Goal: Ask a question

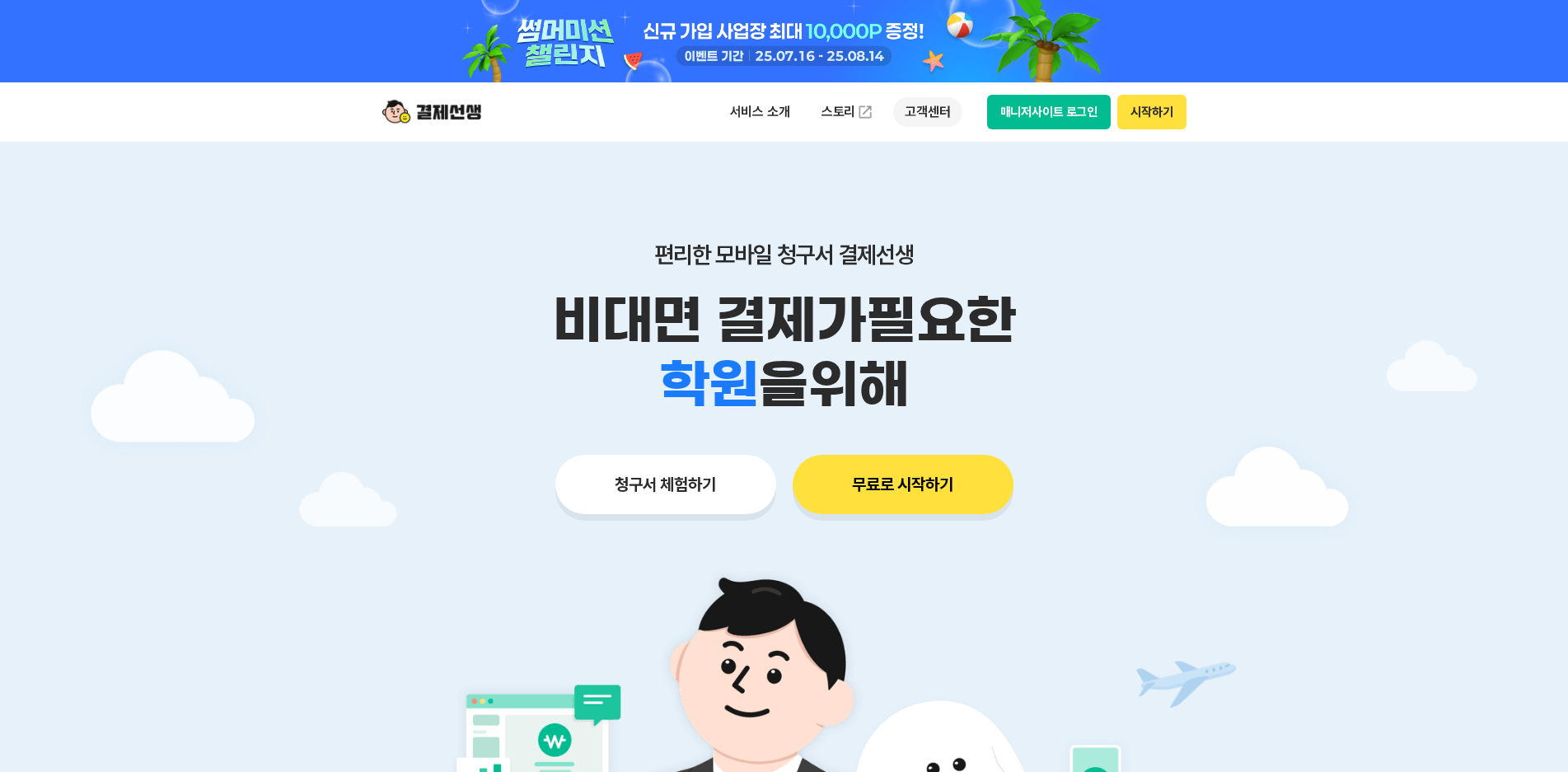
click at [925, 114] on p "고객센터" at bounding box center [927, 111] width 69 height 29
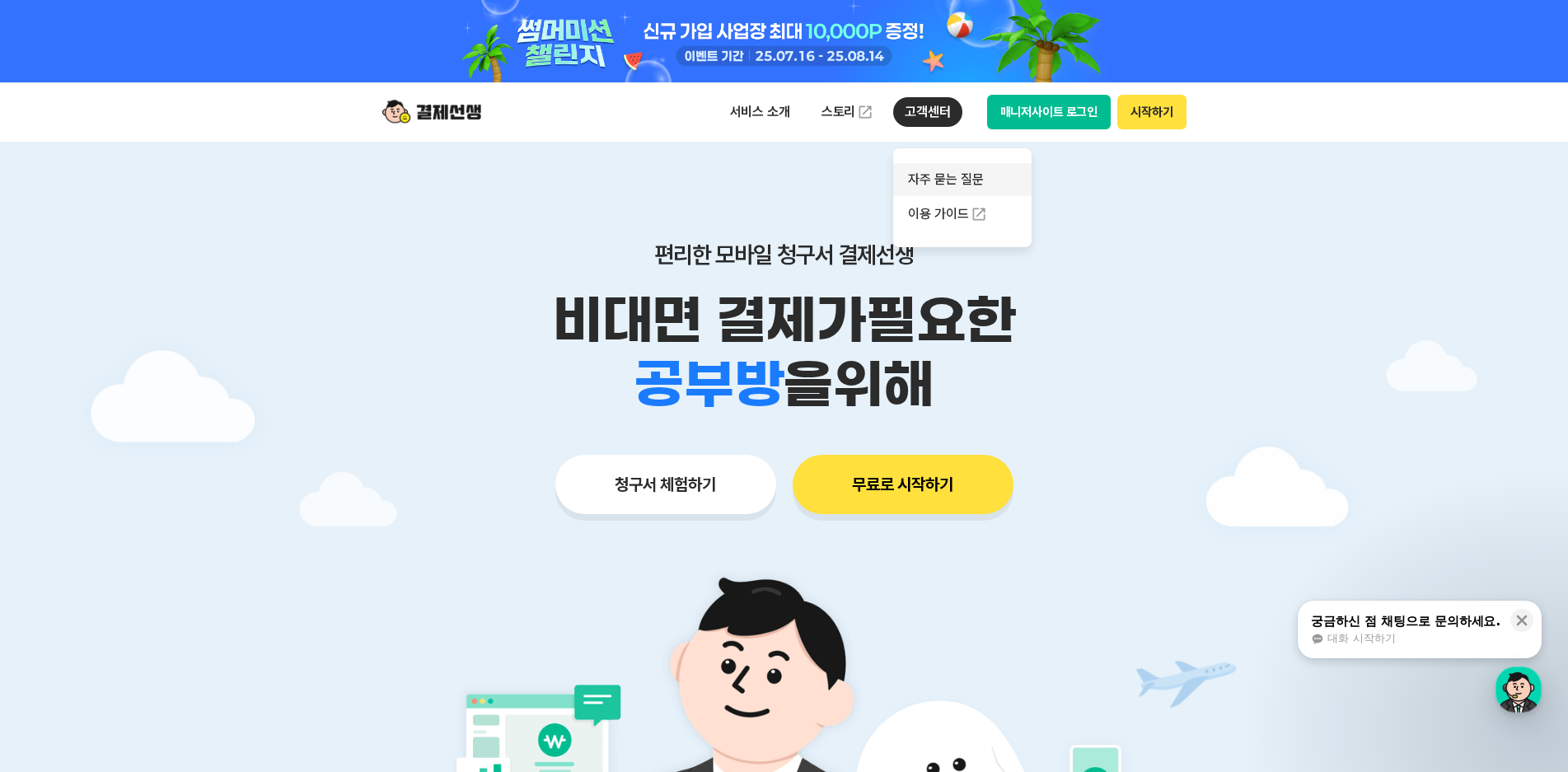
click at [937, 175] on link "자주 묻는 질문" at bounding box center [963, 179] width 139 height 33
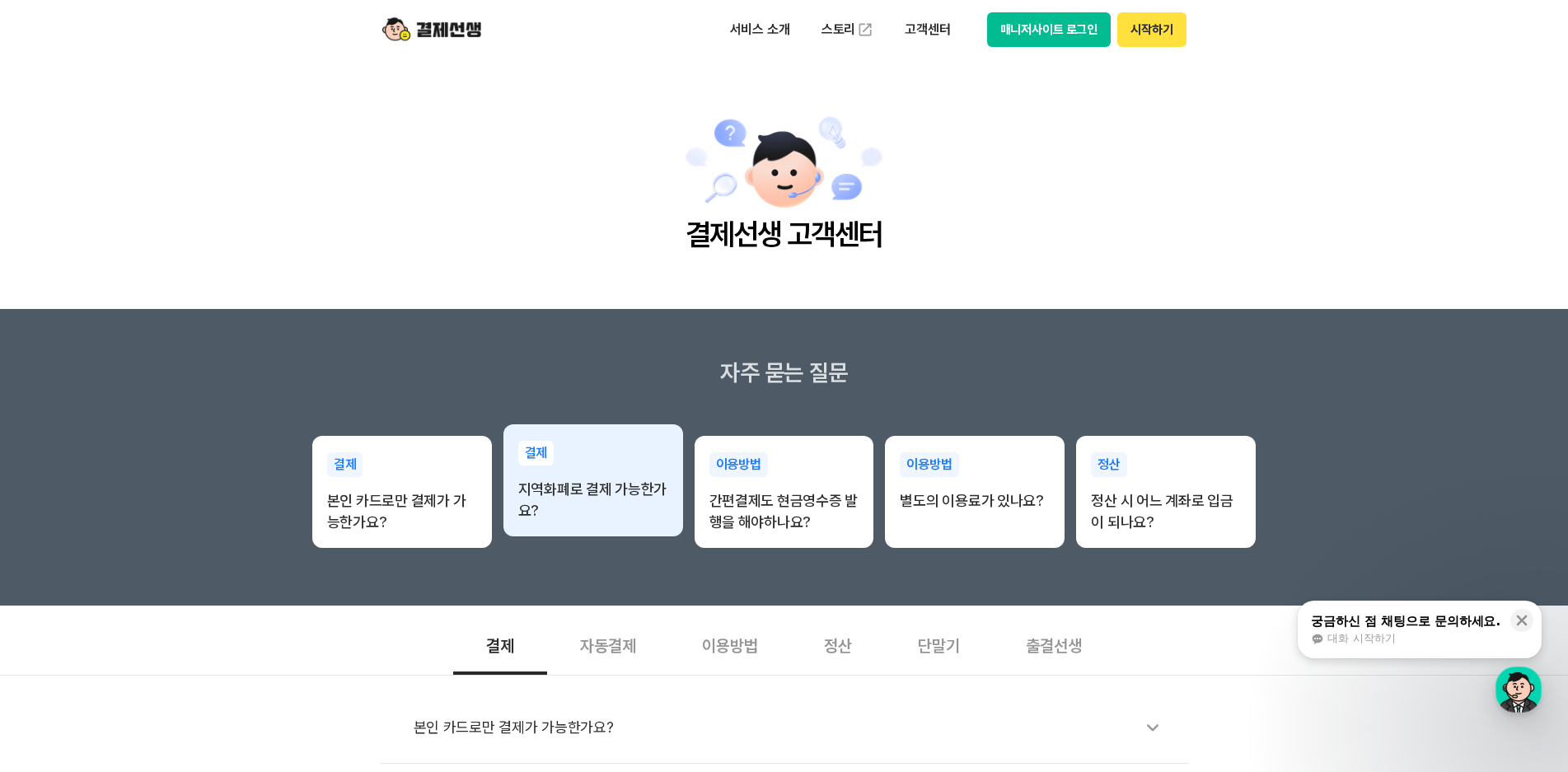
click at [578, 498] on p "지역화폐로 결제 가능한가요?" at bounding box center [593, 500] width 150 height 43
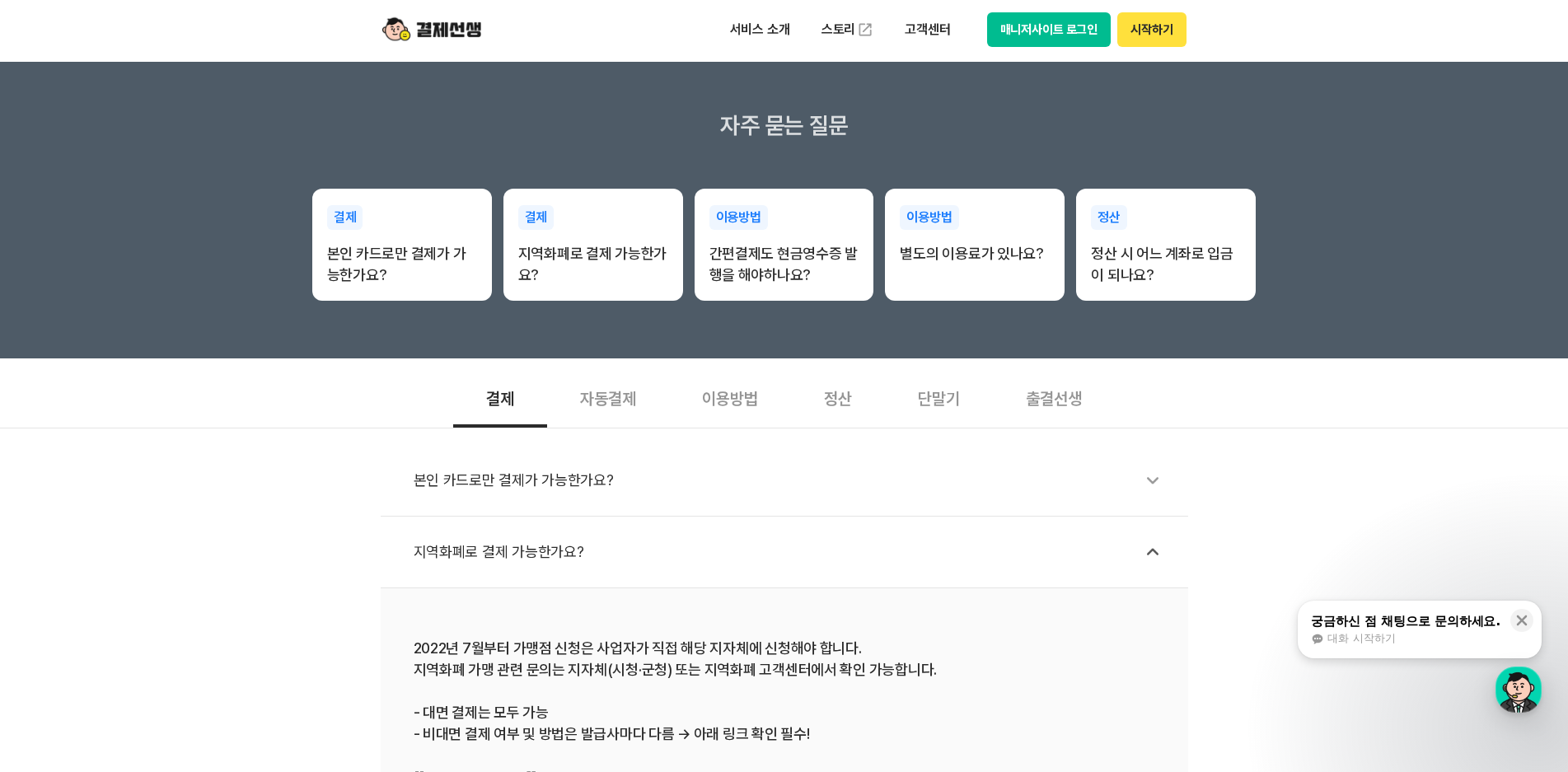
scroll to position [329, 0]
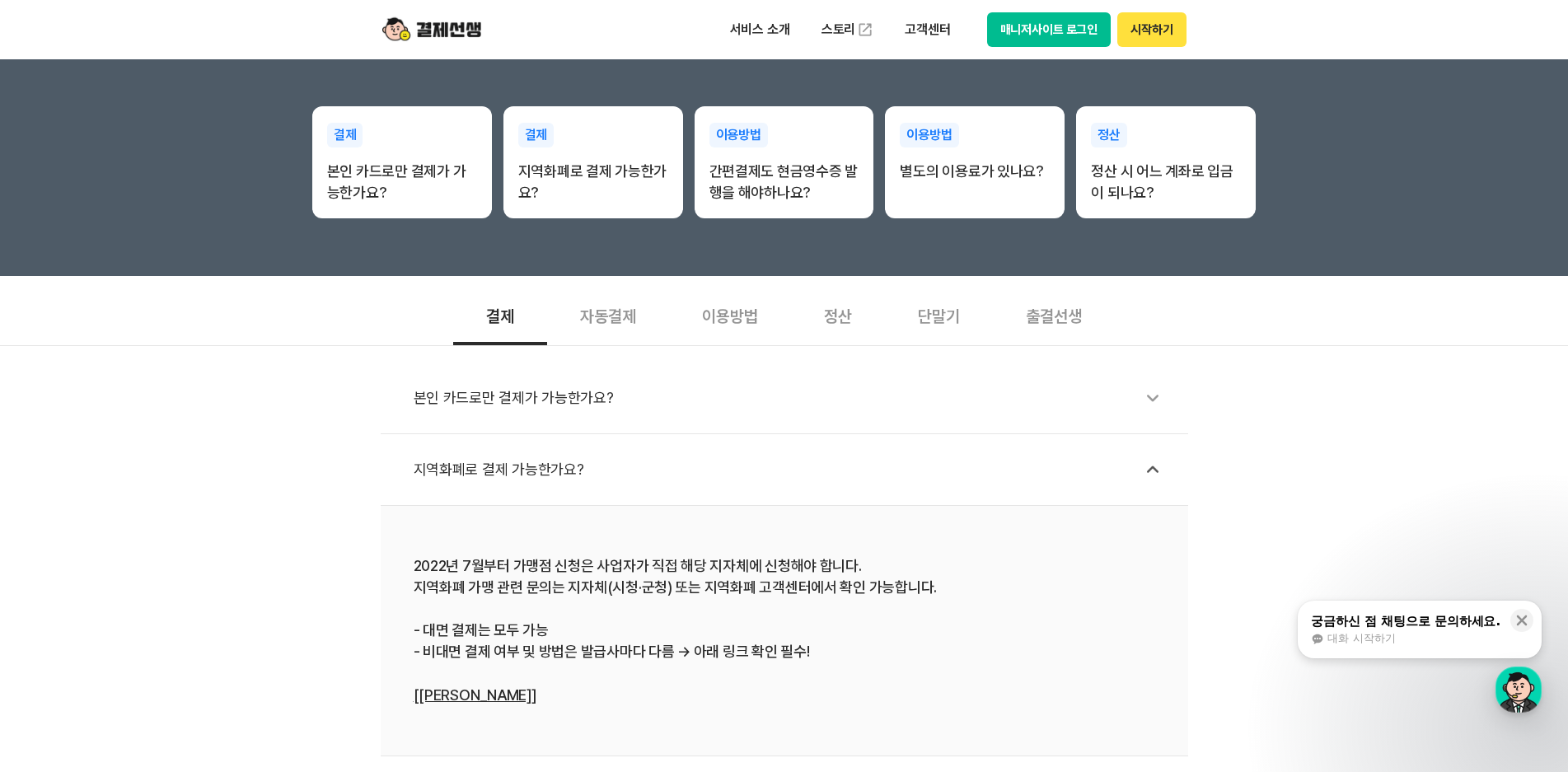
click at [554, 480] on div "지역화폐로 결제 가능한가요?" at bounding box center [793, 470] width 758 height 38
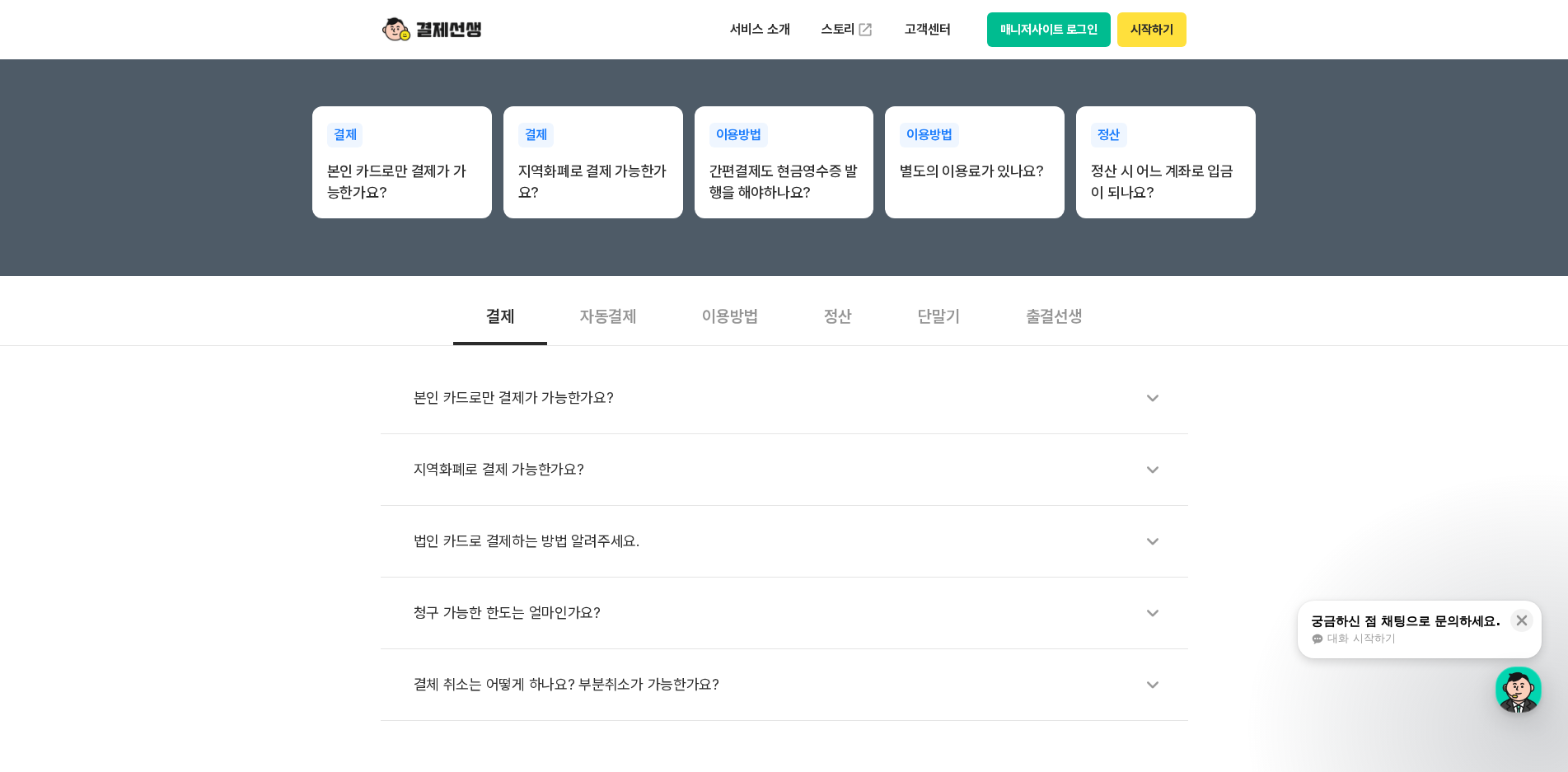
click at [554, 480] on div "지역화폐로 결제 가능한가요?" at bounding box center [793, 470] width 758 height 38
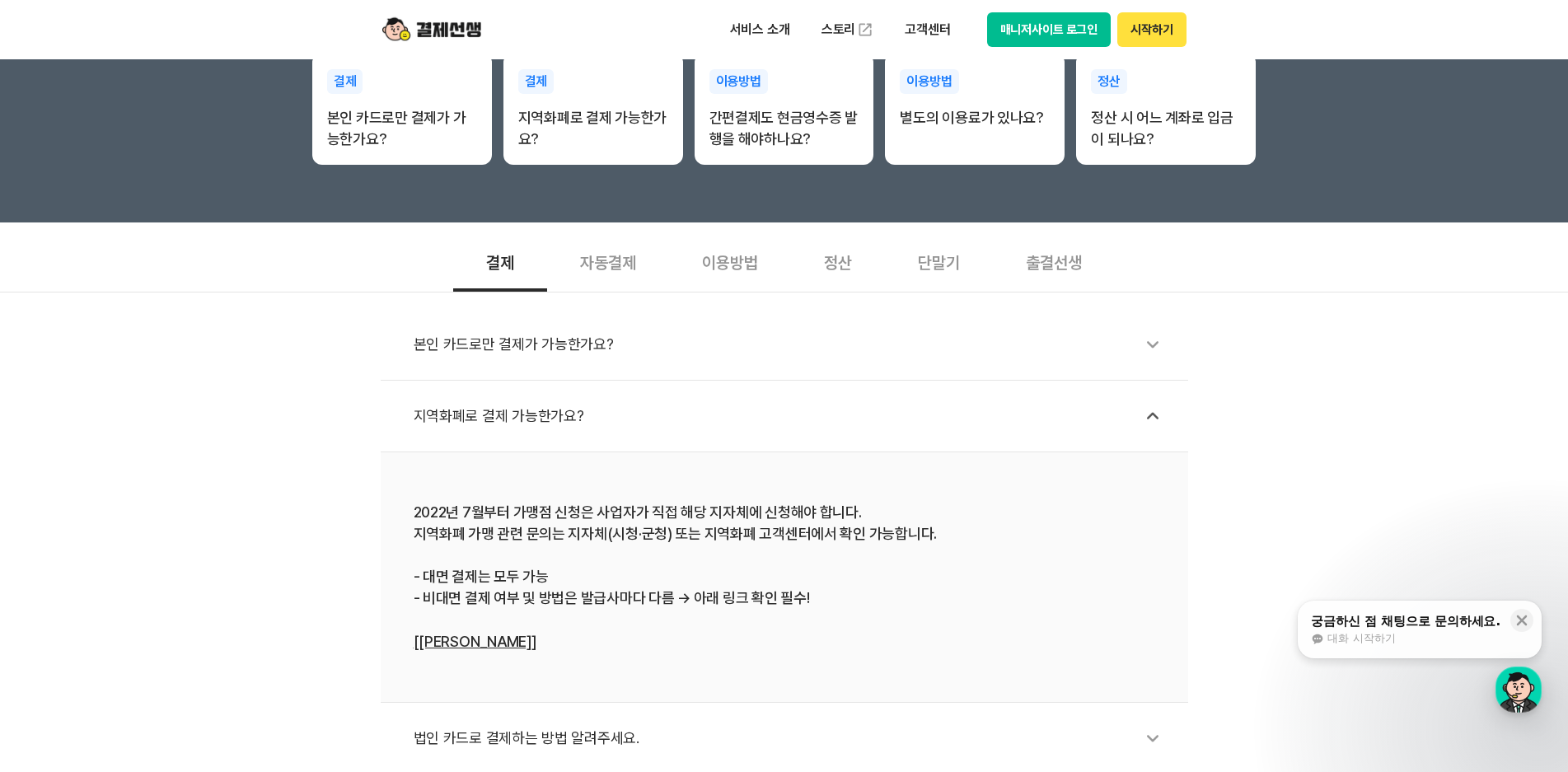
scroll to position [412, 0]
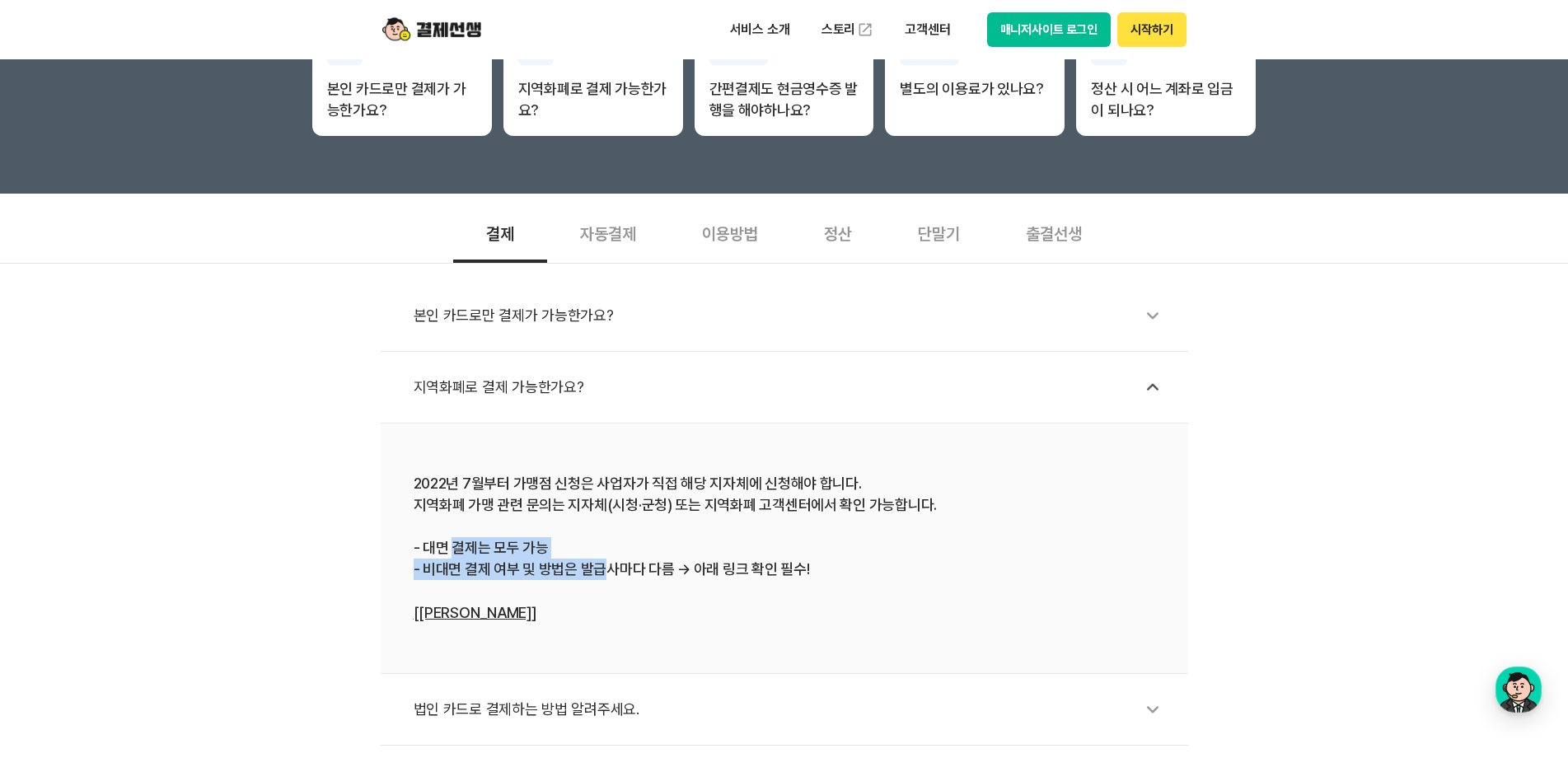
drag, startPoint x: 451, startPoint y: 545, endPoint x: 651, endPoint y: 589, distance: 204.8
click at [607, 579] on div "2022년 7월부터 가맹점 신청은 사업자가 직접 해당 지자체에 신청해야 합니다. 지역화폐 가맹 관련 문의는 지자체(시청·군청) 또는 지역화폐 …" at bounding box center [784, 548] width 741 height 150
click at [756, 607] on div "2022년 7월부터 가맹점 신청은 사업자가 직접 해당 지자체에 신청해야 합니다. 지역화폐 가맹 관련 문의는 지자체(시청·군청) 또는 지역화폐 …" at bounding box center [784, 548] width 741 height 150
click at [724, 232] on div "이용방법" at bounding box center [730, 232] width 122 height 61
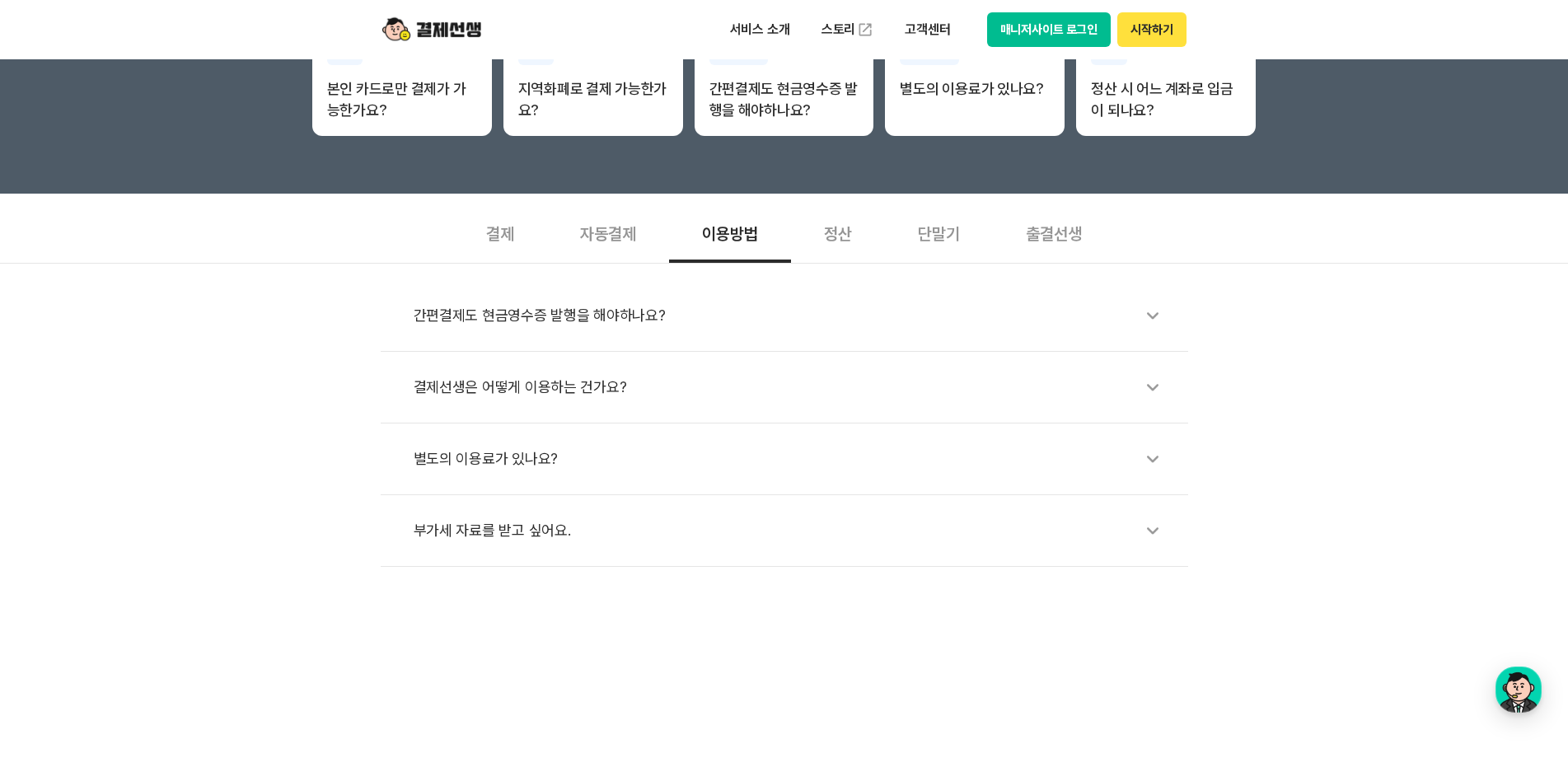
click at [830, 237] on div "정산" at bounding box center [838, 232] width 94 height 61
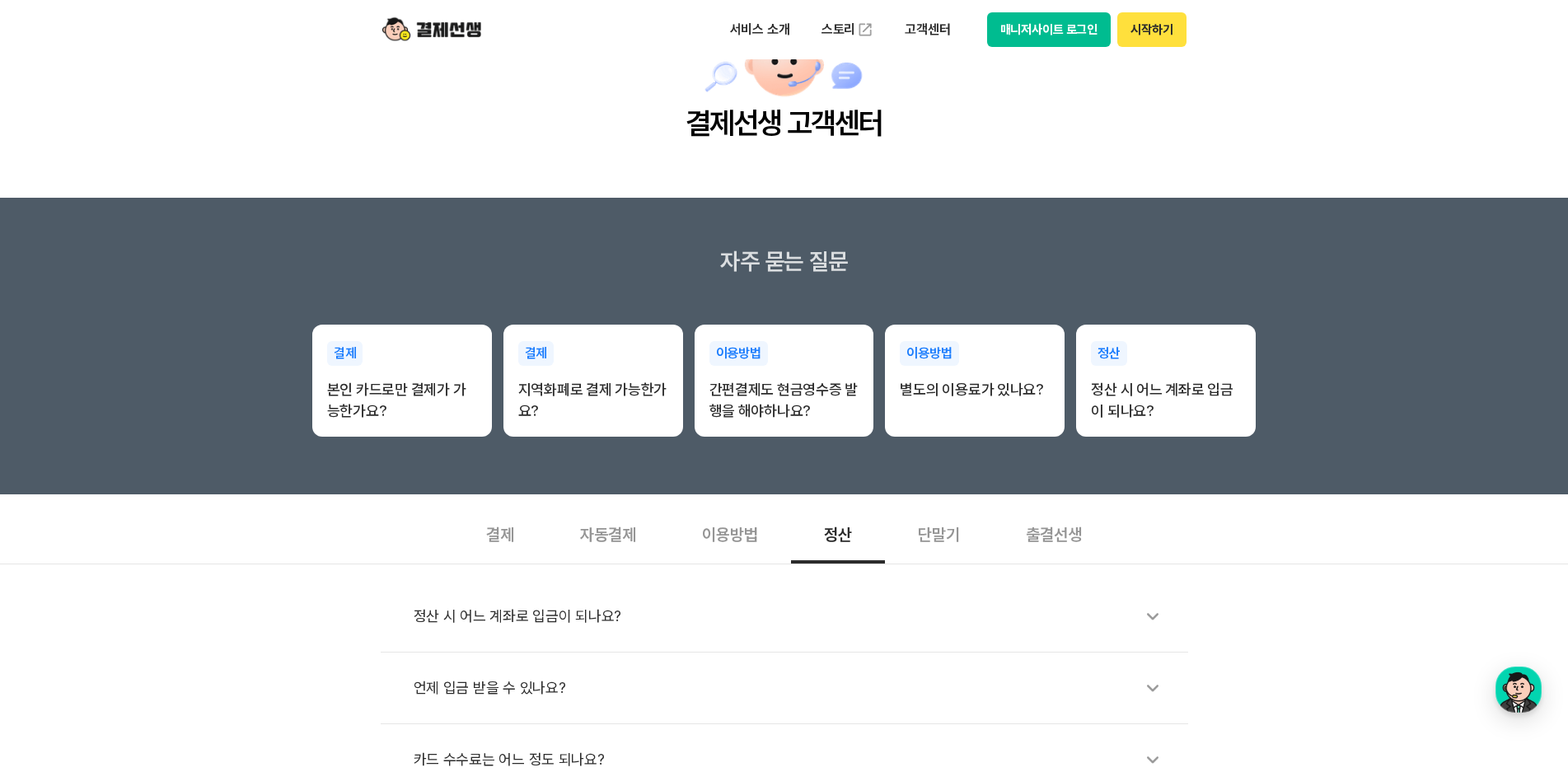
scroll to position [83, 0]
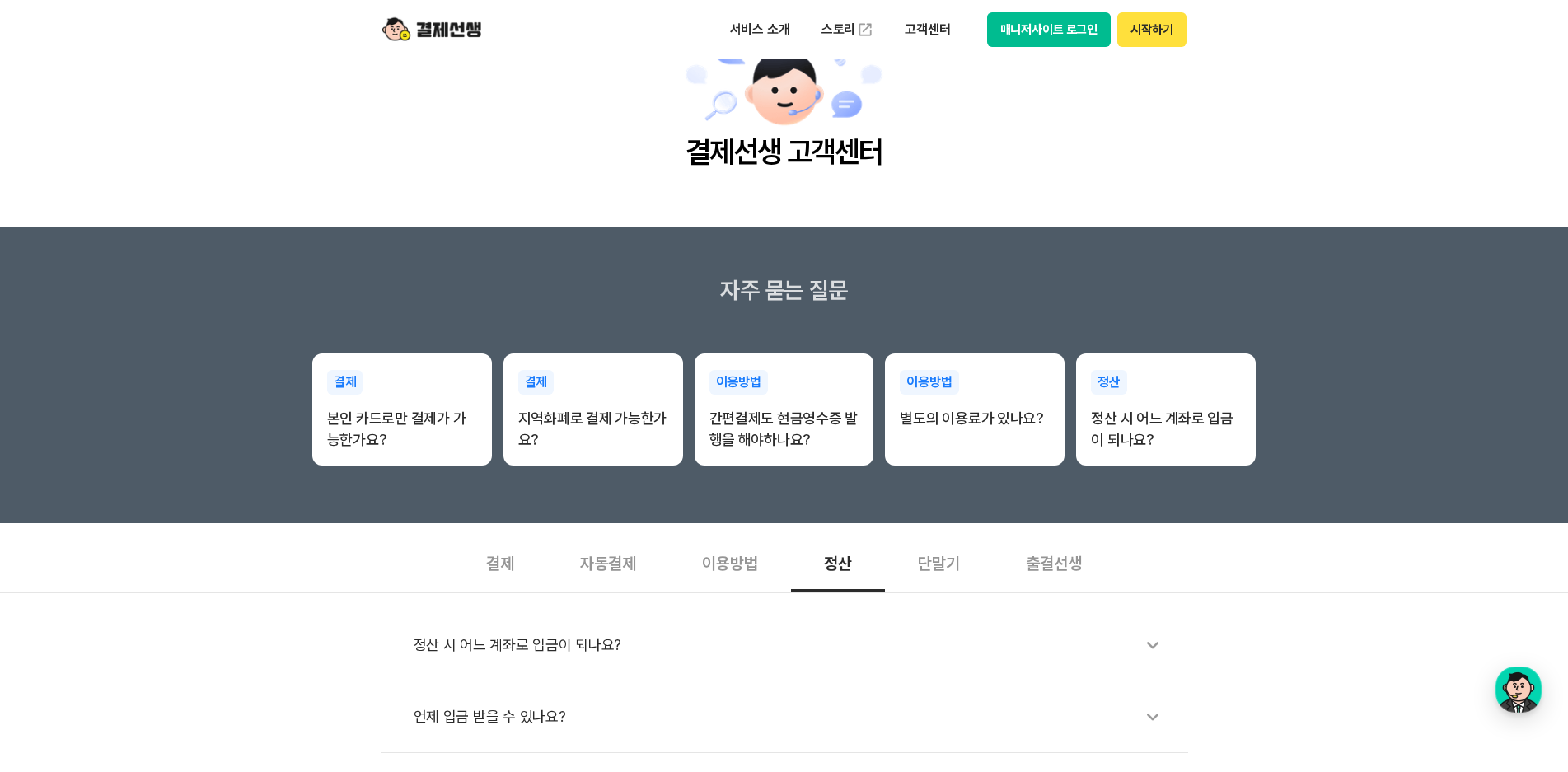
click at [496, 559] on div "결제" at bounding box center [500, 561] width 94 height 61
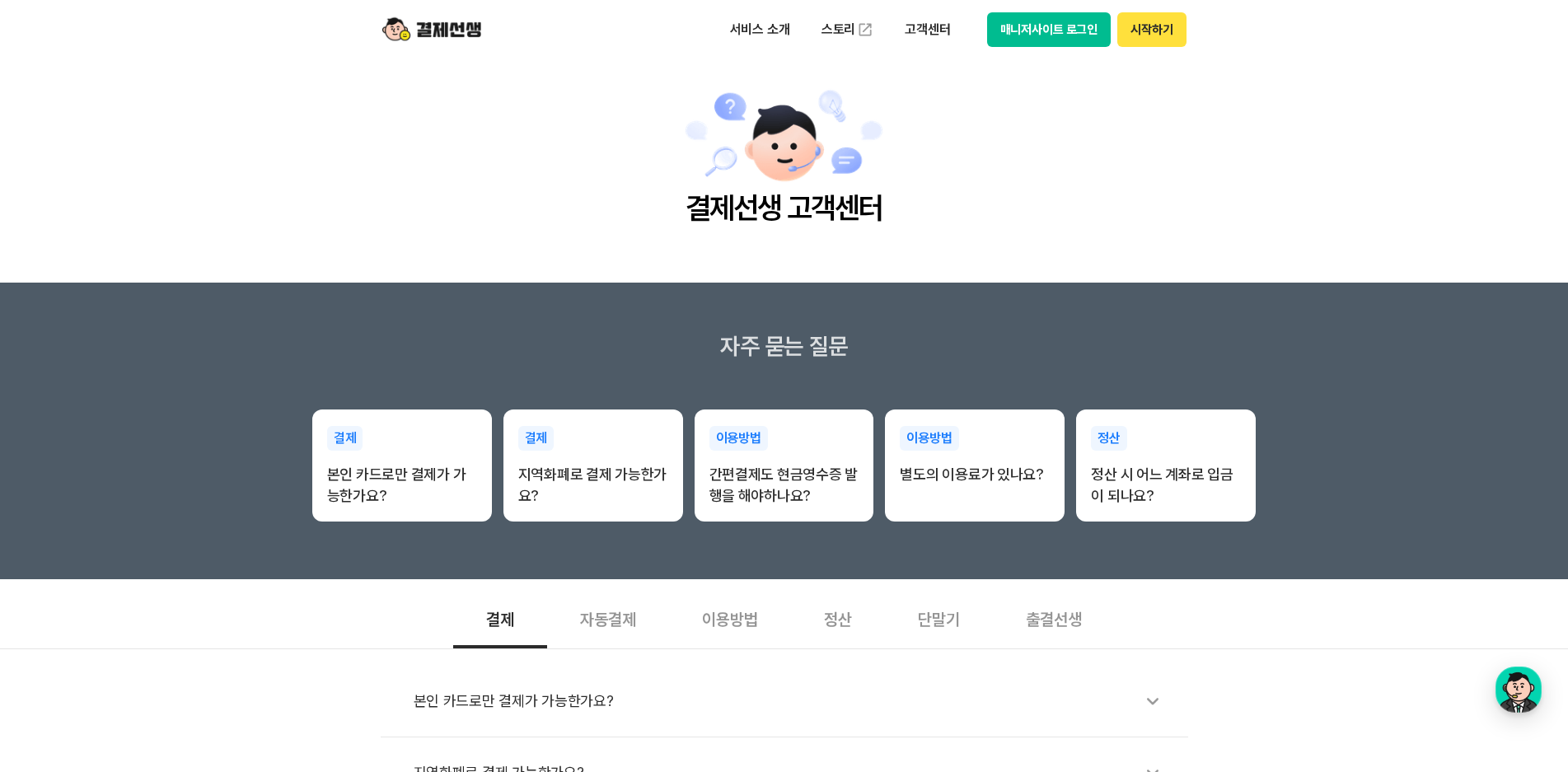
scroll to position [0, 0]
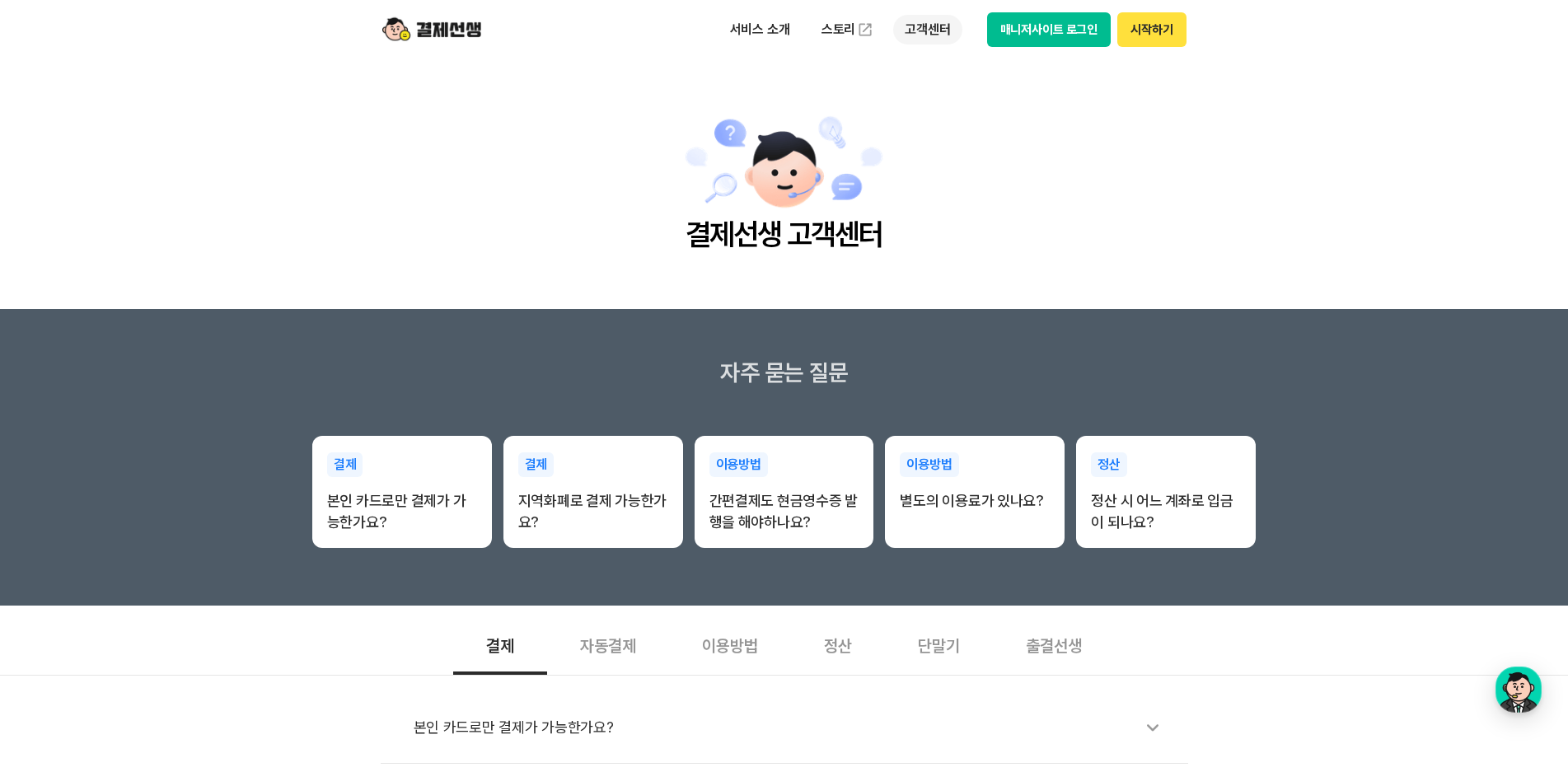
click at [933, 31] on p "고객센터" at bounding box center [927, 29] width 69 height 29
click at [947, 140] on link "이용 가이드" at bounding box center [963, 132] width 139 height 36
click at [919, 34] on p "고객센터" at bounding box center [927, 29] width 69 height 29
click at [942, 138] on link "이용 가이드" at bounding box center [963, 132] width 139 height 36
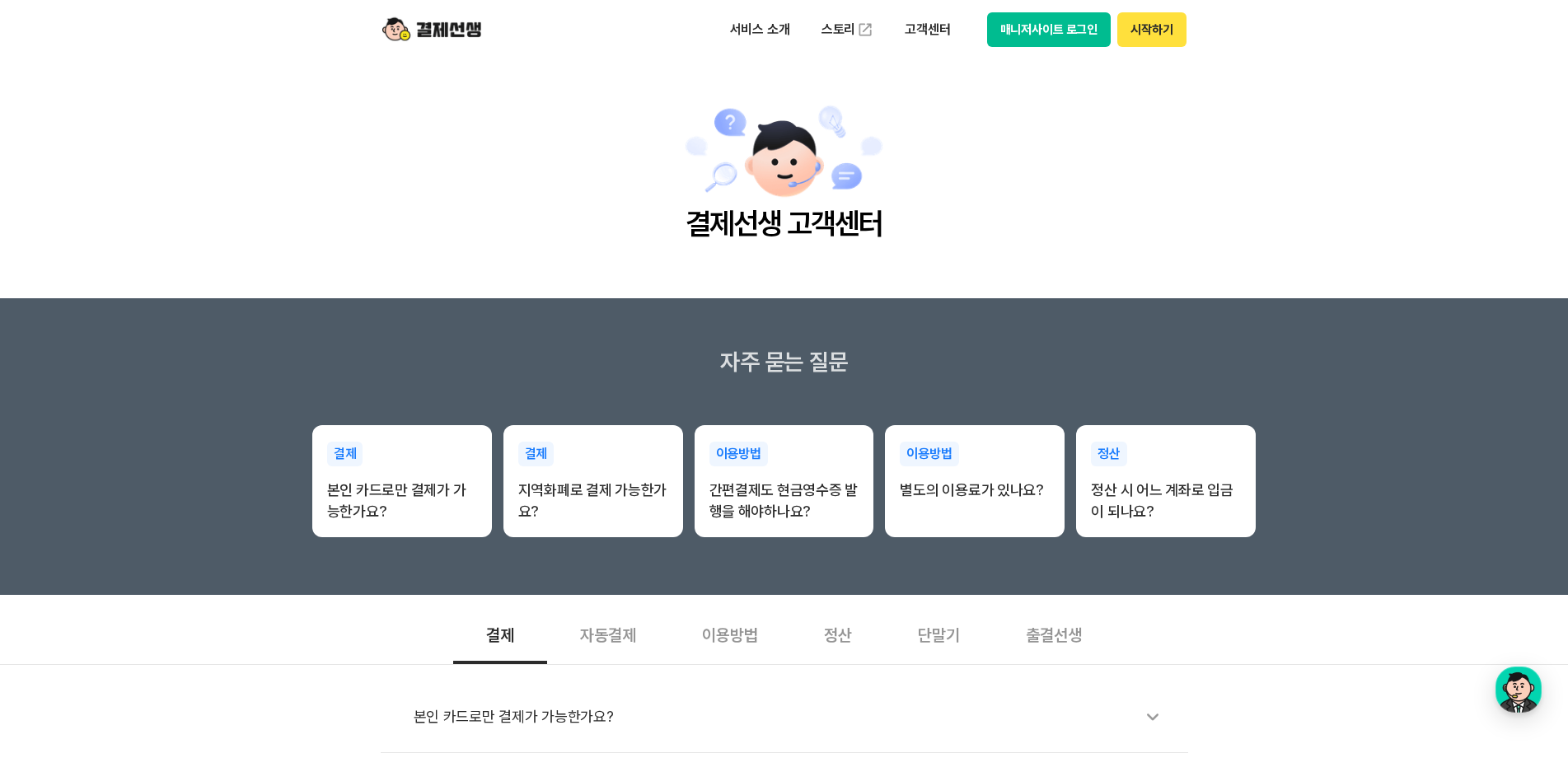
scroll to position [247, 0]
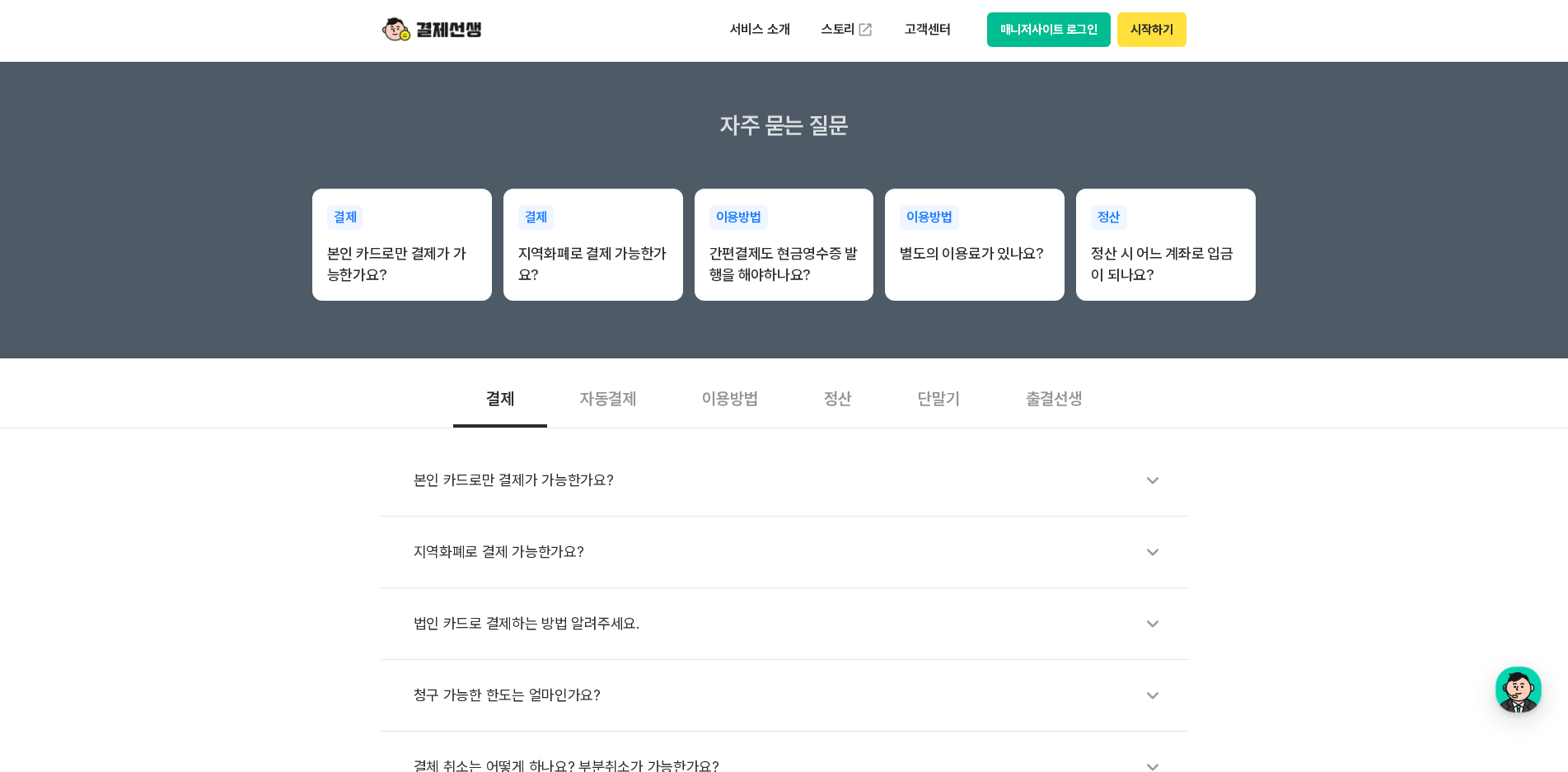
click at [1048, 406] on div "출결선생" at bounding box center [1054, 397] width 122 height 61
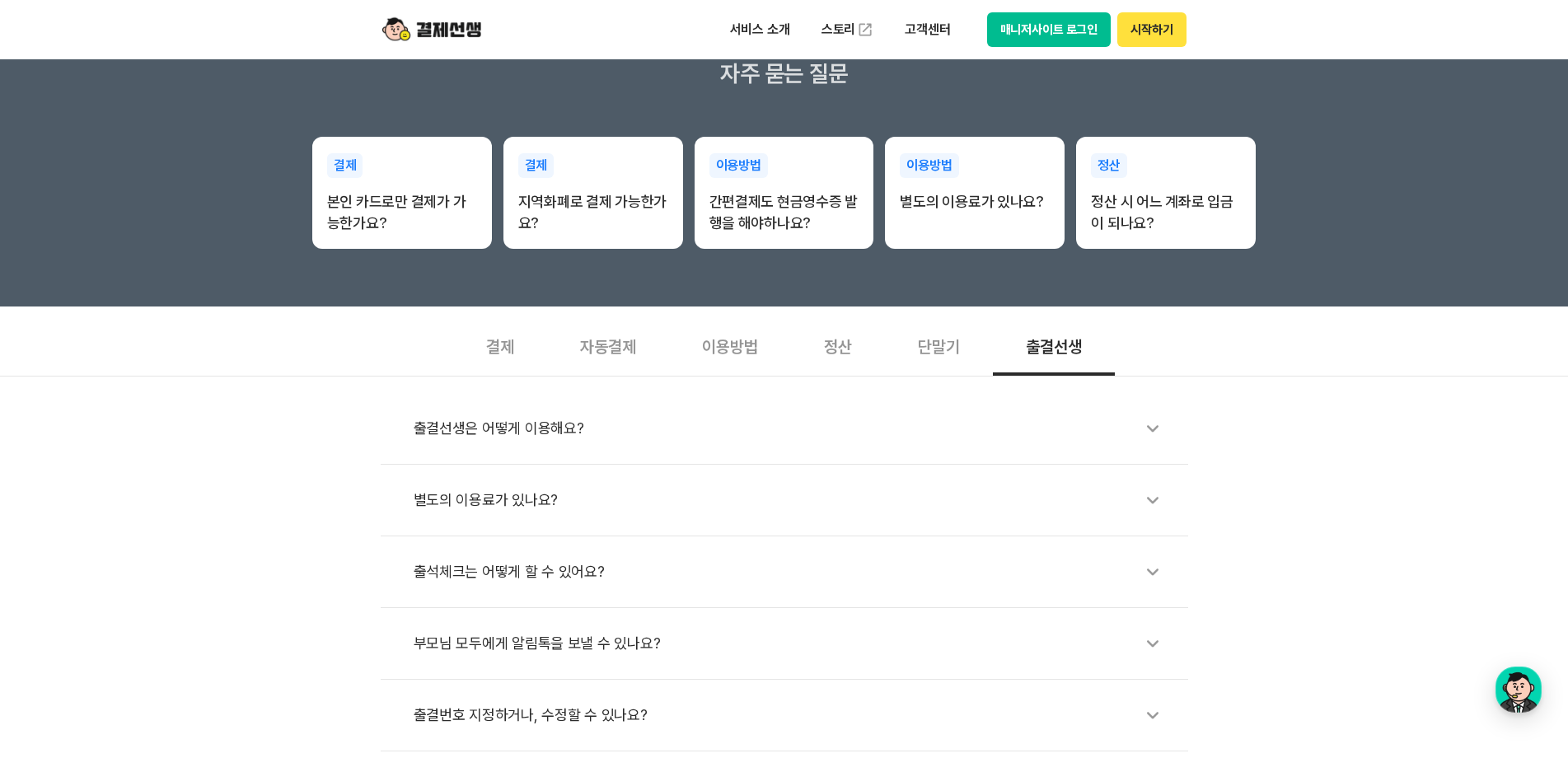
scroll to position [329, 0]
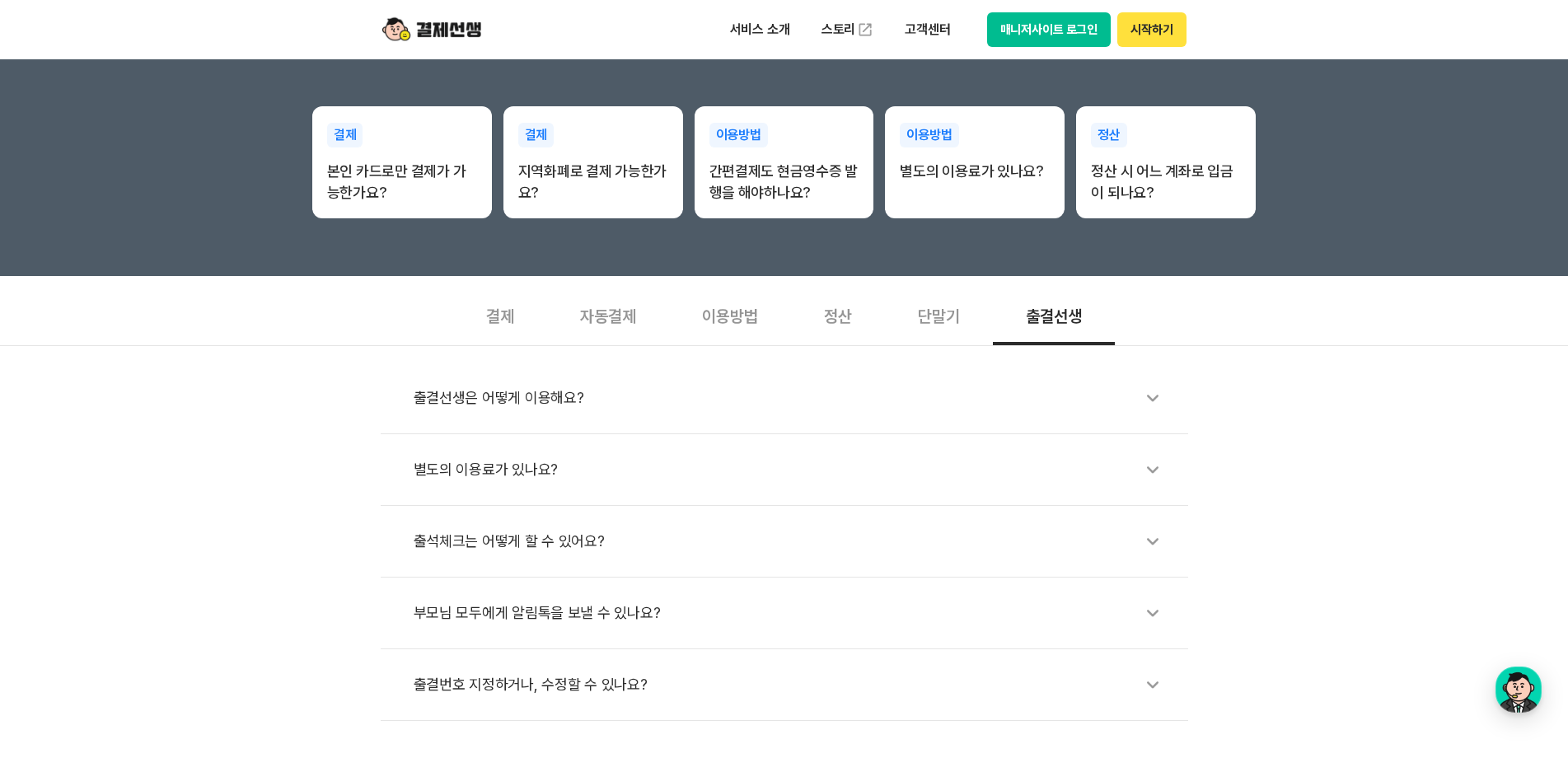
click at [475, 472] on div "별도의 이용료가 있나요?" at bounding box center [793, 470] width 758 height 38
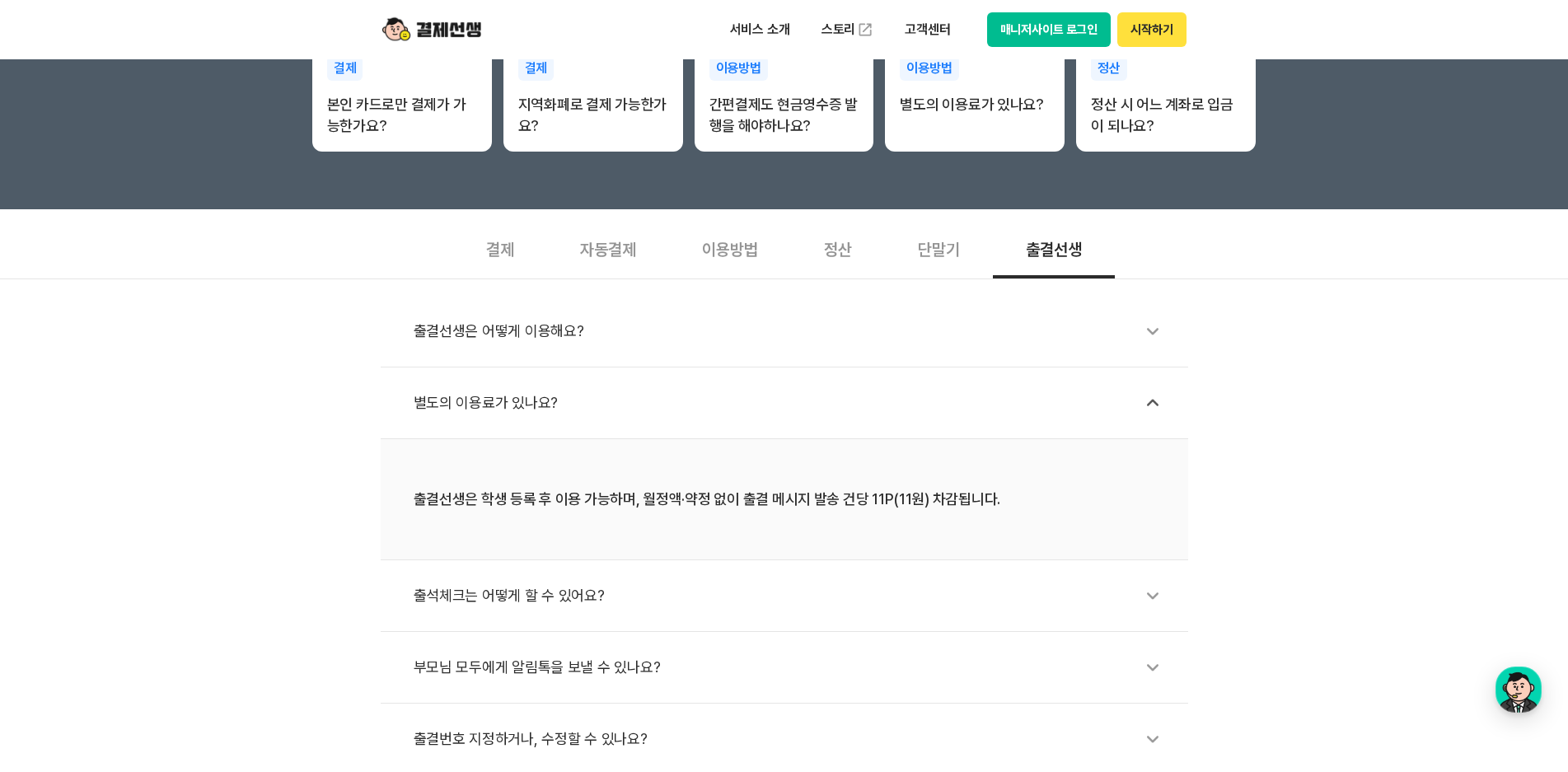
scroll to position [495, 0]
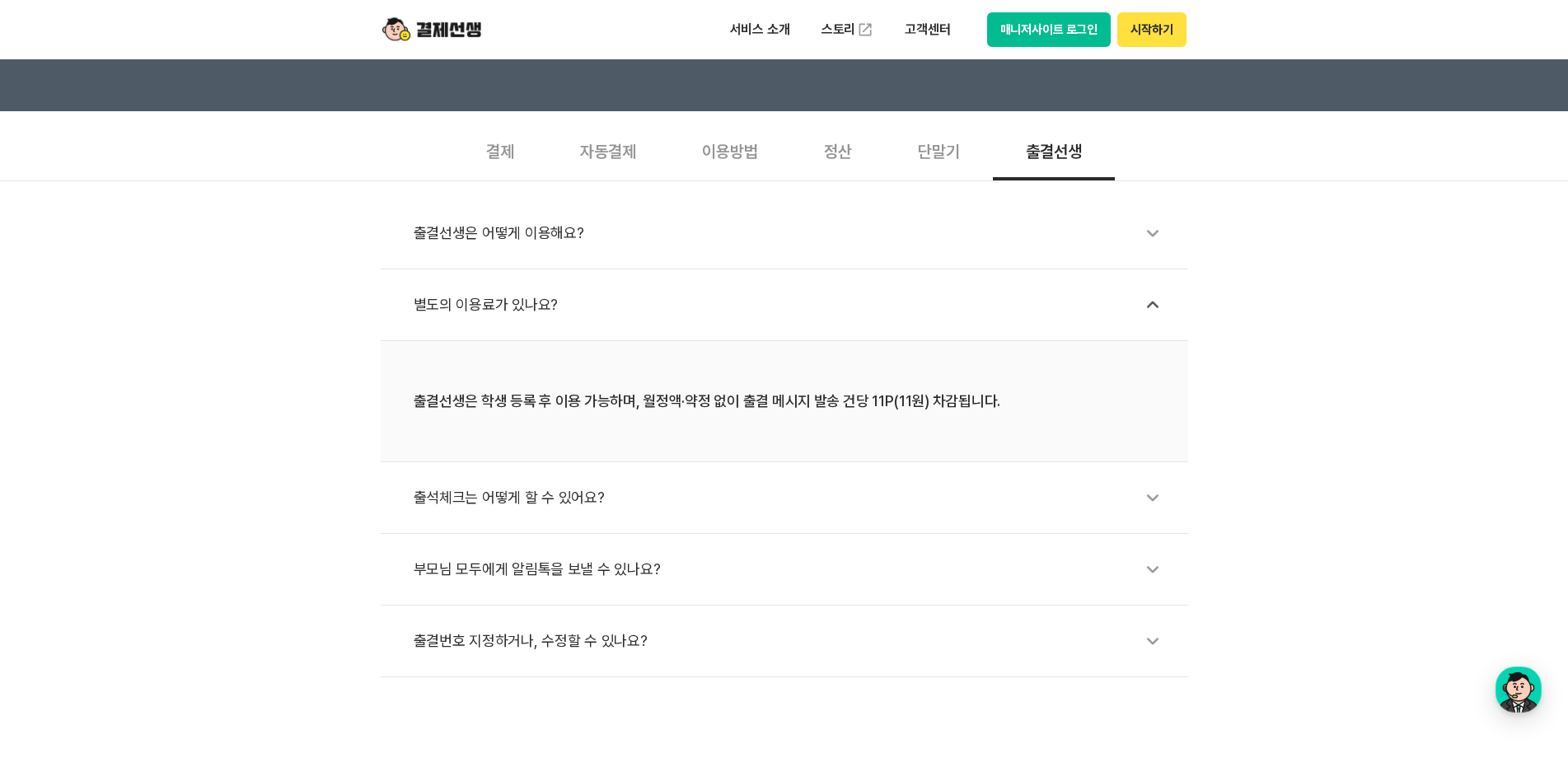
click at [833, 161] on div "정산" at bounding box center [838, 149] width 94 height 61
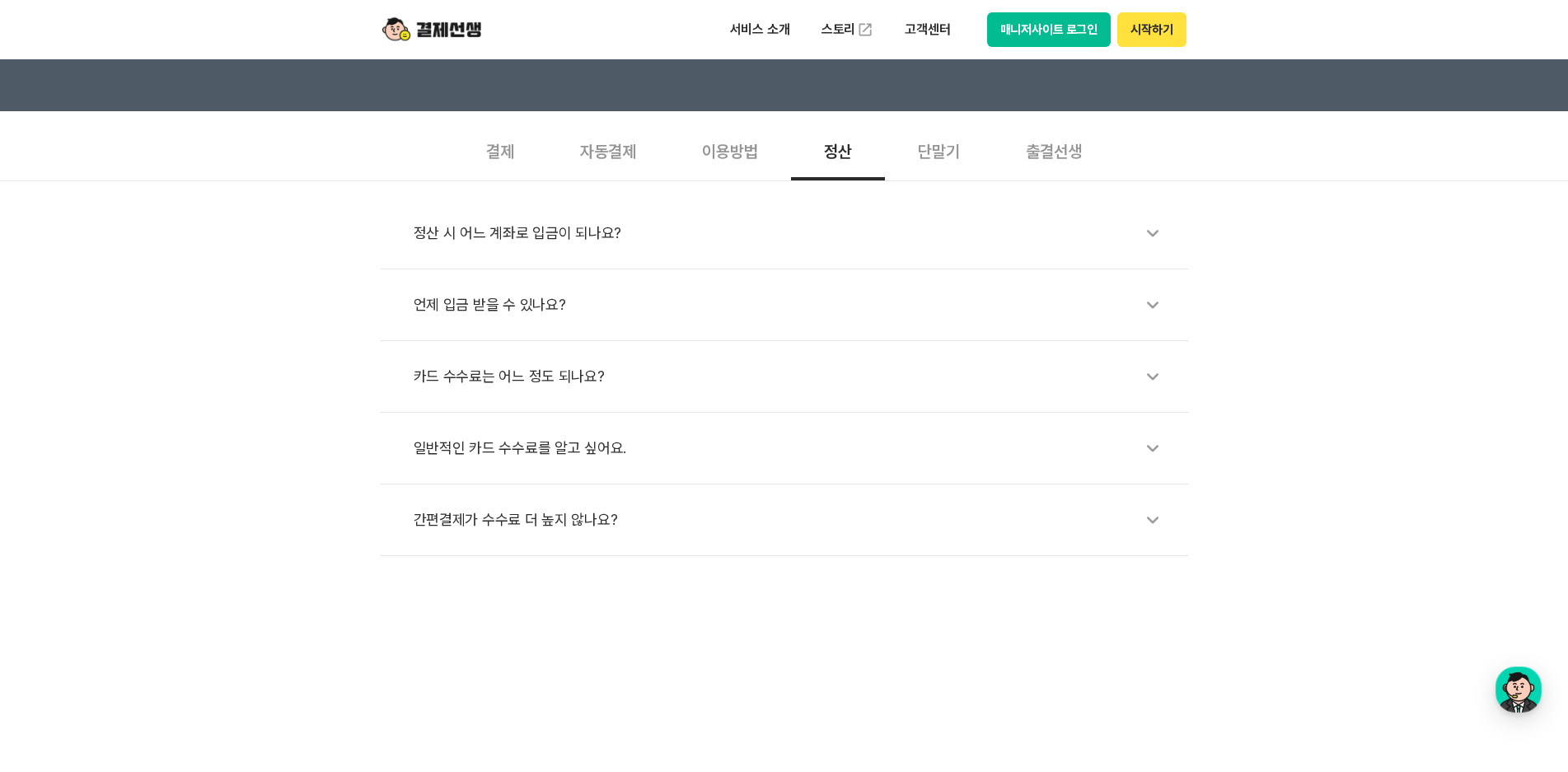
click at [758, 152] on div "이용방법" at bounding box center [730, 149] width 122 height 61
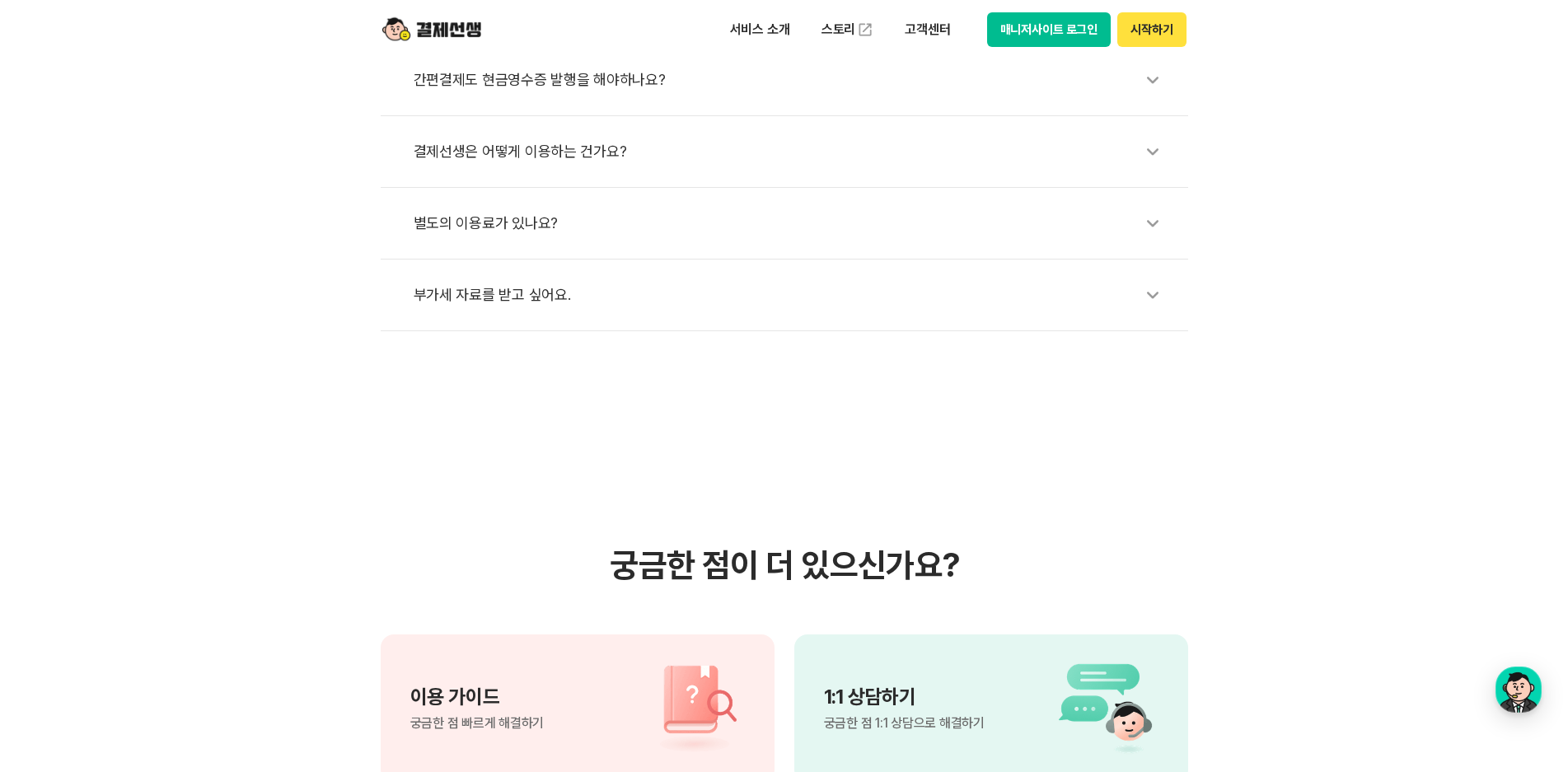
scroll to position [659, 0]
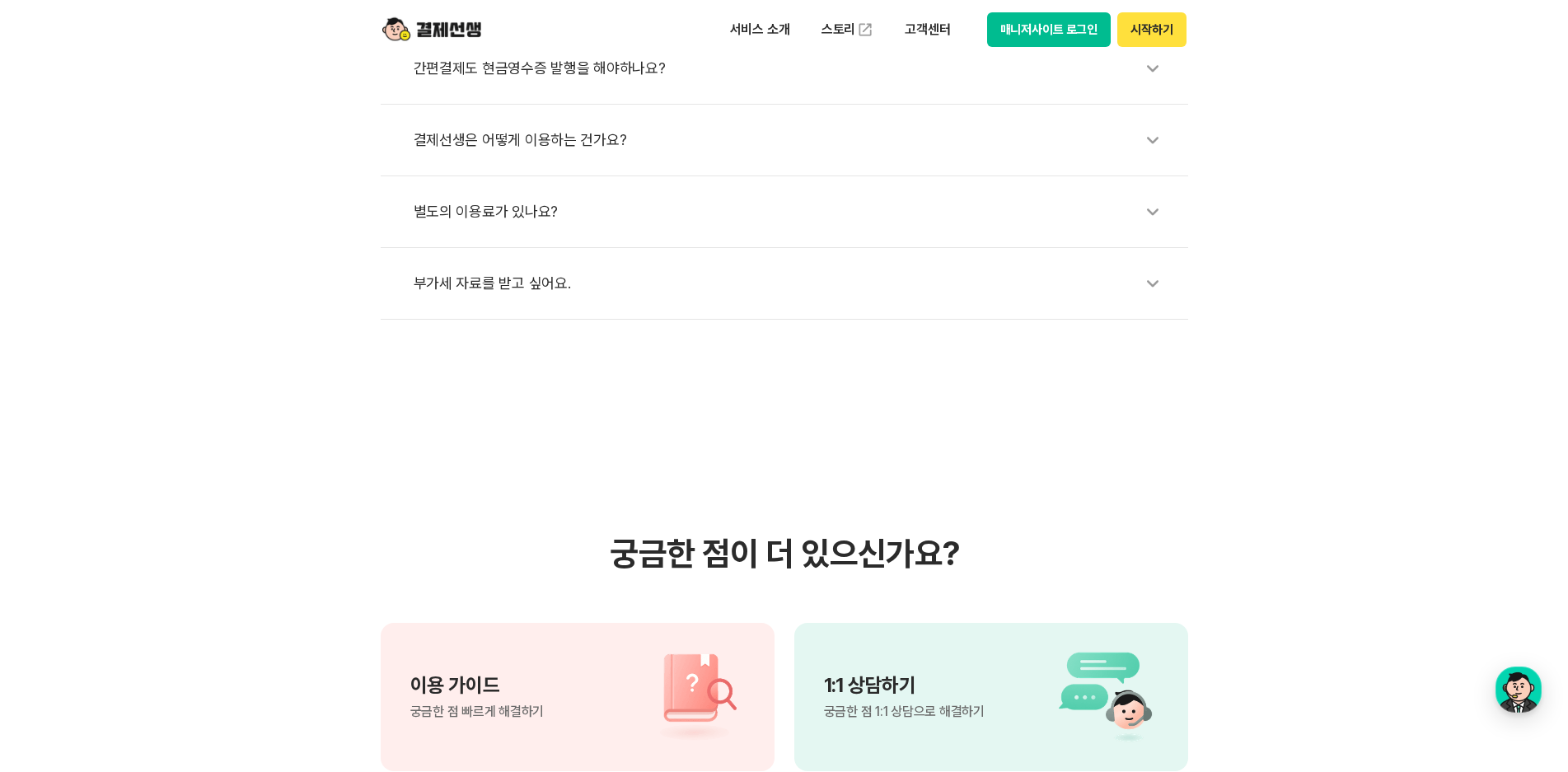
click at [482, 209] on div "별도의 이용료가 있나요?" at bounding box center [793, 212] width 758 height 38
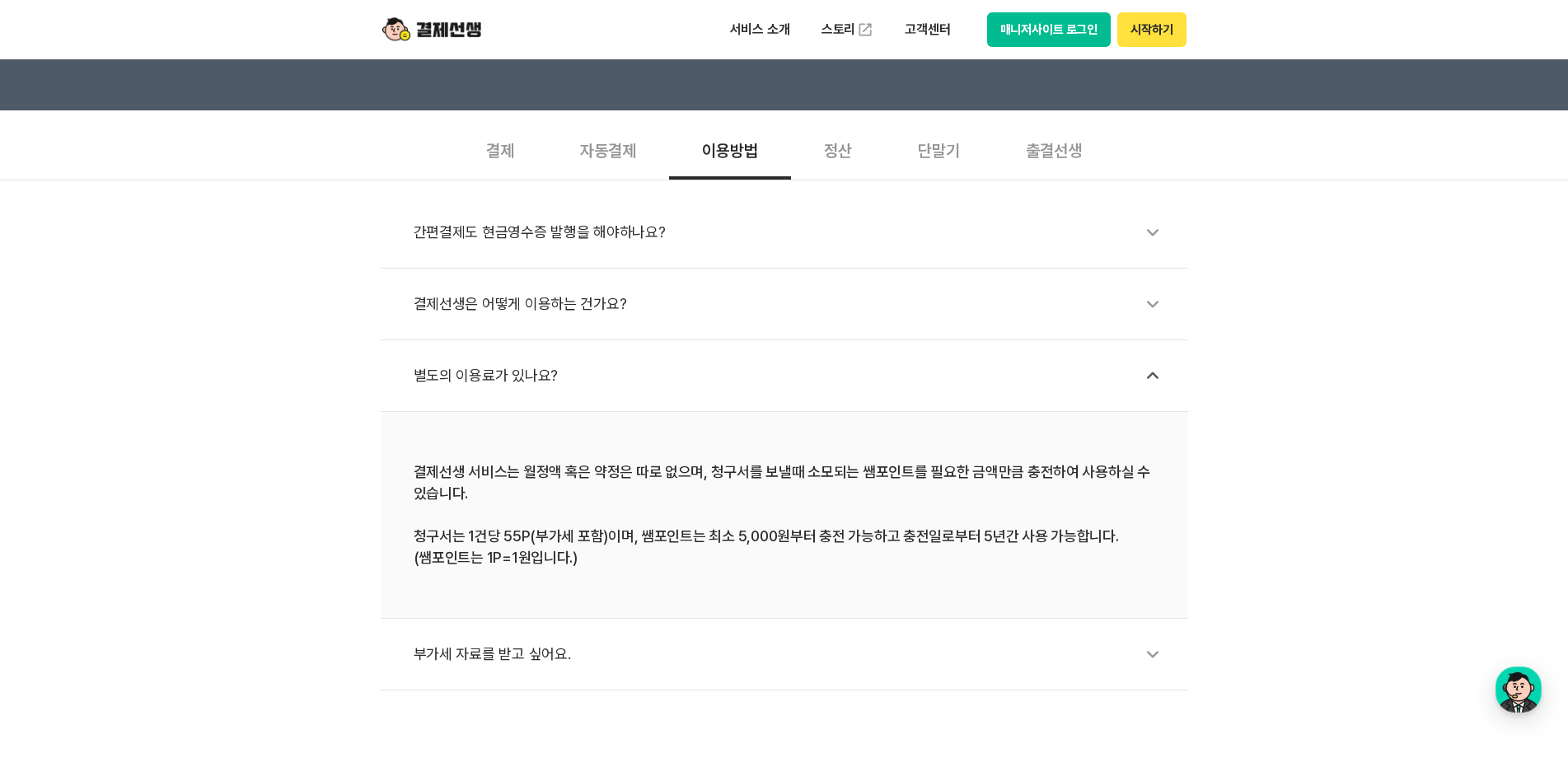
scroll to position [495, 0]
click at [562, 304] on div "결제선생은 어떻게 이용하는 건가요?" at bounding box center [793, 304] width 758 height 38
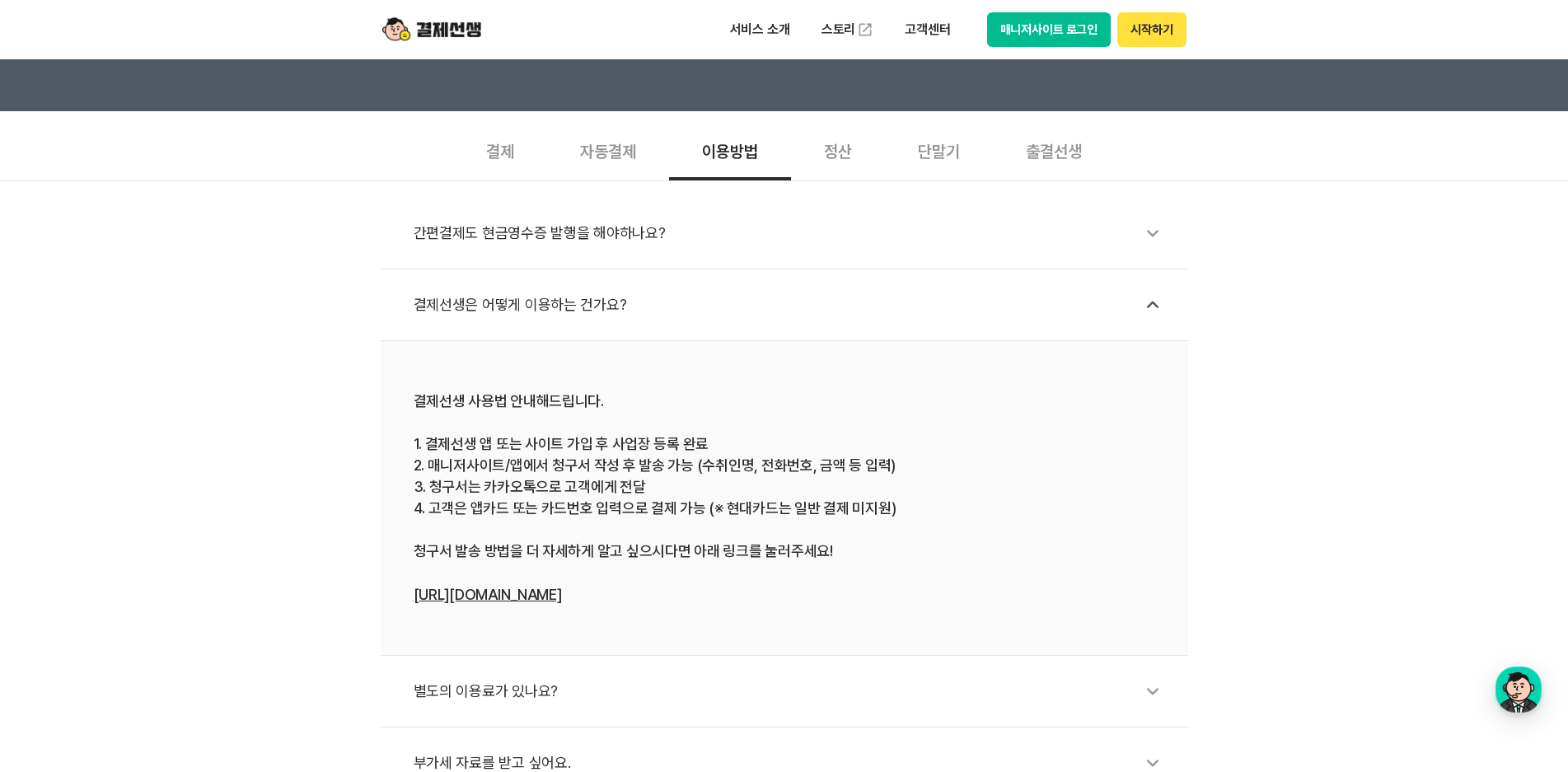
scroll to position [576, 0]
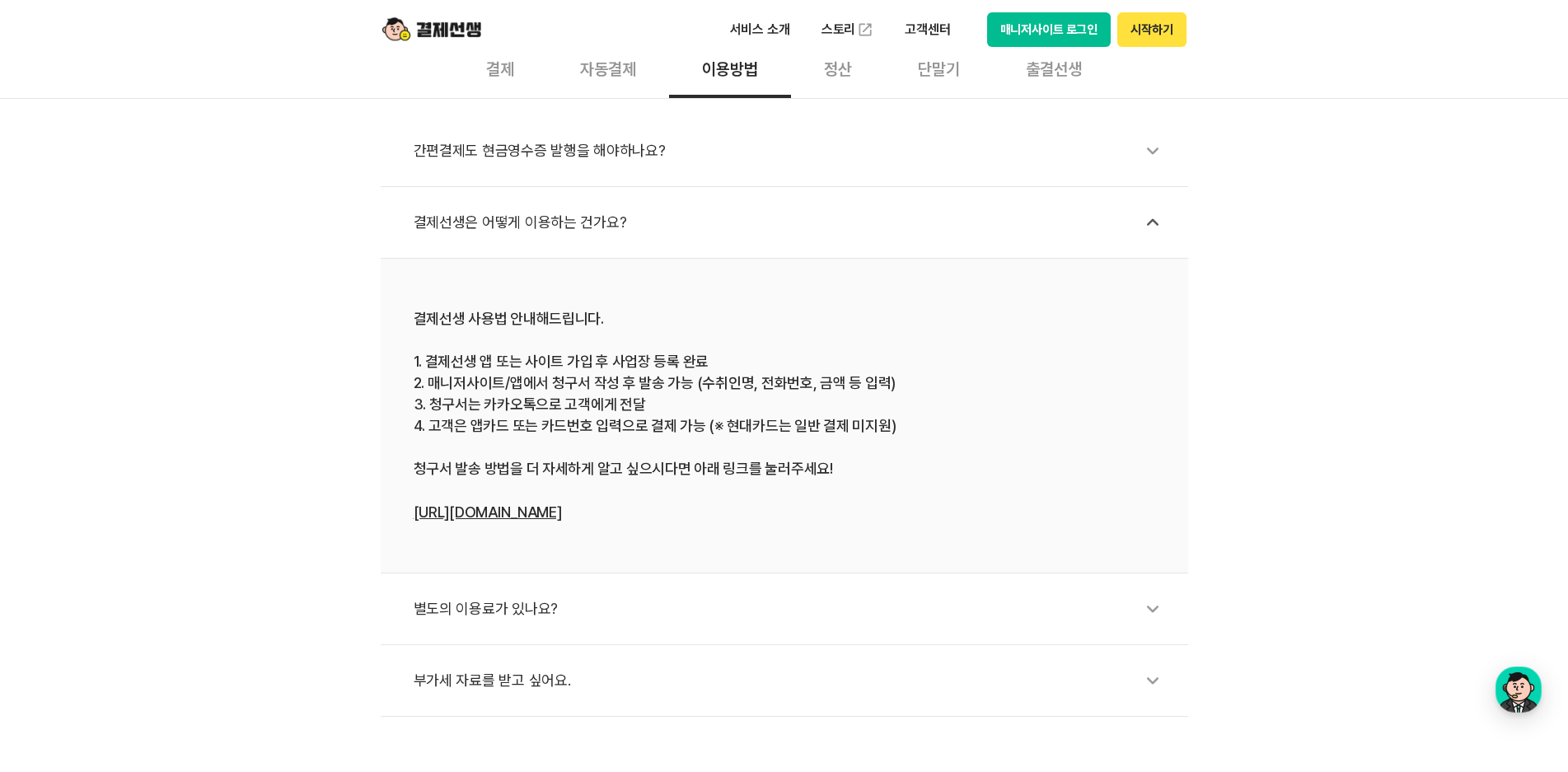
click at [475, 618] on div "별도의 이용료가 있나요?" at bounding box center [793, 608] width 758 height 38
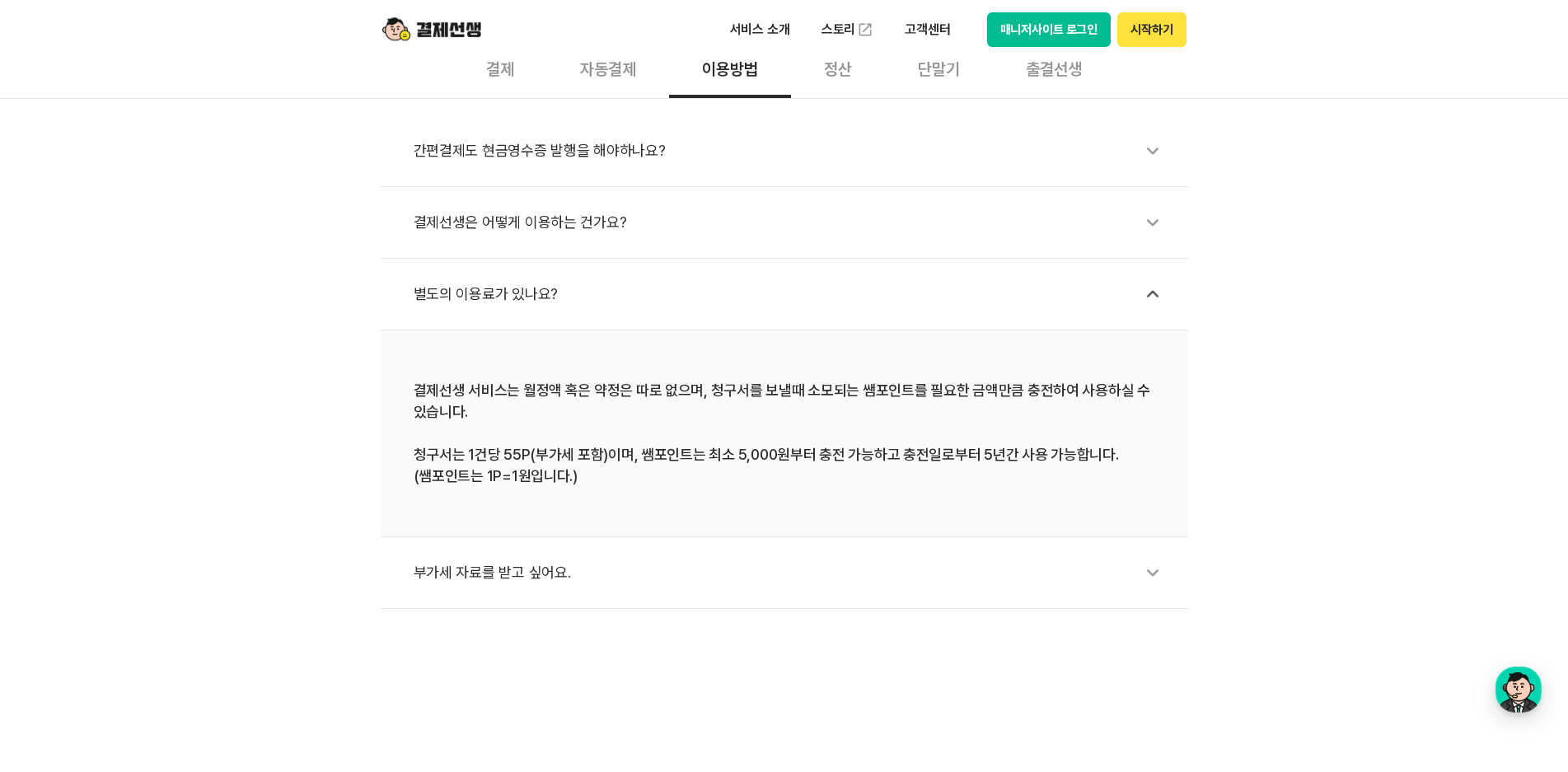
click at [489, 580] on div "부가세 자료를 받고 싶어요." at bounding box center [793, 572] width 758 height 38
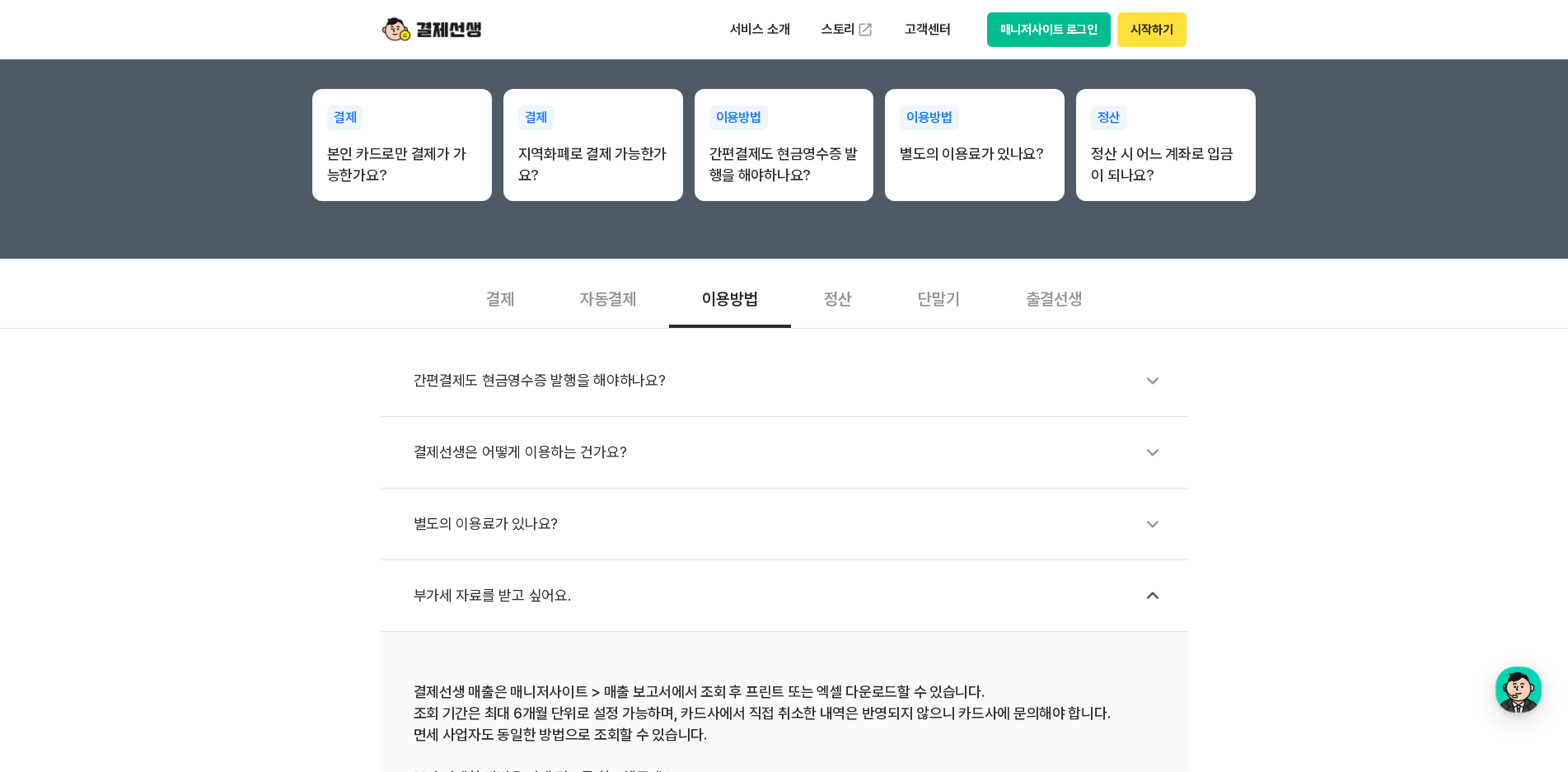
scroll to position [329, 0]
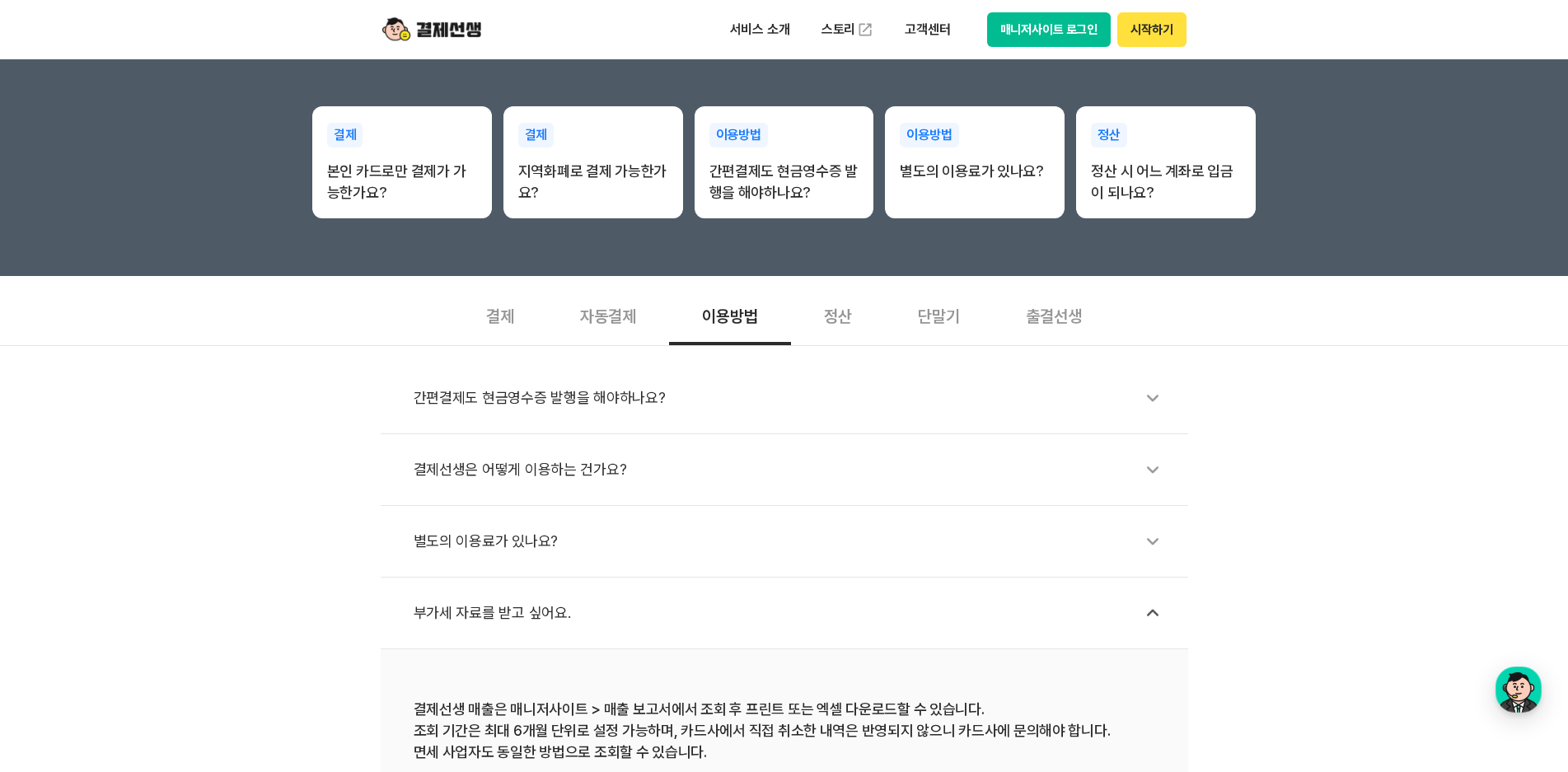
click at [592, 399] on div "간편결제도 현금영수증 발행을 해야하나요?" at bounding box center [793, 398] width 758 height 38
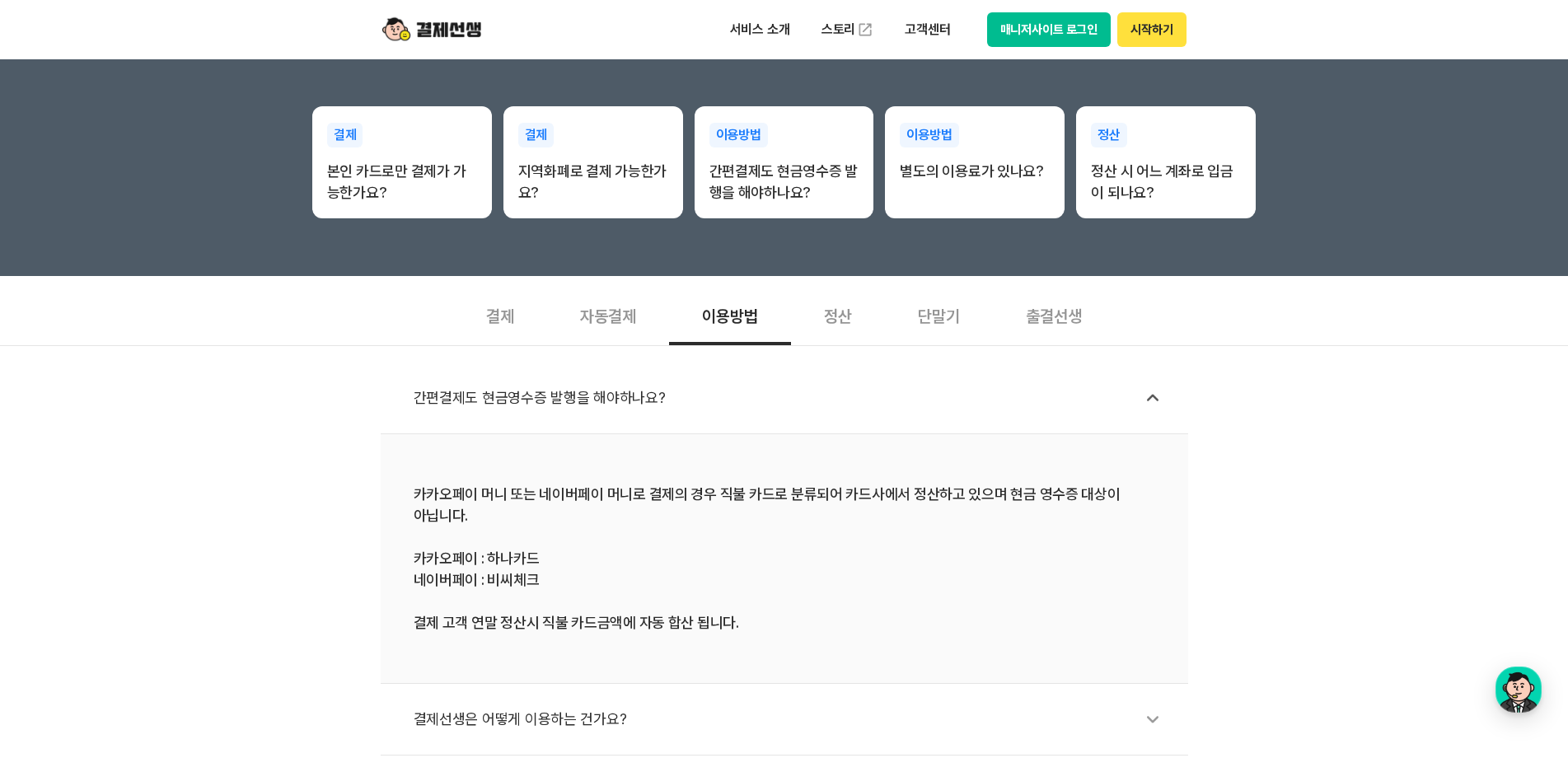
click at [597, 308] on div "자동결제" at bounding box center [608, 314] width 122 height 61
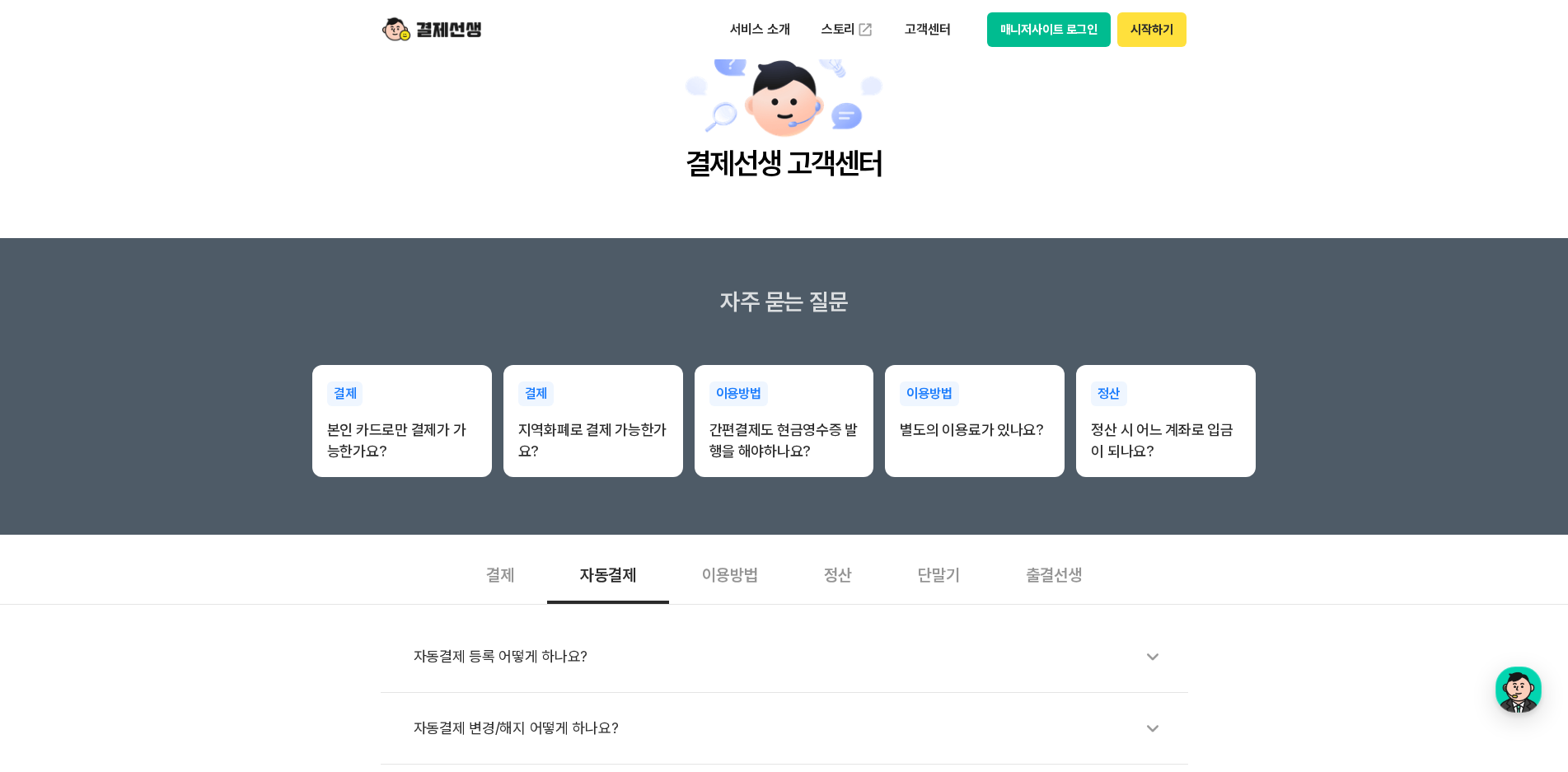
scroll to position [0, 0]
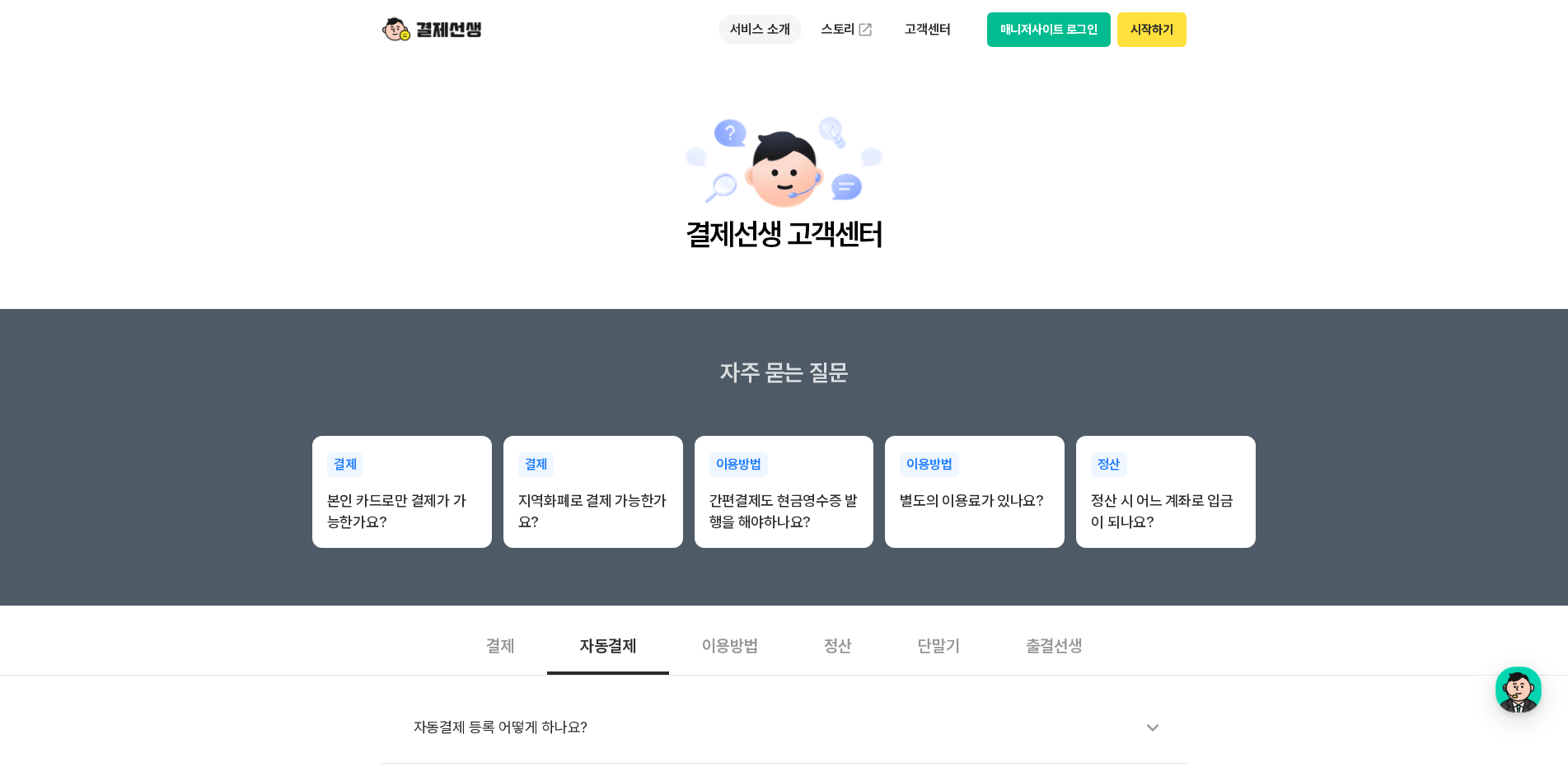
click at [751, 28] on p "서비스 소개" at bounding box center [760, 29] width 84 height 29
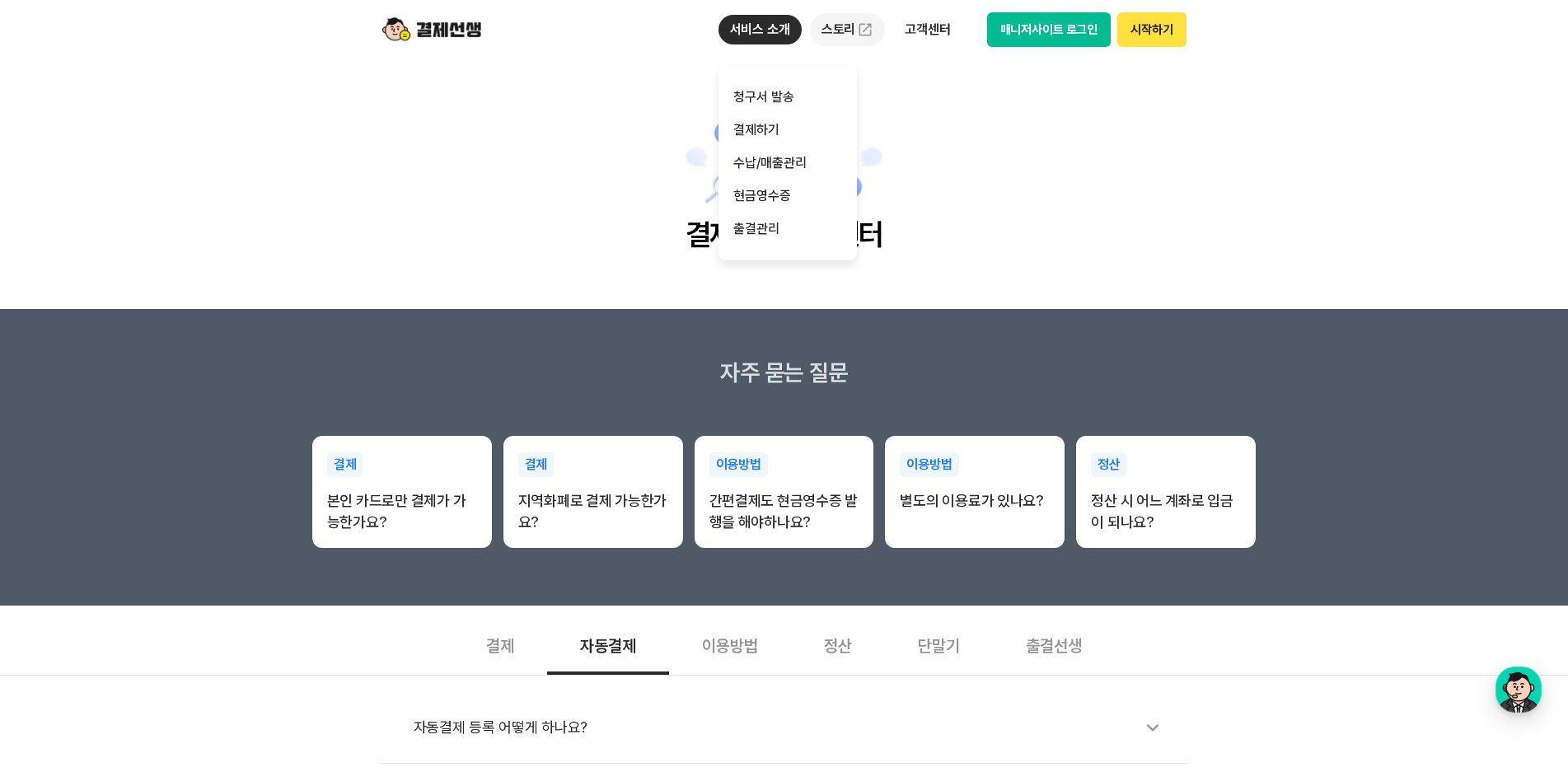
click at [846, 24] on link "스토리" at bounding box center [847, 29] width 76 height 33
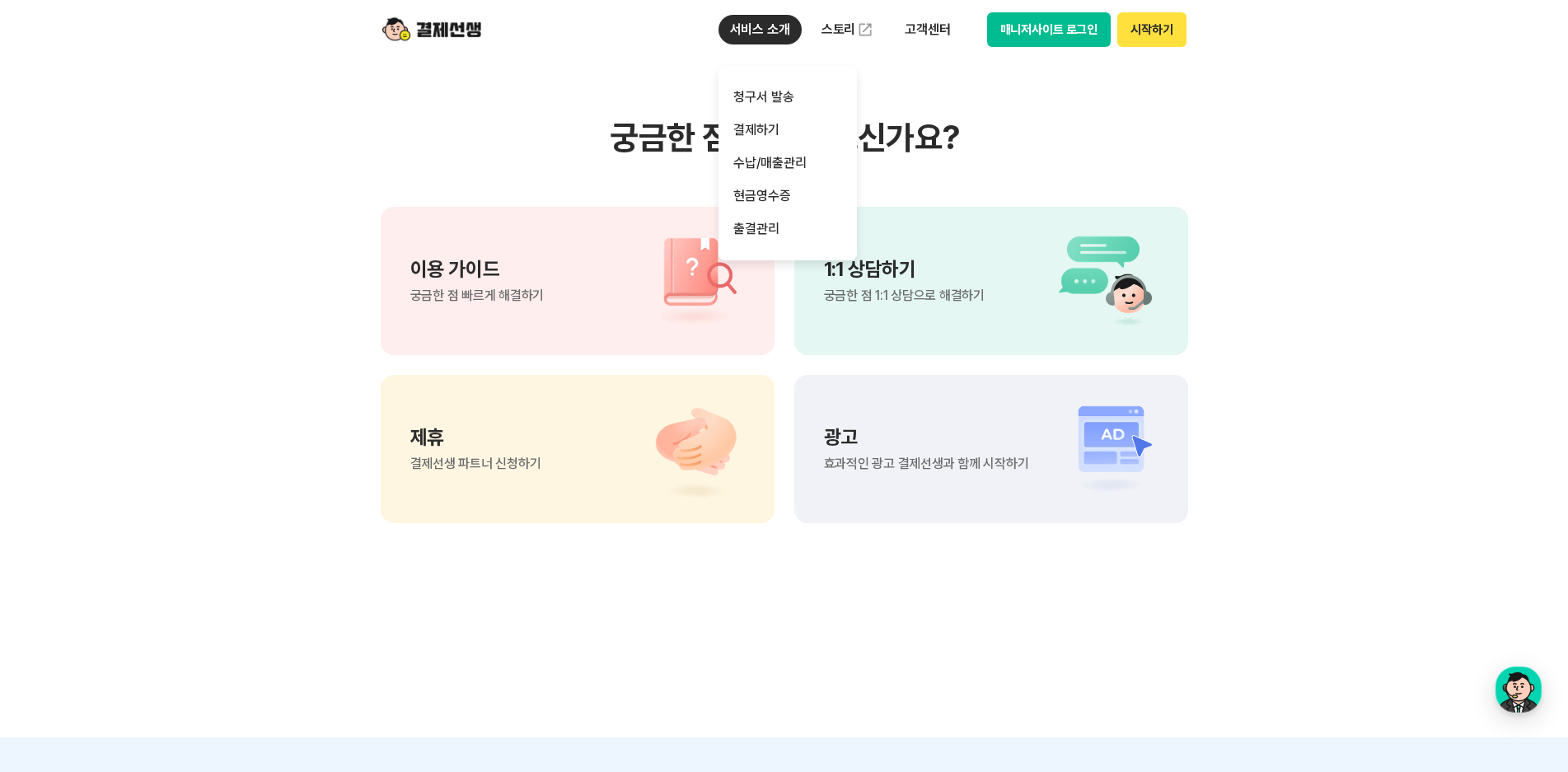
scroll to position [1050, 0]
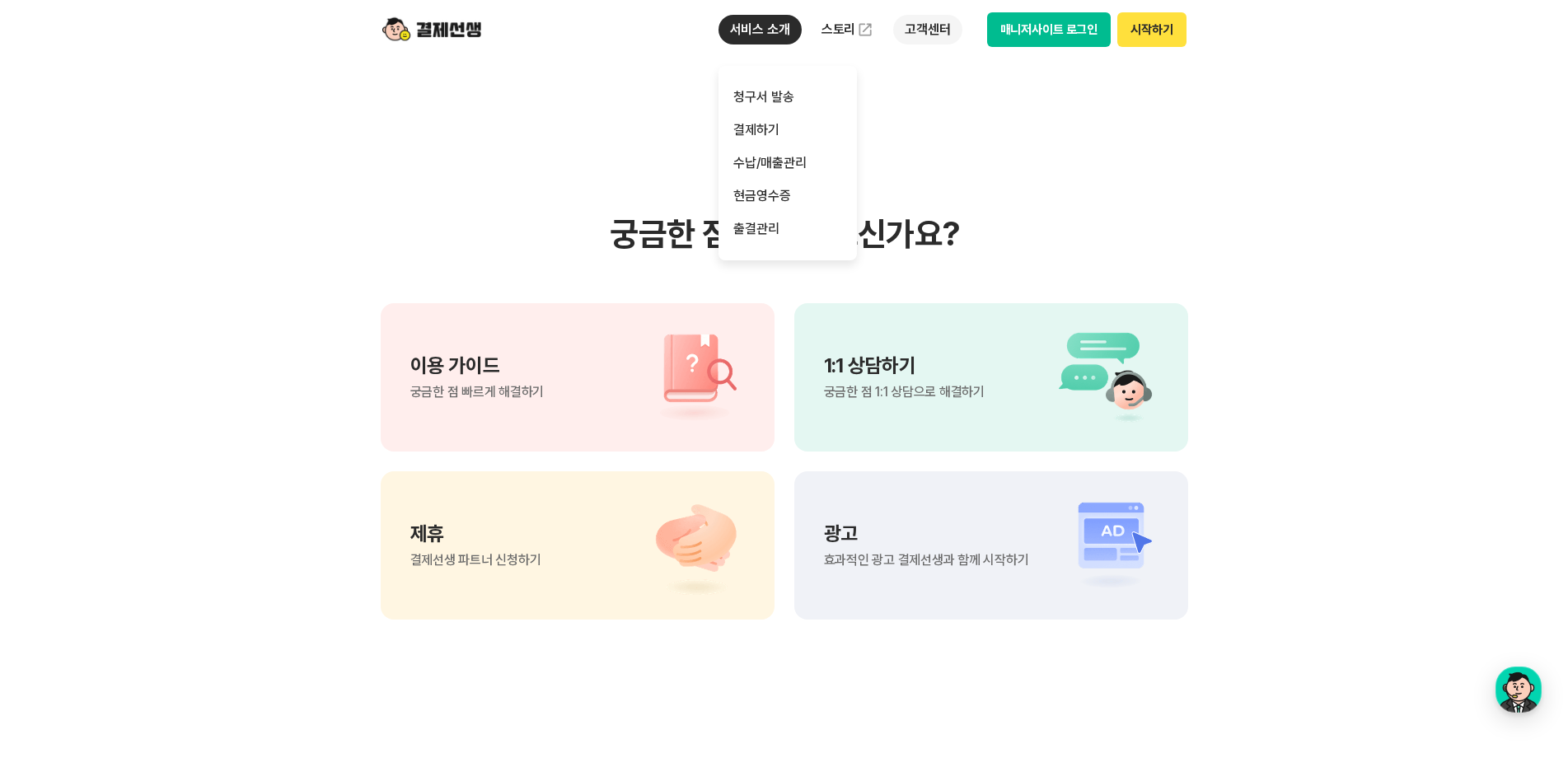
click at [929, 32] on p "고객센터" at bounding box center [927, 29] width 69 height 29
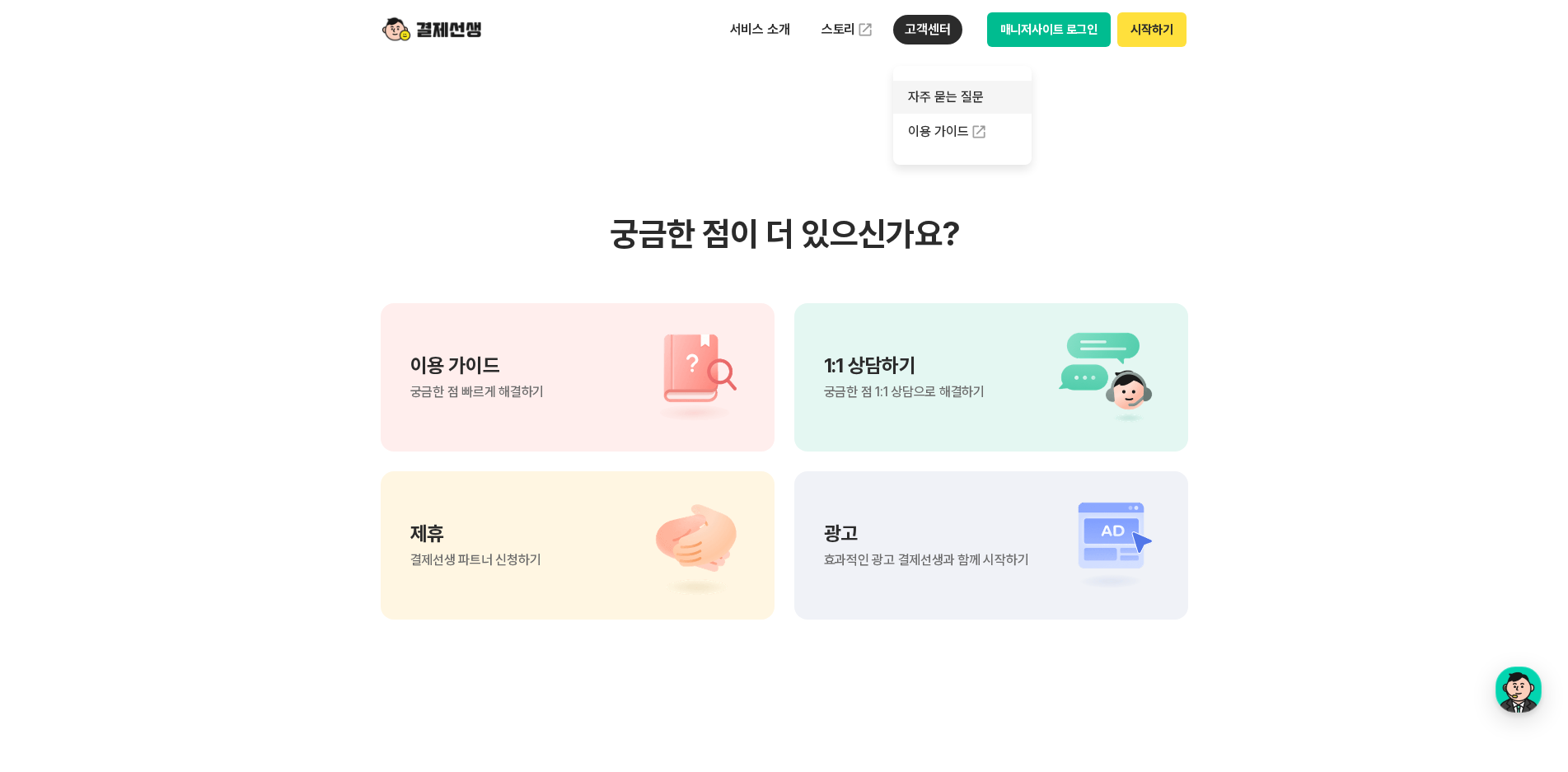
click at [942, 92] on link "자주 묻는 질문" at bounding box center [963, 97] width 139 height 33
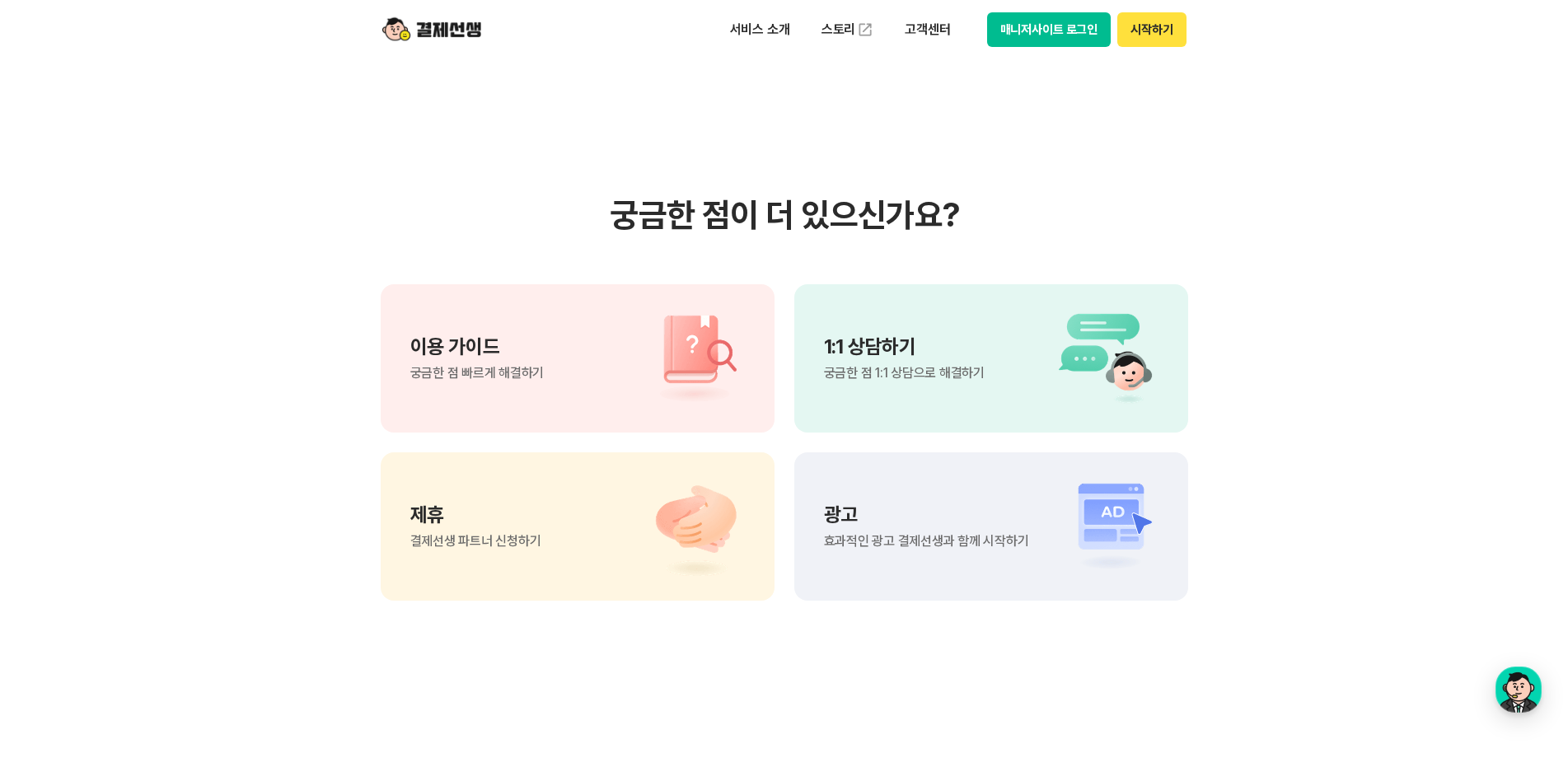
scroll to position [1071, 0]
click at [462, 368] on span "궁금한 점 빠르게 해결하기" at bounding box center [477, 371] width 134 height 13
click at [877, 335] on p "1:1 상담하기" at bounding box center [904, 345] width 161 height 20
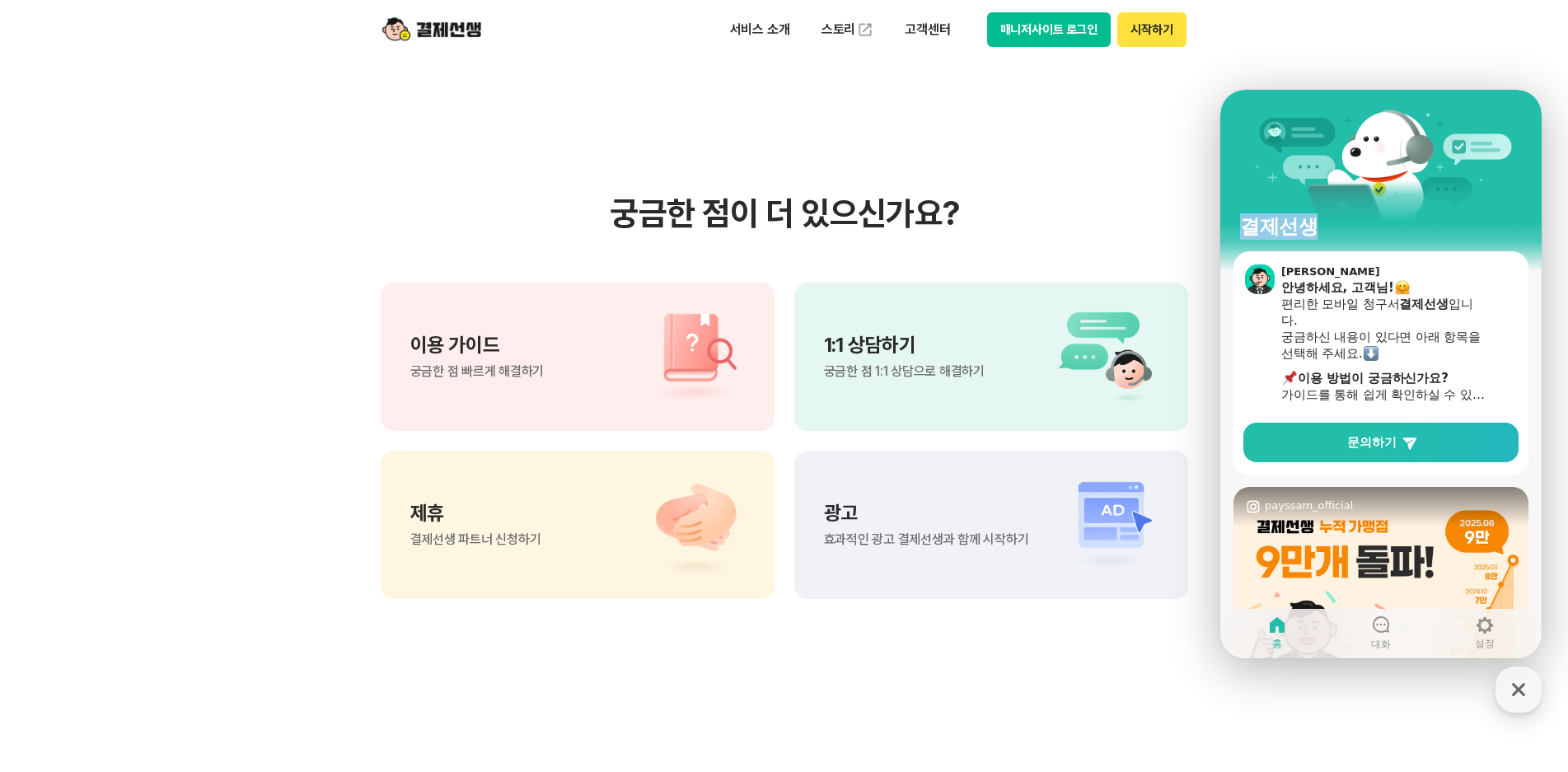
drag, startPoint x: 1419, startPoint y: 109, endPoint x: 1247, endPoint y: 108, distance: 172.0
click at [1247, 108] on div "결제선생" at bounding box center [1380, 170] width 321 height 161
click at [1391, 446] on span "문의하기" at bounding box center [1372, 442] width 50 height 17
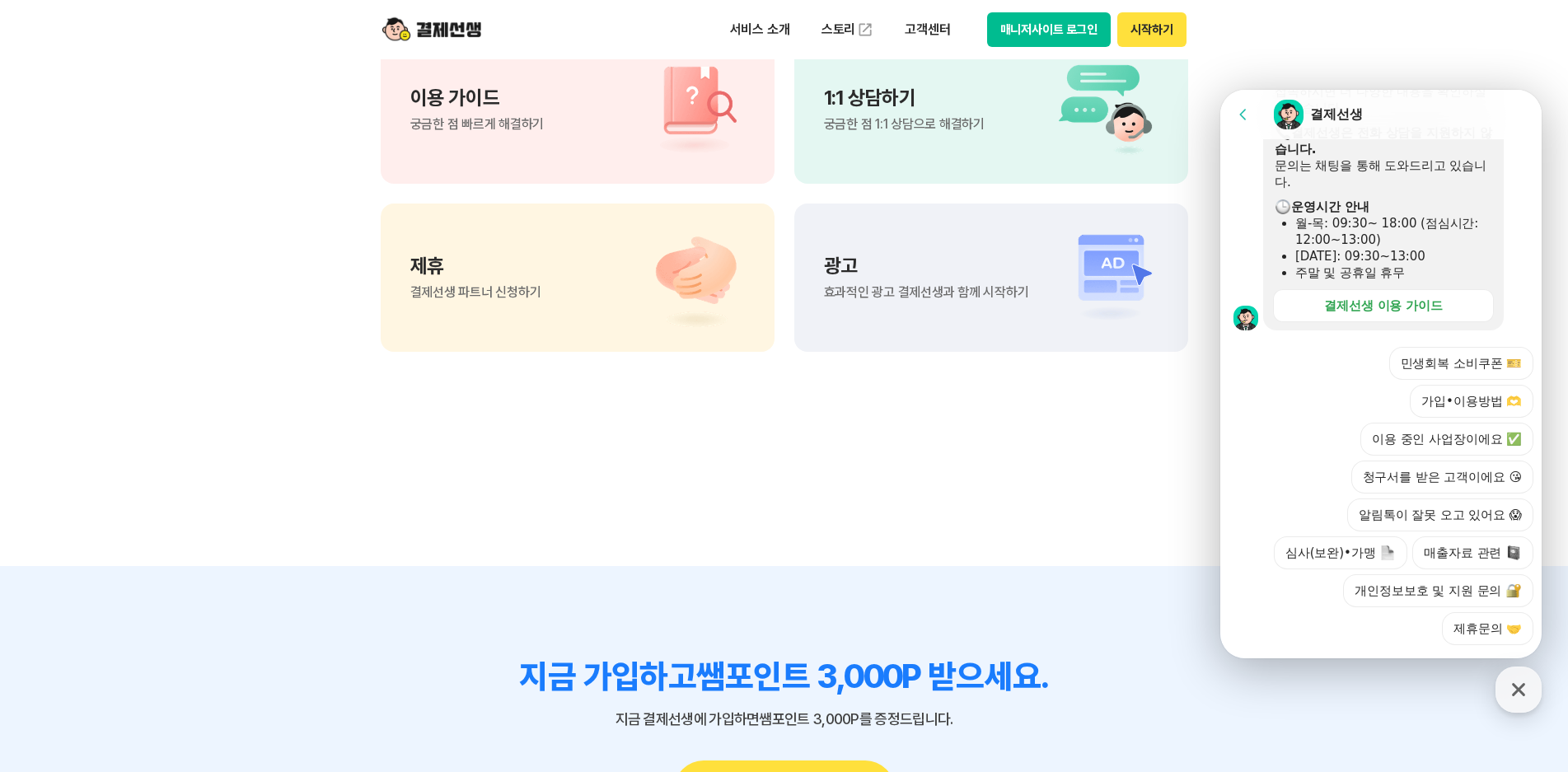
scroll to position [1400, 0]
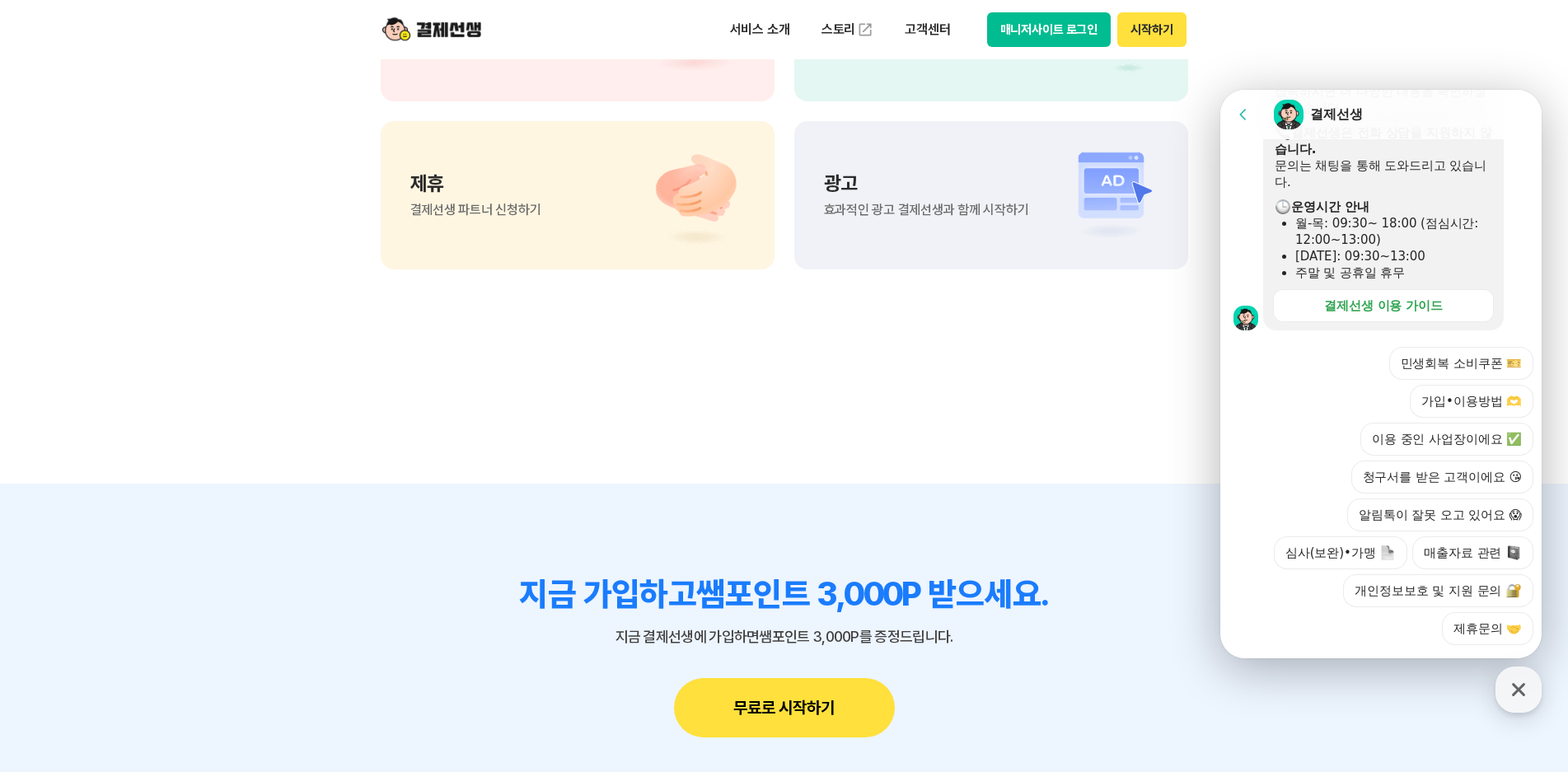
click at [1385, 645] on div at bounding box center [1383, 667] width 327 height 44
click at [1494, 384] on button "가입•이용방법 🫶" at bounding box center [1471, 400] width 124 height 33
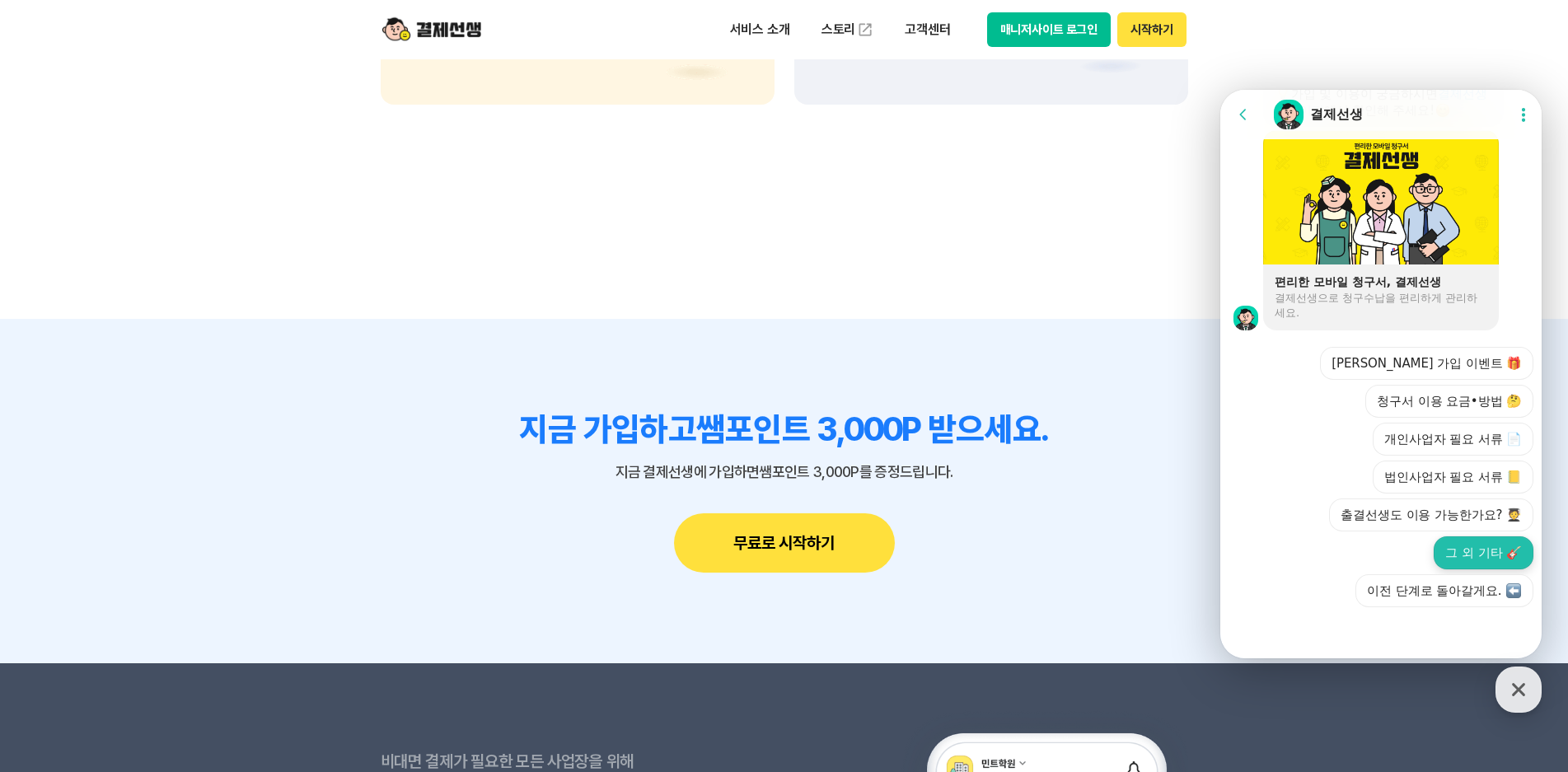
scroll to position [1647, 0]
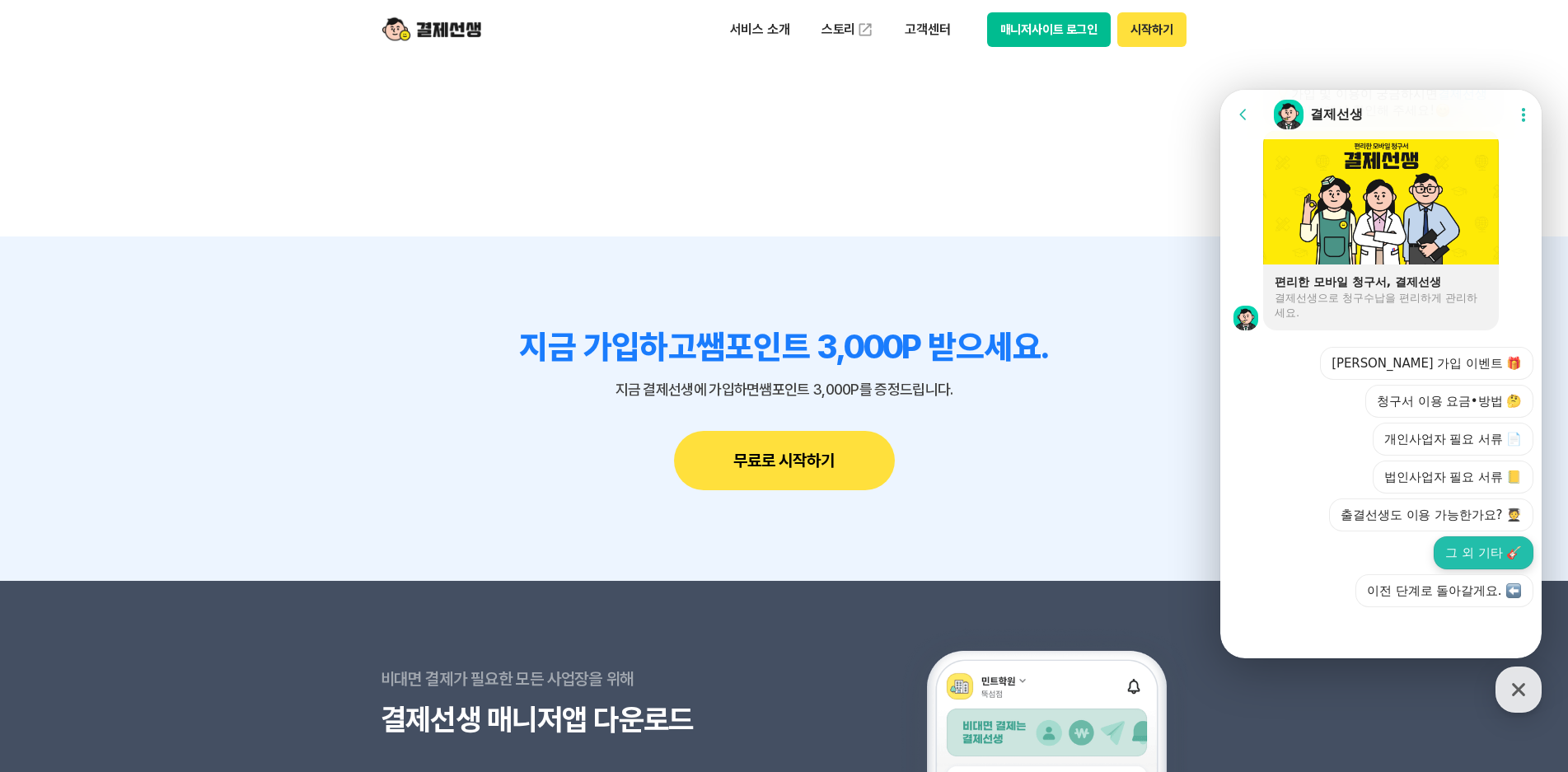
click at [1466, 551] on button "그 외 기타 🎸" at bounding box center [1483, 552] width 100 height 33
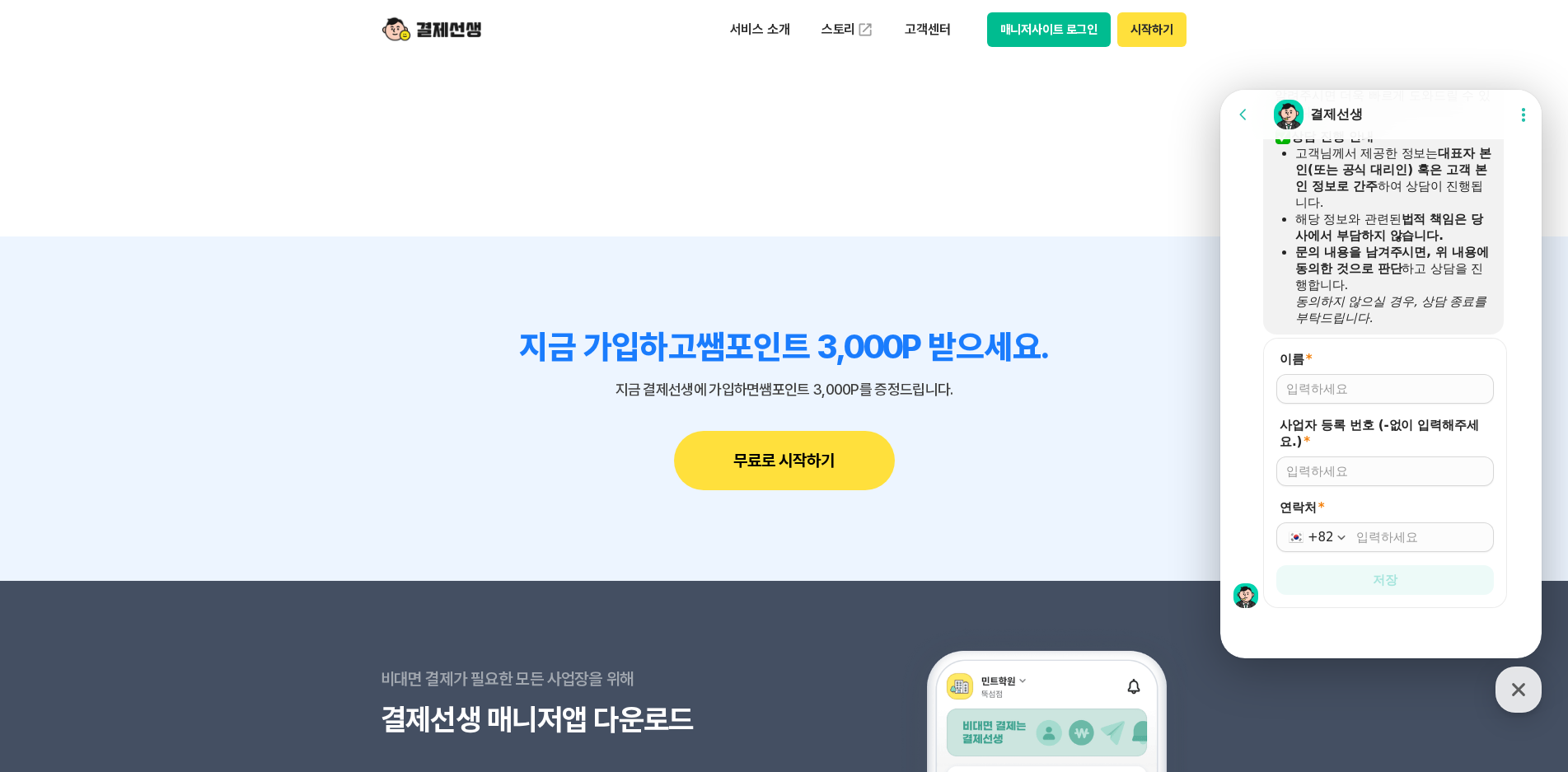
scroll to position [1608, 0]
click at [1321, 390] on input "이름 *" at bounding box center [1385, 388] width 198 height 17
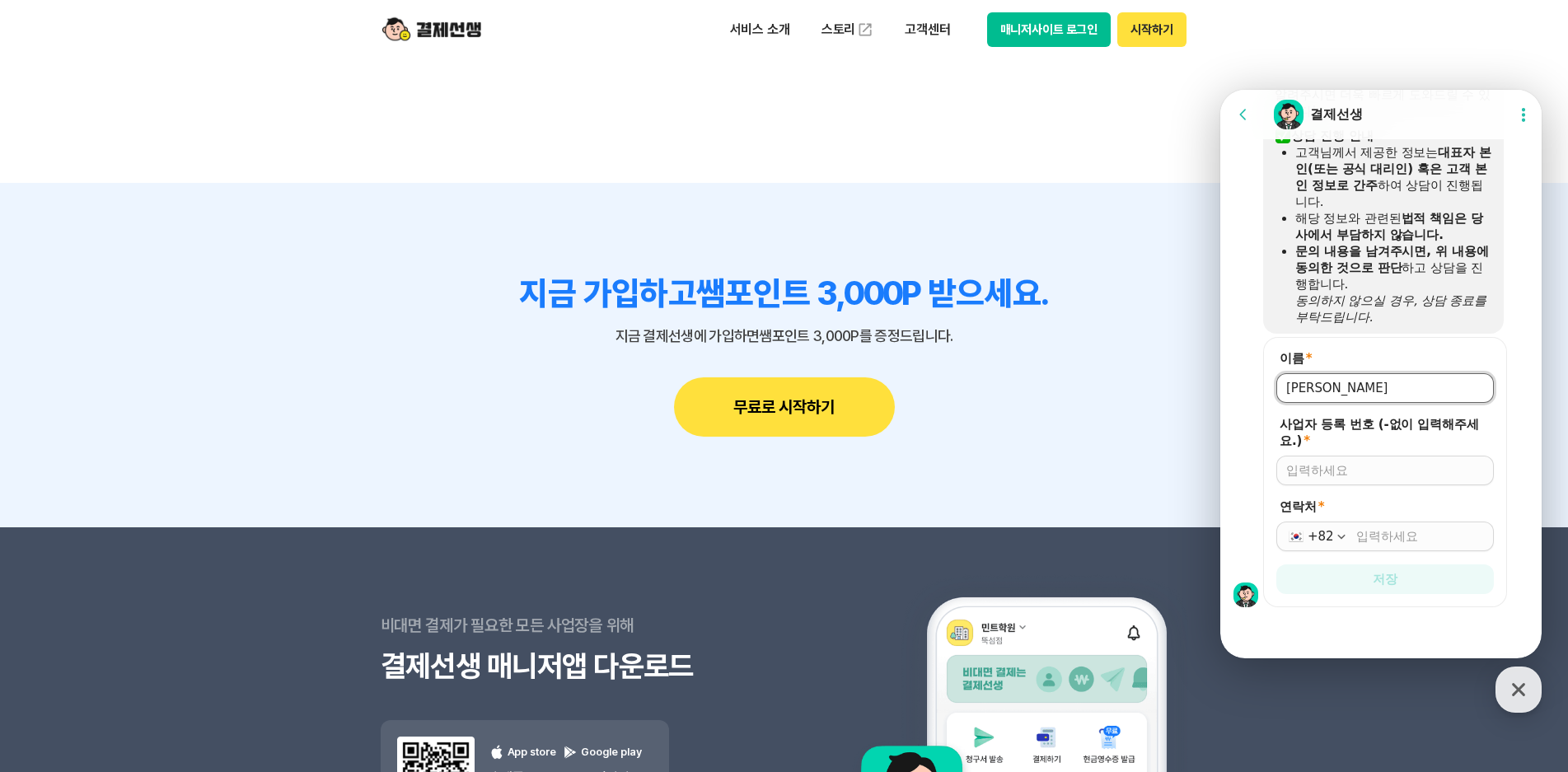
scroll to position [1730, 0]
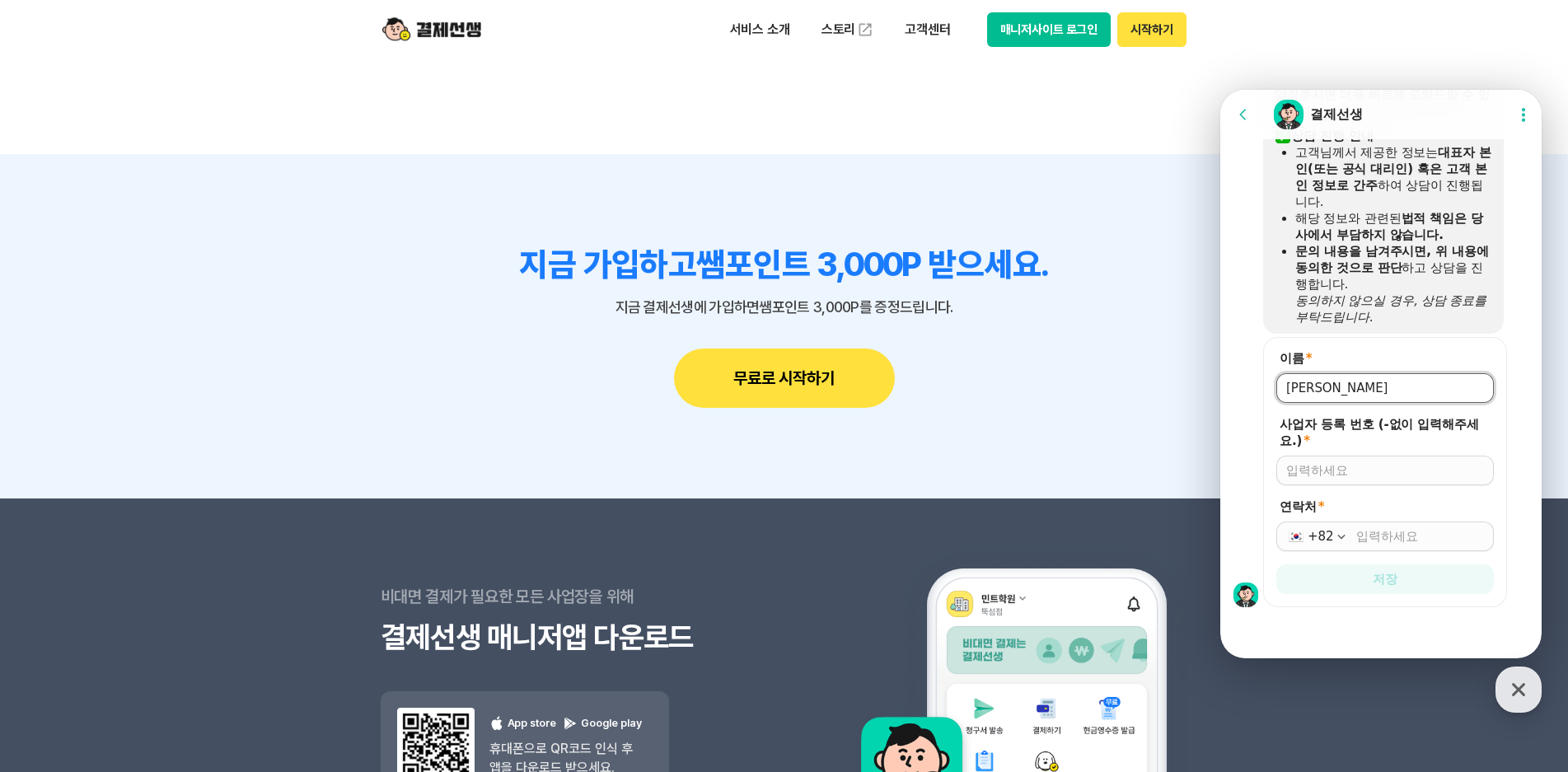
type input "[PERSON_NAME]"
click at [1316, 470] on input "사업자 등록 번호 (-없이 입력해주세요.) *" at bounding box center [1385, 470] width 198 height 17
type input "3122174958"
click at [1378, 537] on input "연락처 *" at bounding box center [1420, 536] width 128 height 17
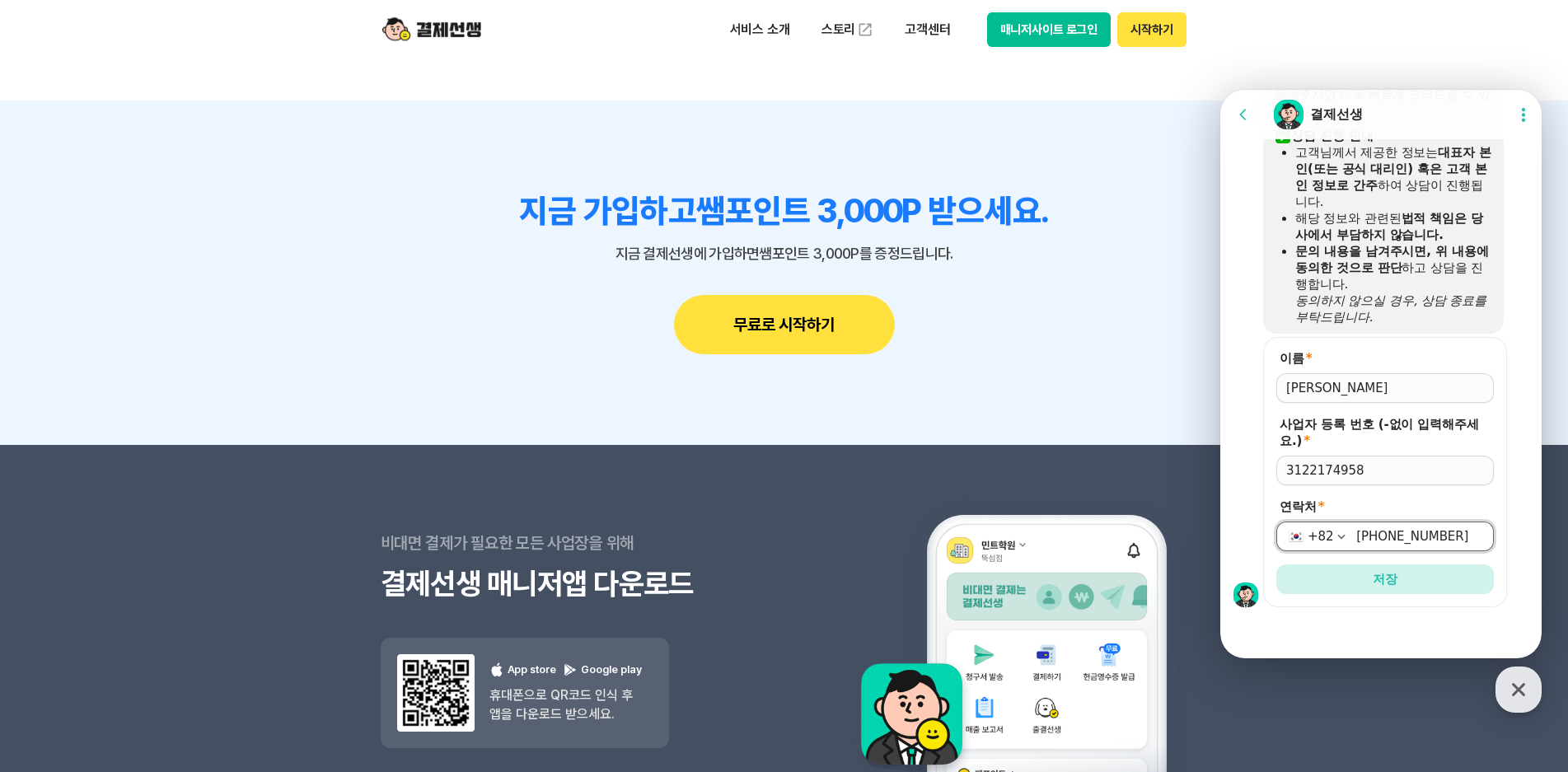
scroll to position [1812, 0]
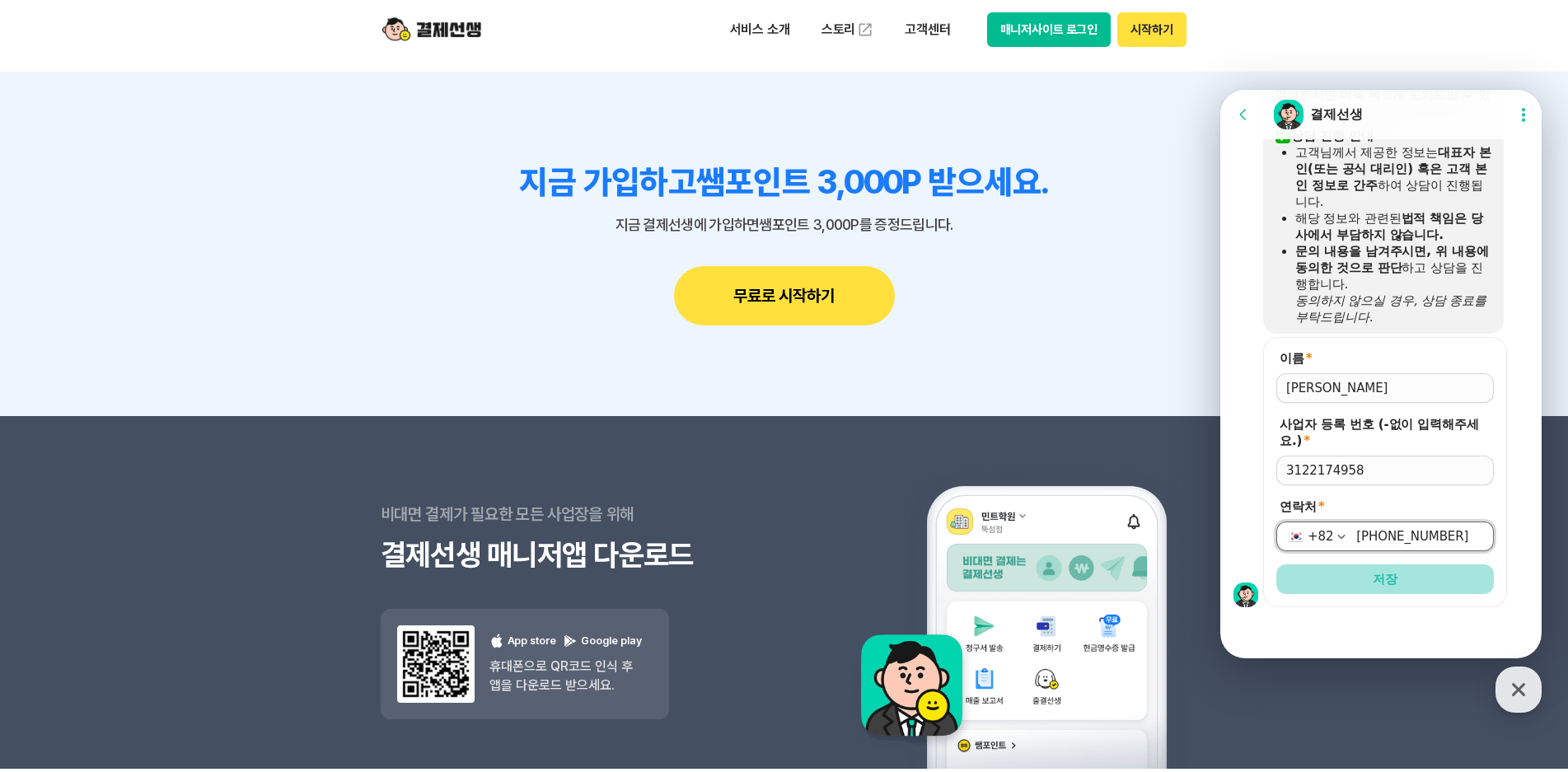
type input "[PHONE_NUMBER]"
click at [1377, 571] on span "저장" at bounding box center [1386, 579] width 25 height 17
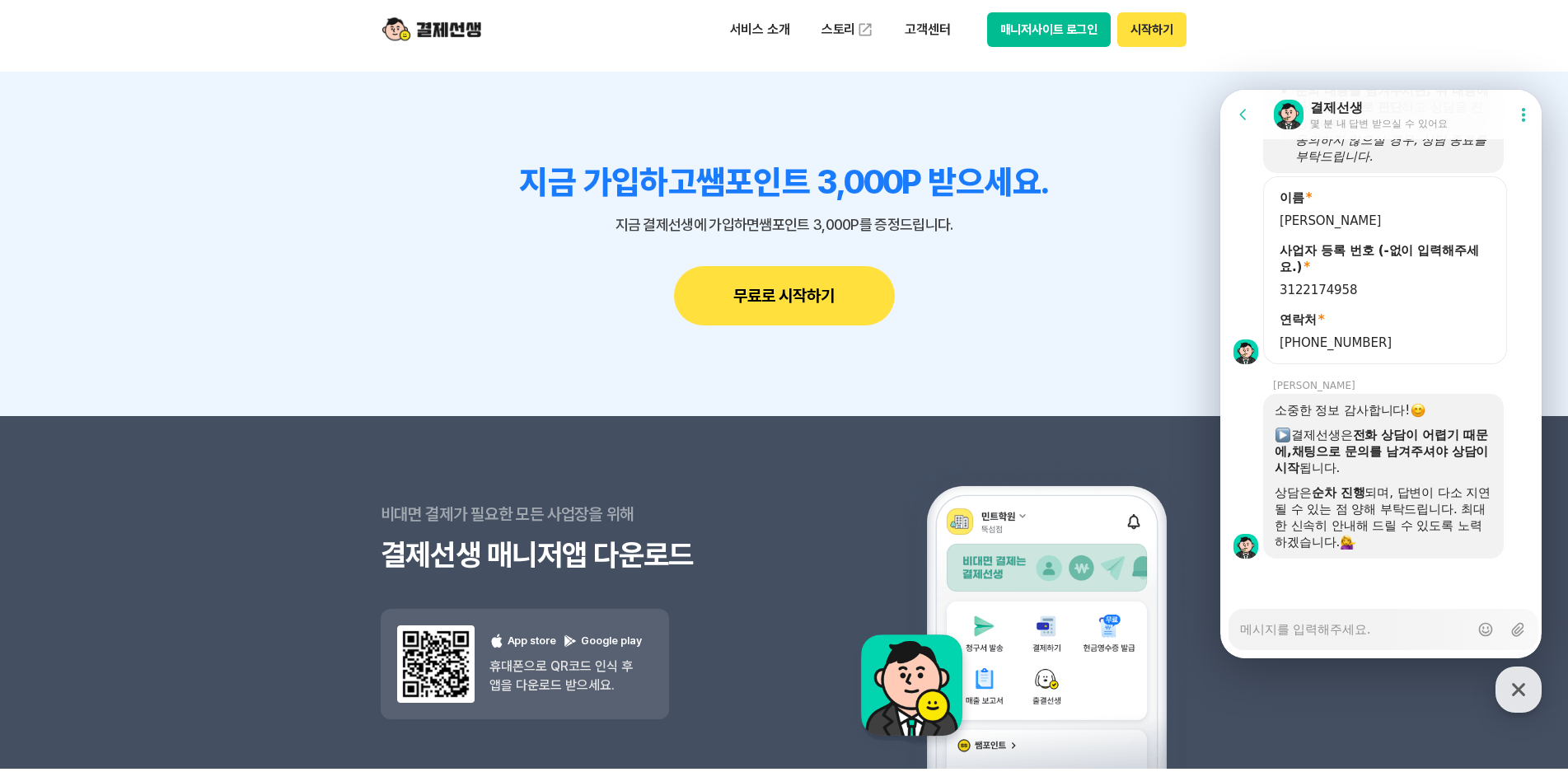
scroll to position [1770, 0]
click at [1299, 631] on textarea "Messenger Input Textarea" at bounding box center [1354, 623] width 229 height 28
type textarea "x"
type textarea "ㅇ"
type textarea "x"
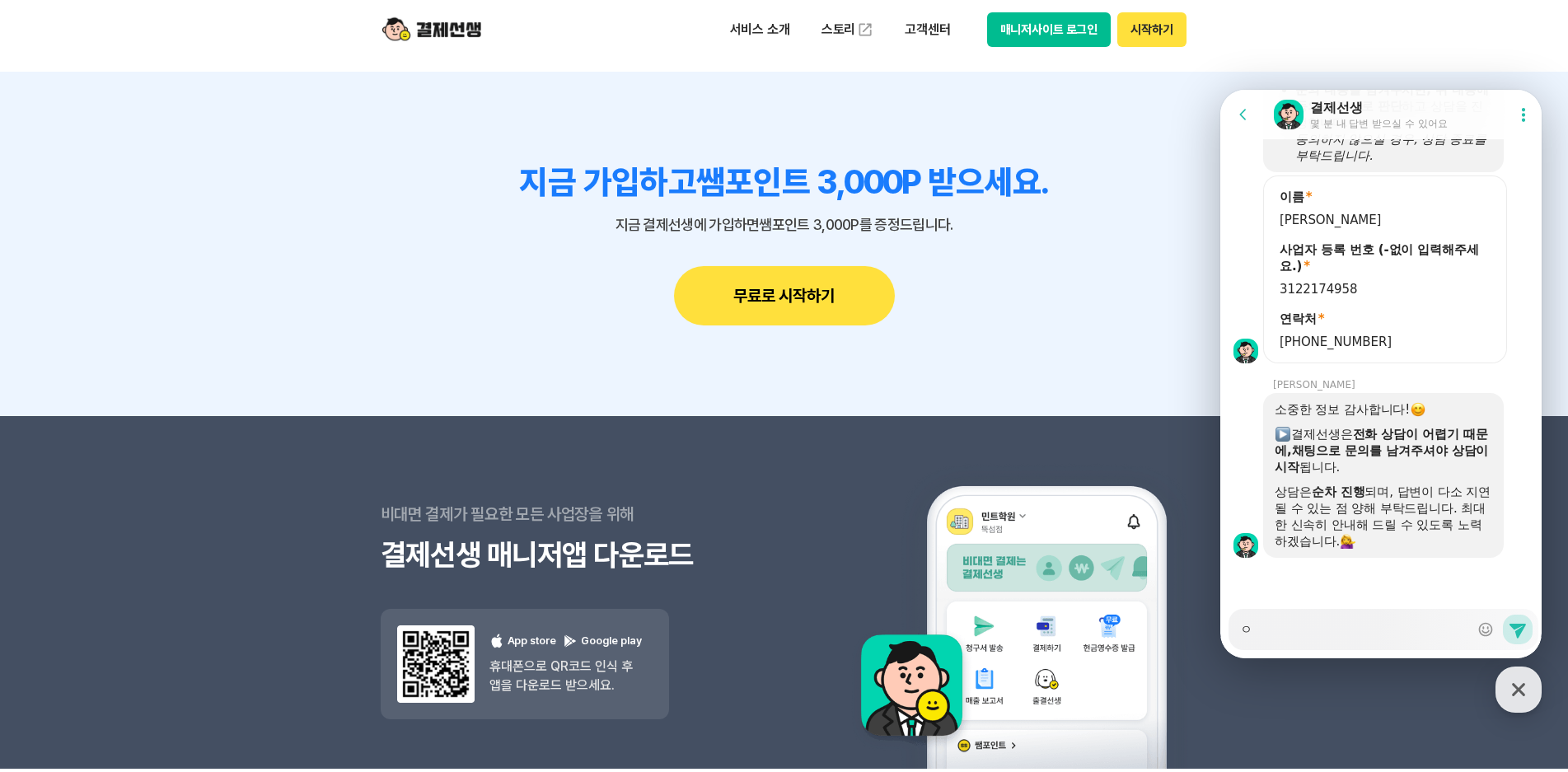
type textarea "아"
type textarea "x"
type textarea "안"
type textarea "x"
type textarea "안ㄴ"
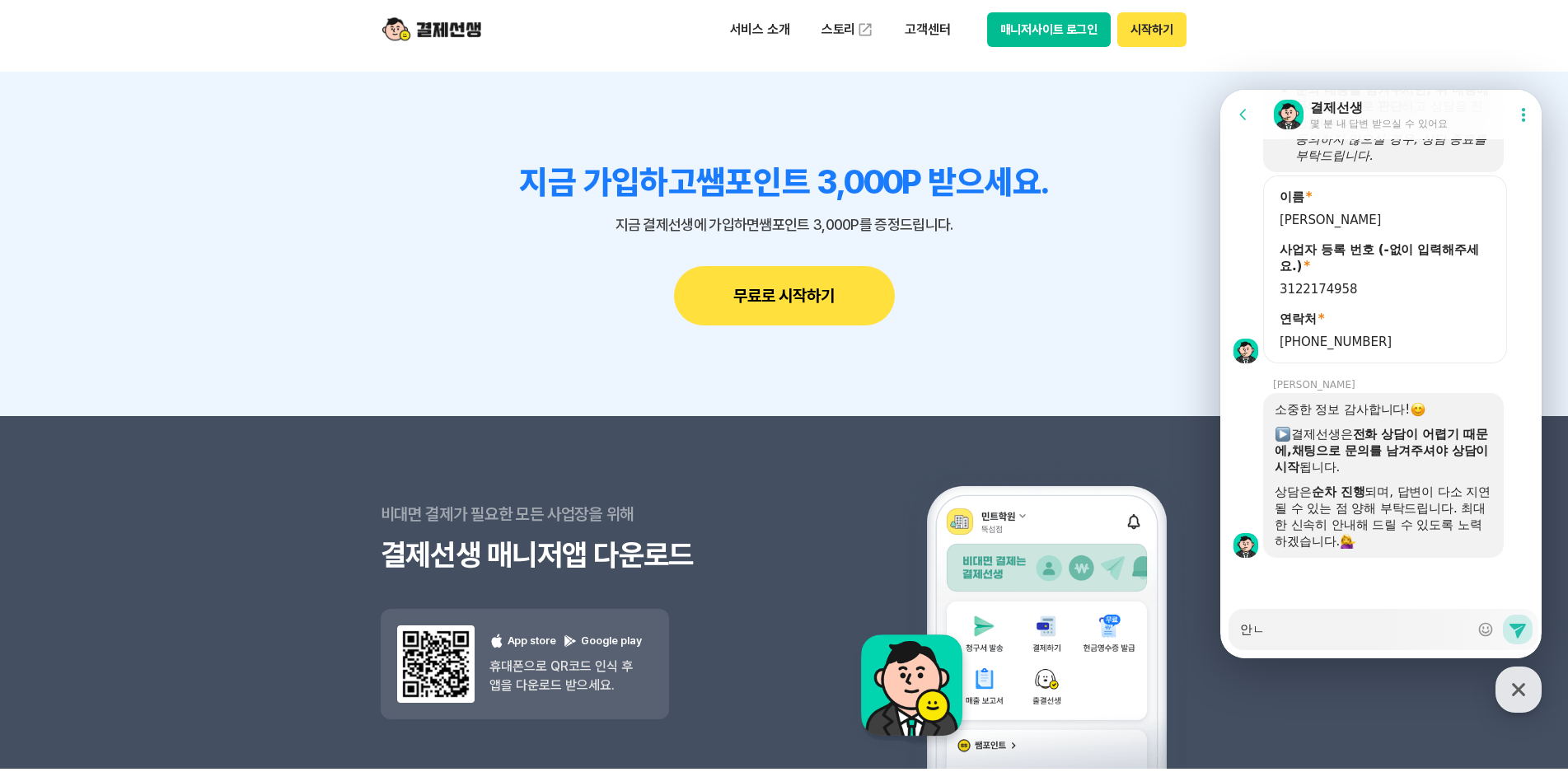
type textarea "x"
type textarea "안녀"
type textarea "x"
type textarea "안녕"
type textarea "x"
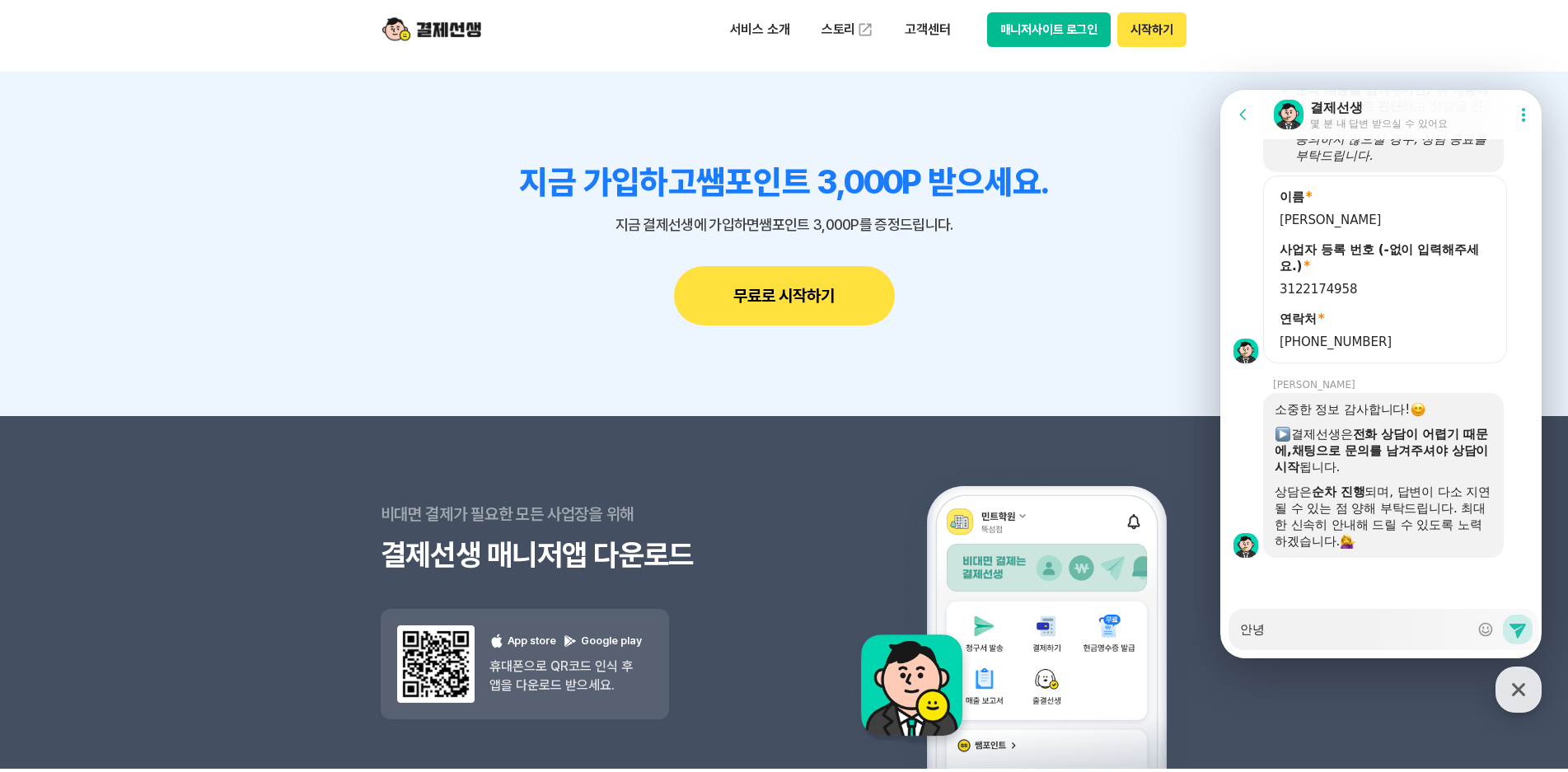
type textarea "안녕ㅎ"
type textarea "x"
type textarea "안녕하"
type textarea "x"
type textarea "안녕핫"
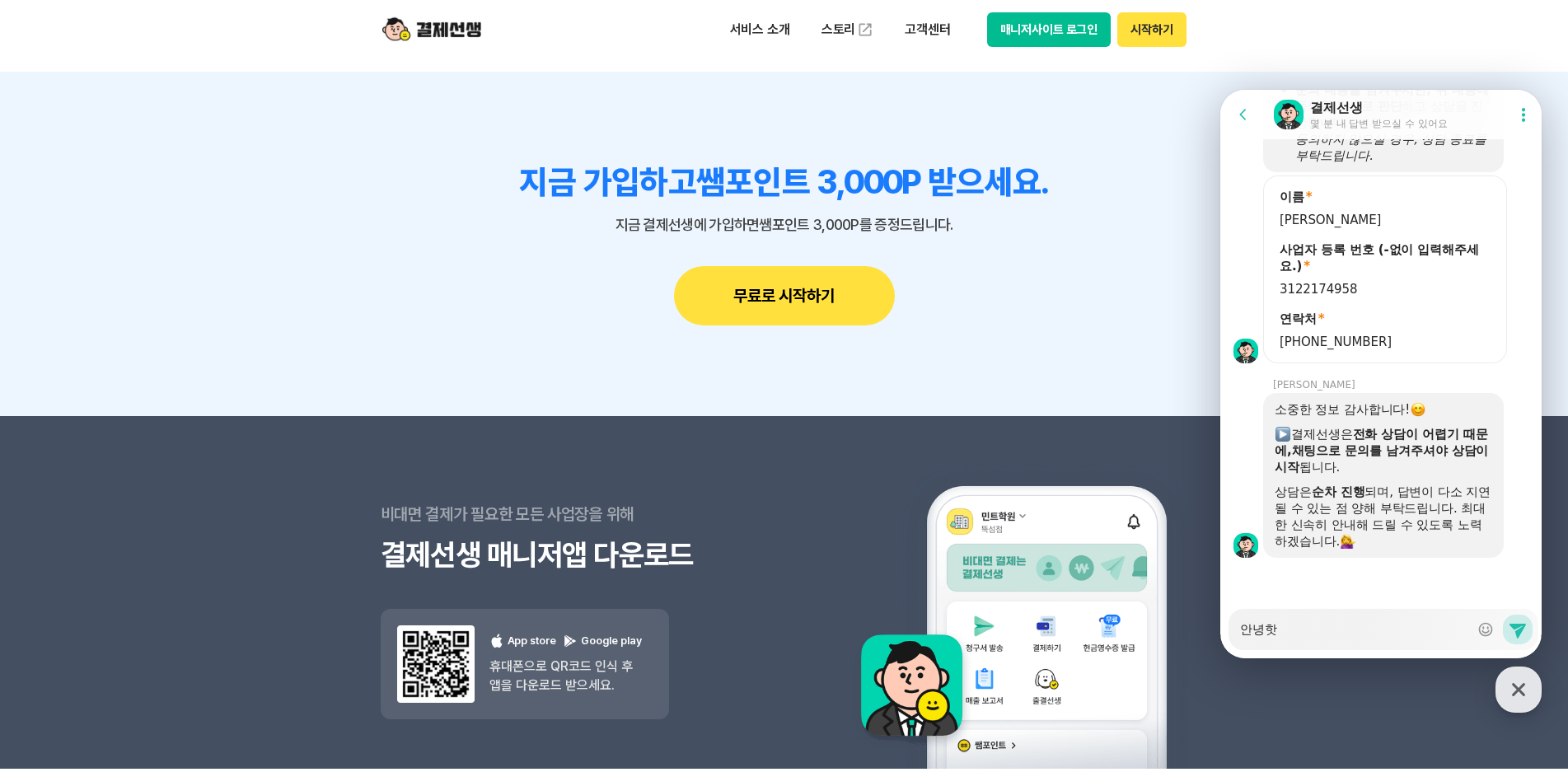
type textarea "x"
type textarea "안녕하셍"
type textarea "x"
type textarea "안녕하세요"
type textarea "x"
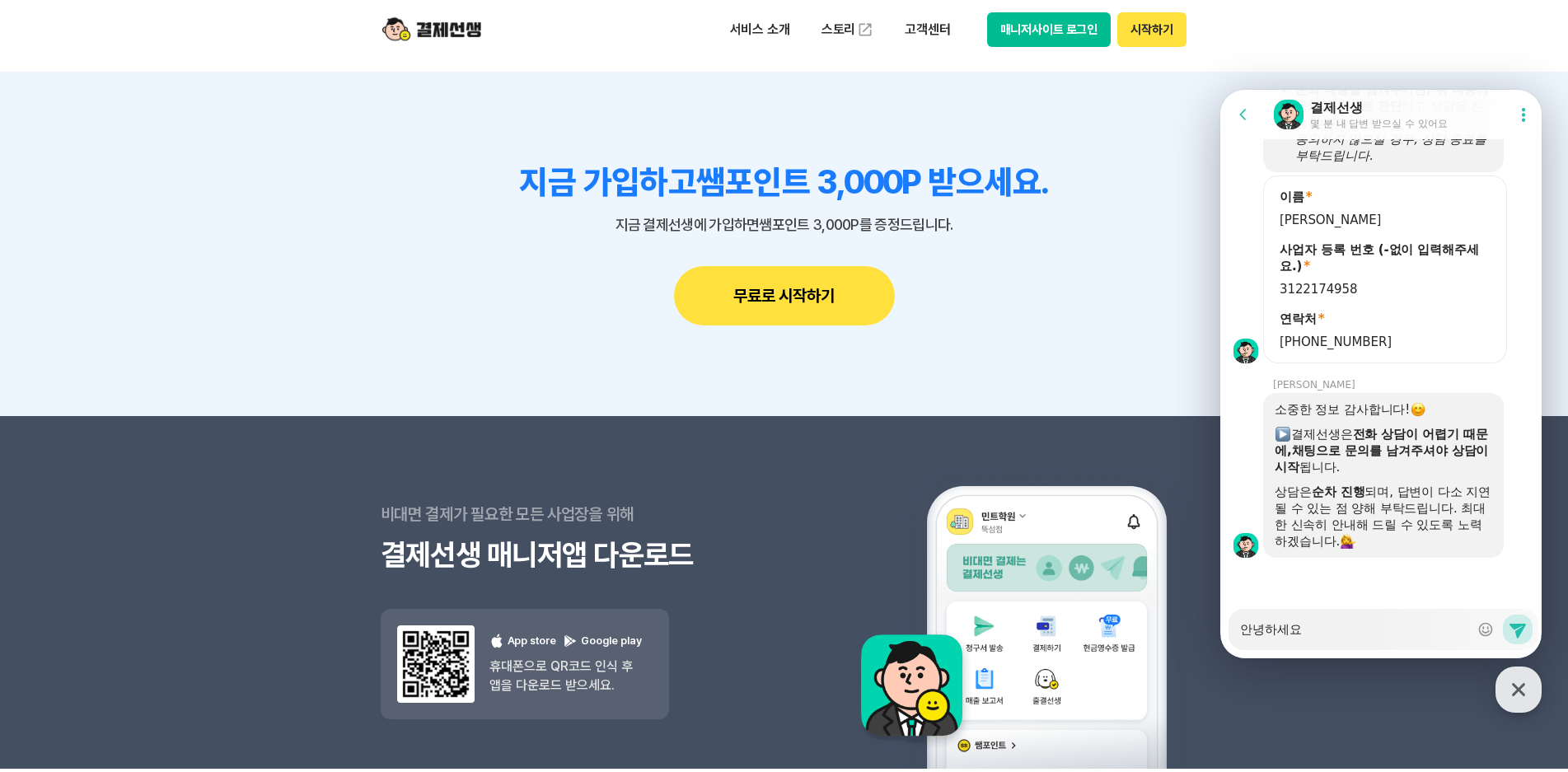
type textarea "안녕하세요!"
type textarea "x"
type textarea "안녕하세요!"
type textarea "x"
type textarea "안녕하세요! ㅎ"
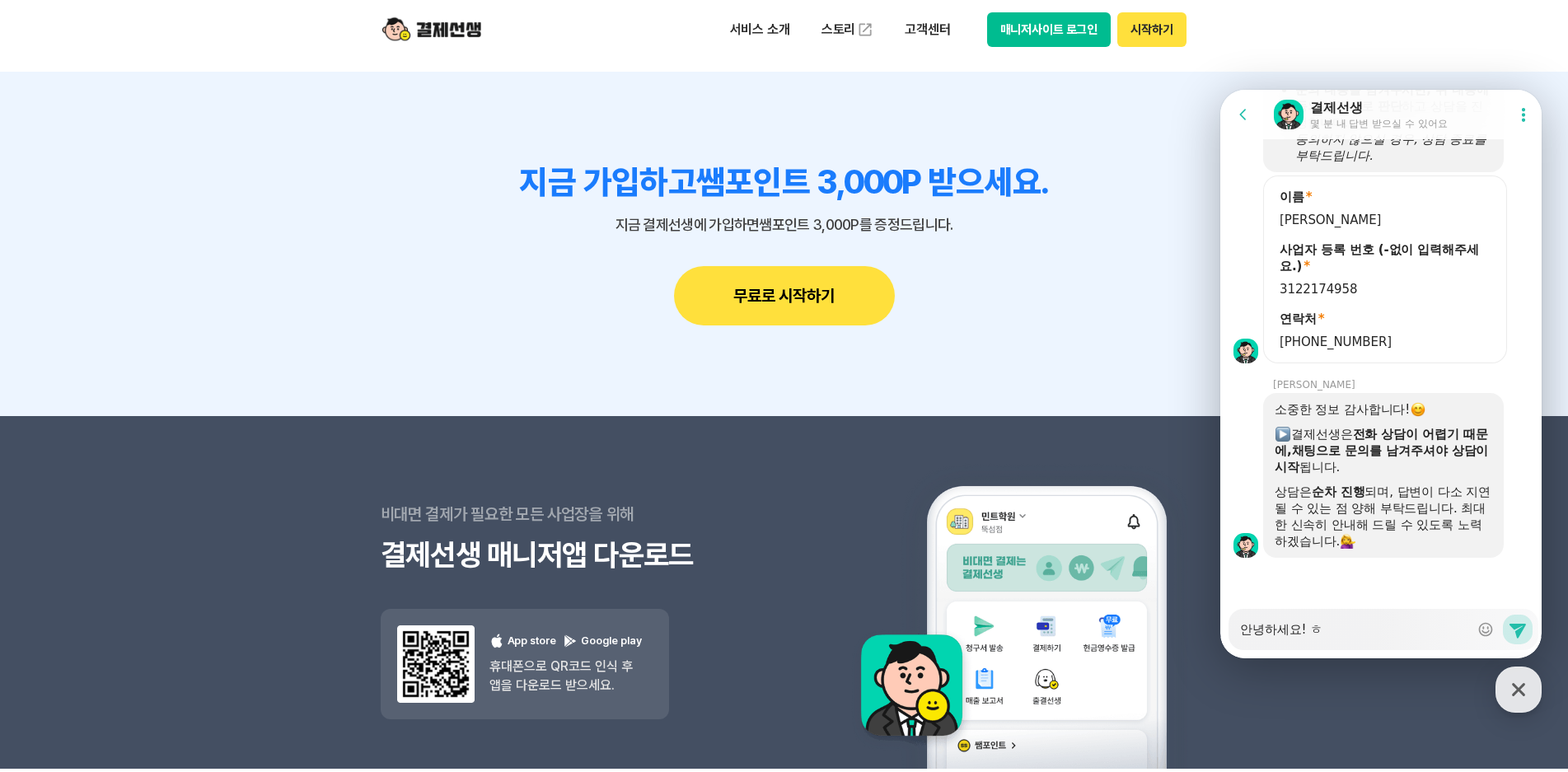
type textarea "x"
type textarea "안녕하세요! 호"
type textarea "x"
type textarea "안녕하세요! 혹"
type textarea "x"
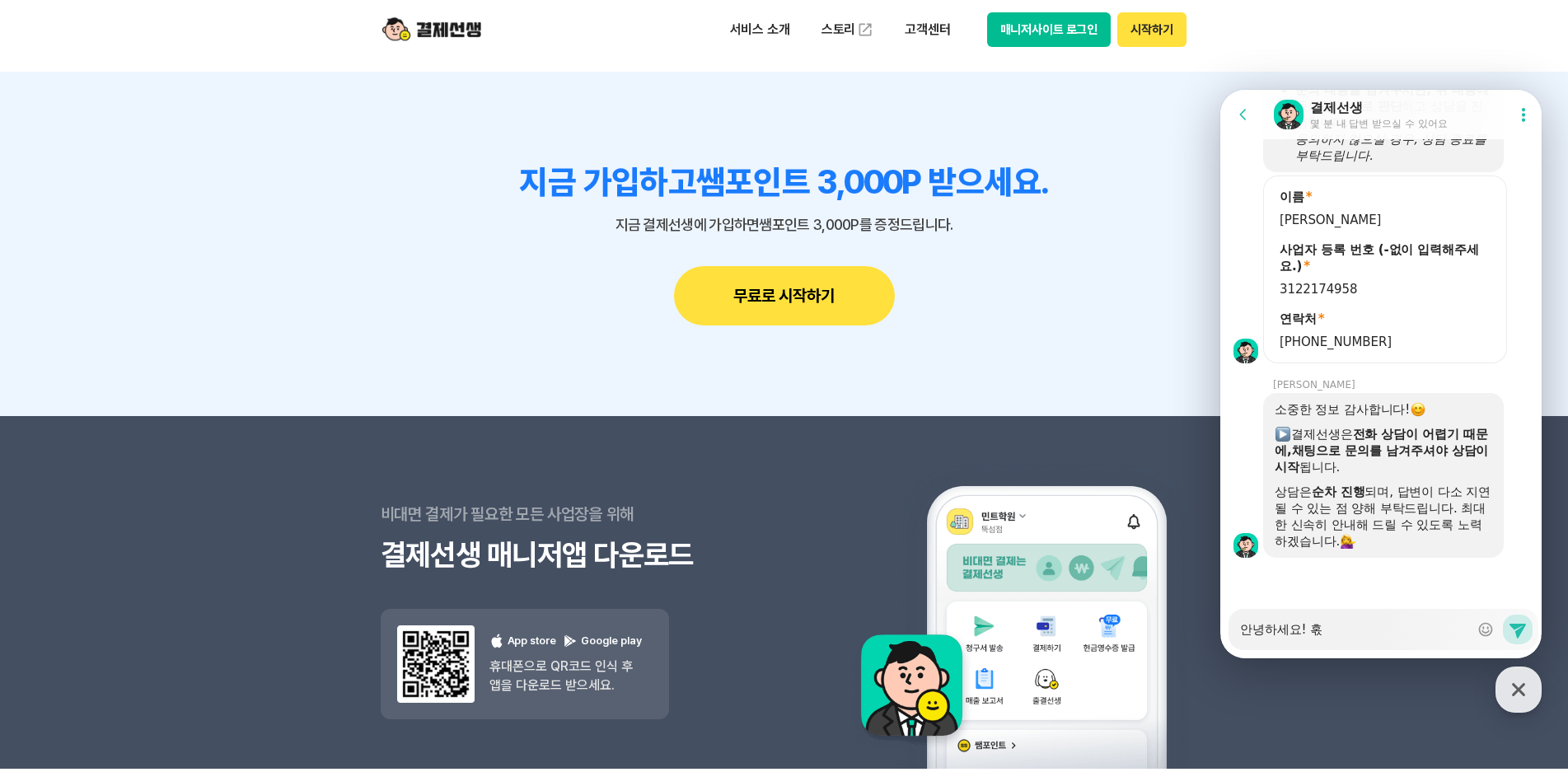
type textarea "안녕하세요! 혹시"
type textarea "x"
type textarea "안녕하세요! 혹시"
type textarea "x"
type textarea "안녕하세요! 혹시 ㄱ"
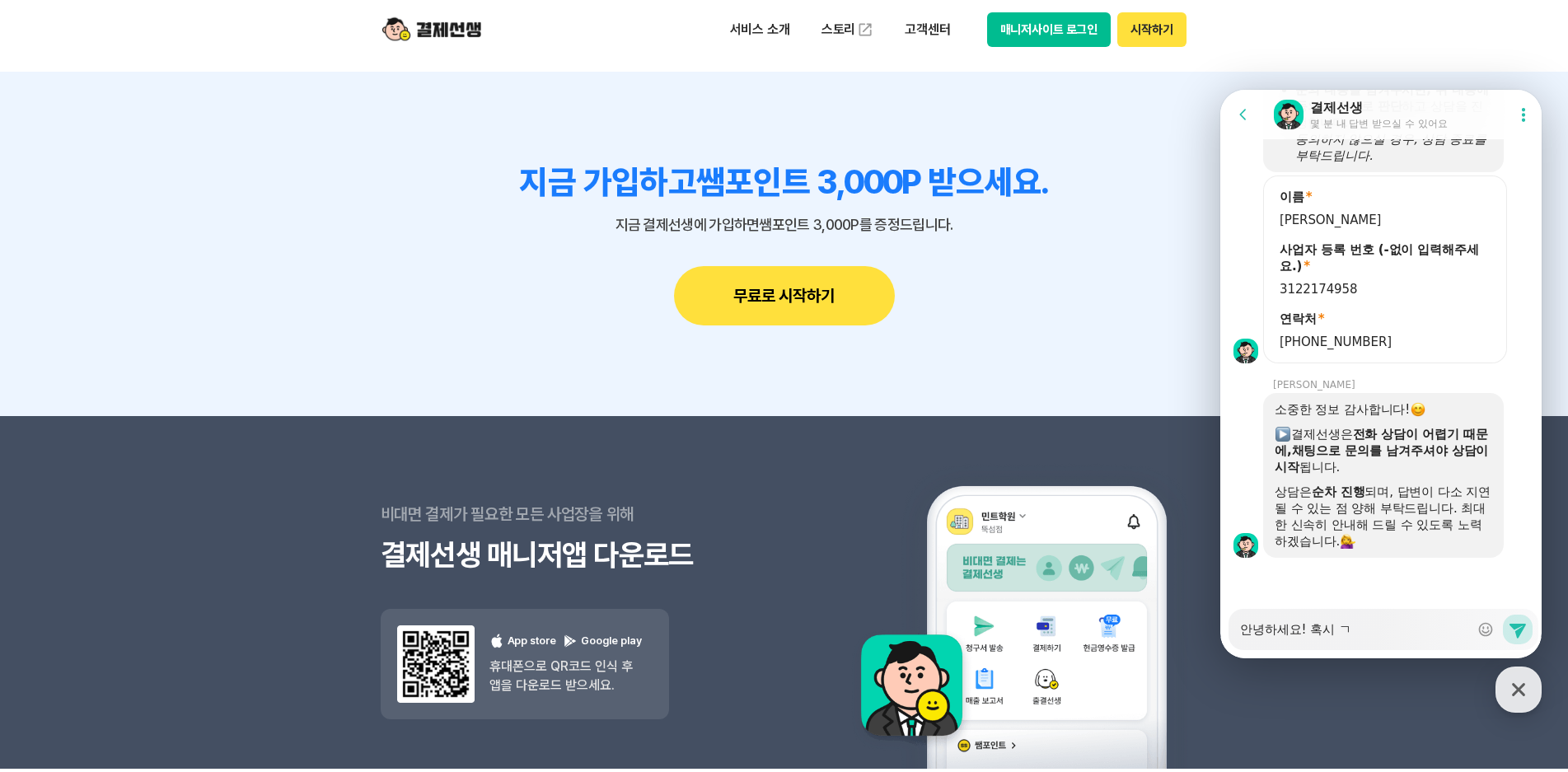
type textarea "x"
type textarea "안녕하세요! 혹시 겨"
type textarea "x"
type textarea "안녕하세요! 혹시 결"
type textarea "x"
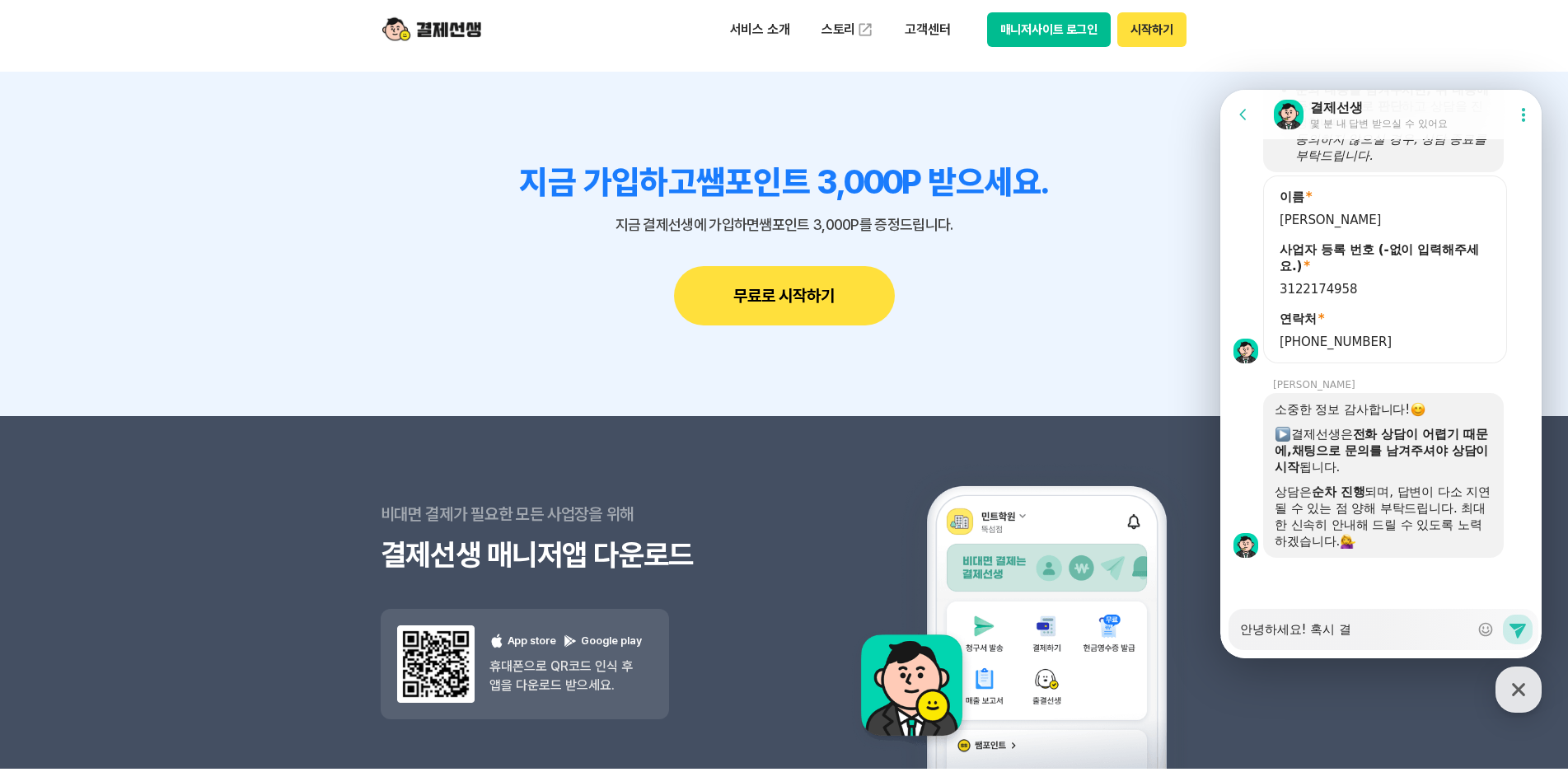
type textarea "안녕하세요! 혹시 결ㅈ"
type textarea "x"
type textarea "안녕하세요! 혹시 결제"
type textarea "x"
type textarea "안녕하세요! 혹시 결젯"
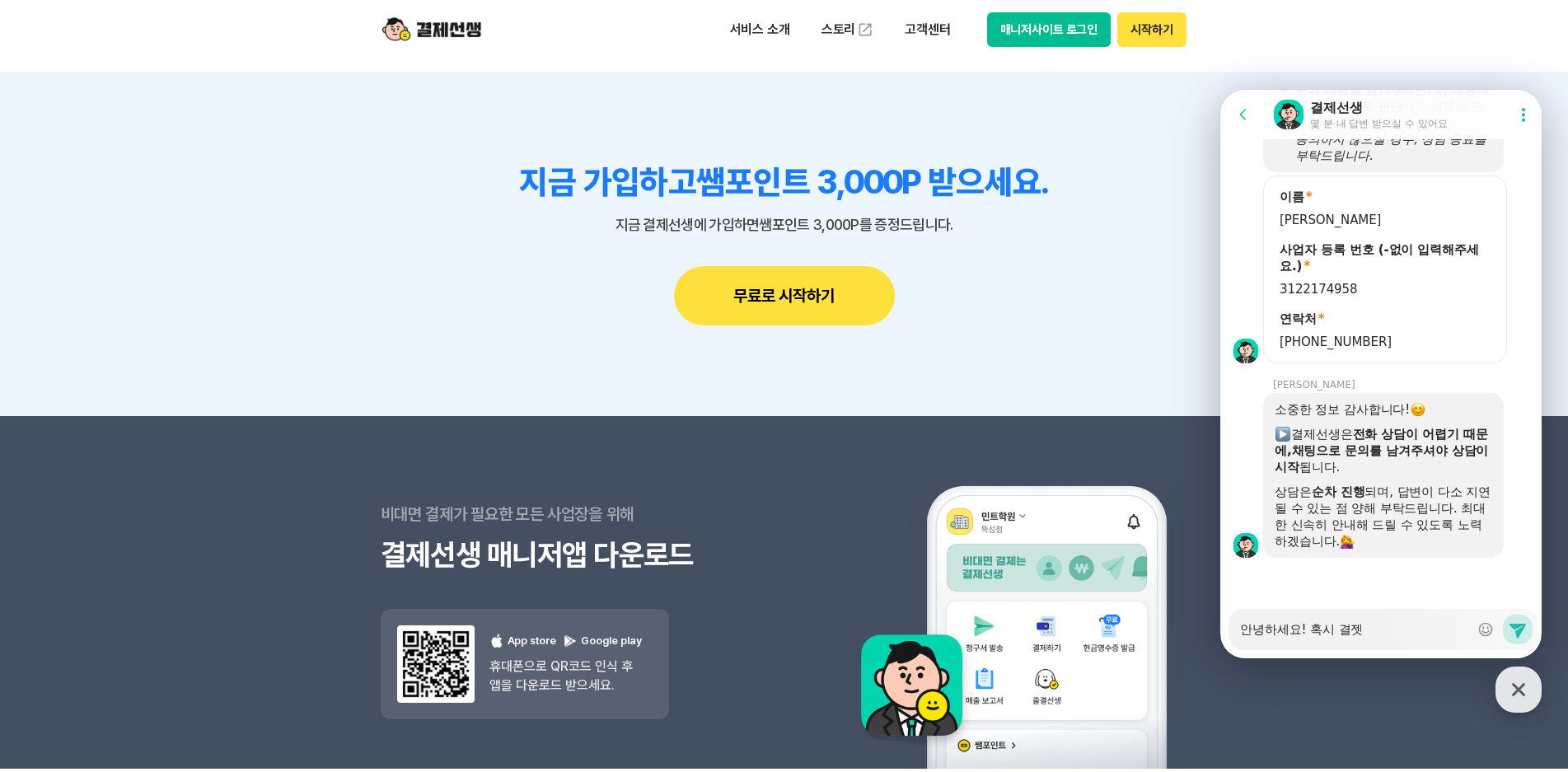
type textarea "x"
type textarea "안녕하세요! 혹시 결제서"
type textarea "x"
type textarea "안녕하세요! 혹시 결제선"
type textarea "x"
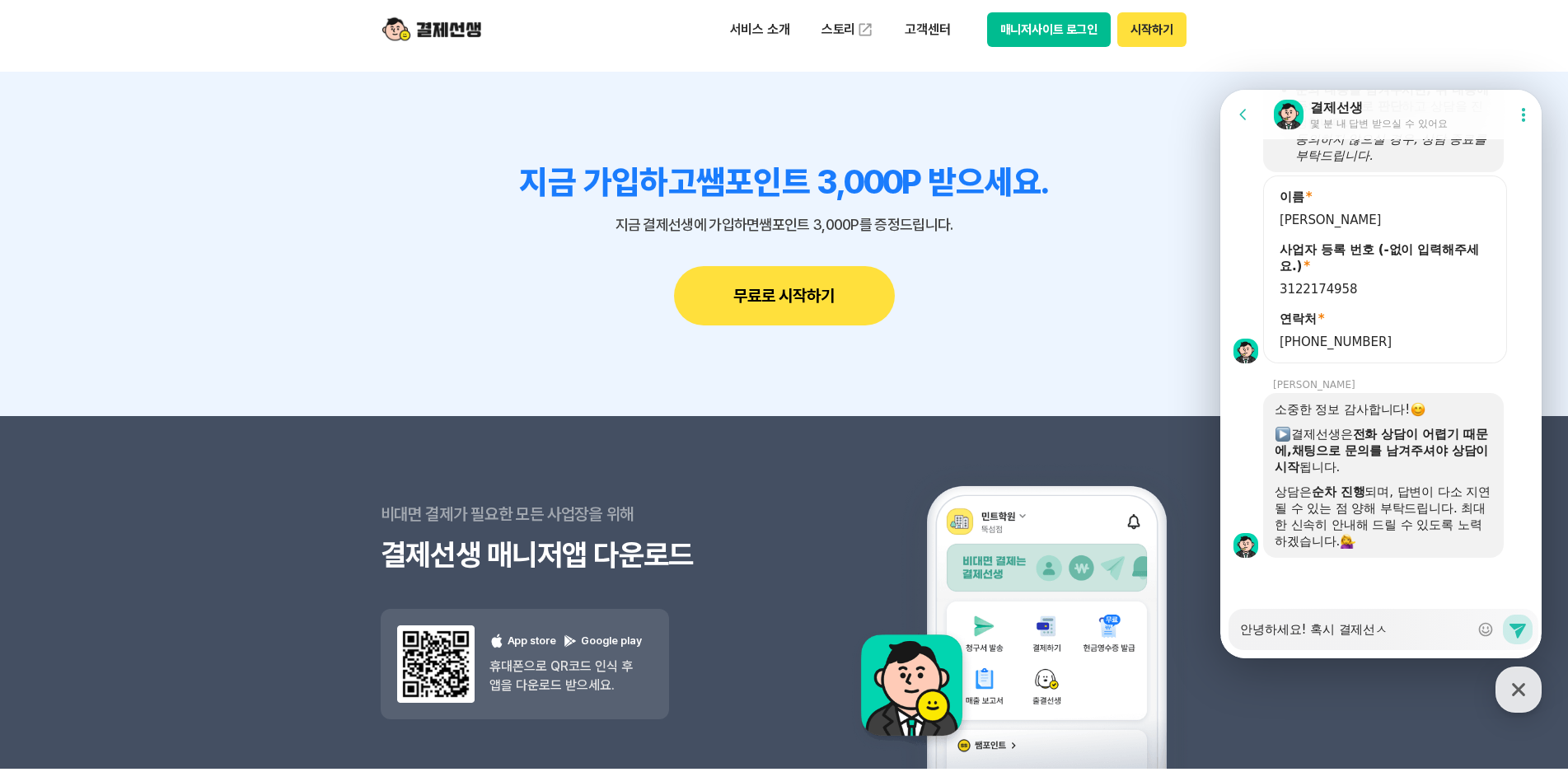
type textarea "안녕하세요! 혹시 결제선새"
type textarea "x"
type textarea "안녕하세요! 혹시 결제선생"
type textarea "x"
type textarea "안녕하세요! 혹시 결제선생ㅇ"
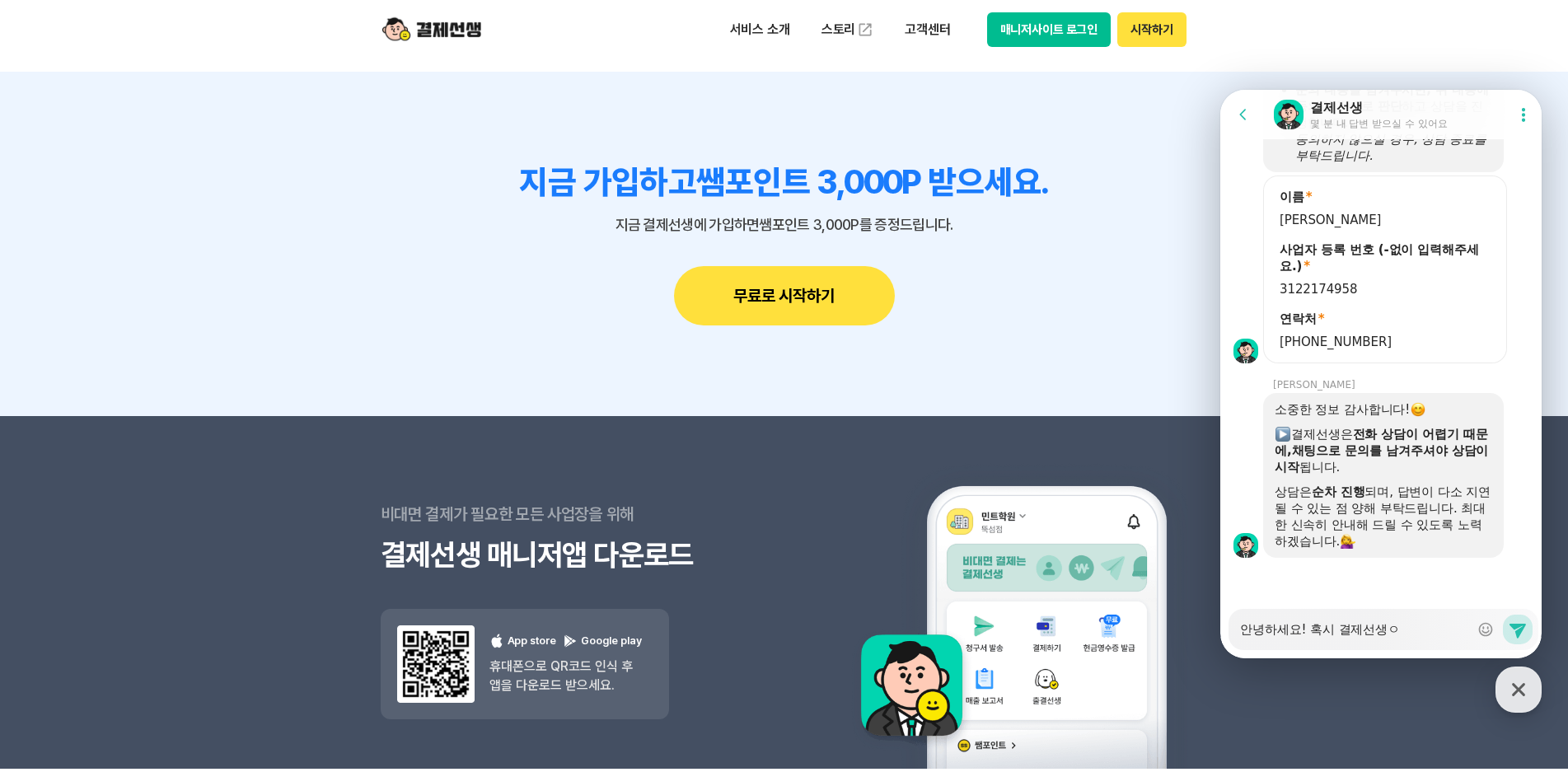
type textarea "x"
type textarea "안녕하세요! 혹시 결제선생에"
type textarea "x"
type textarea "안녕하세요! 혹시 결제선생엣"
type textarea "x"
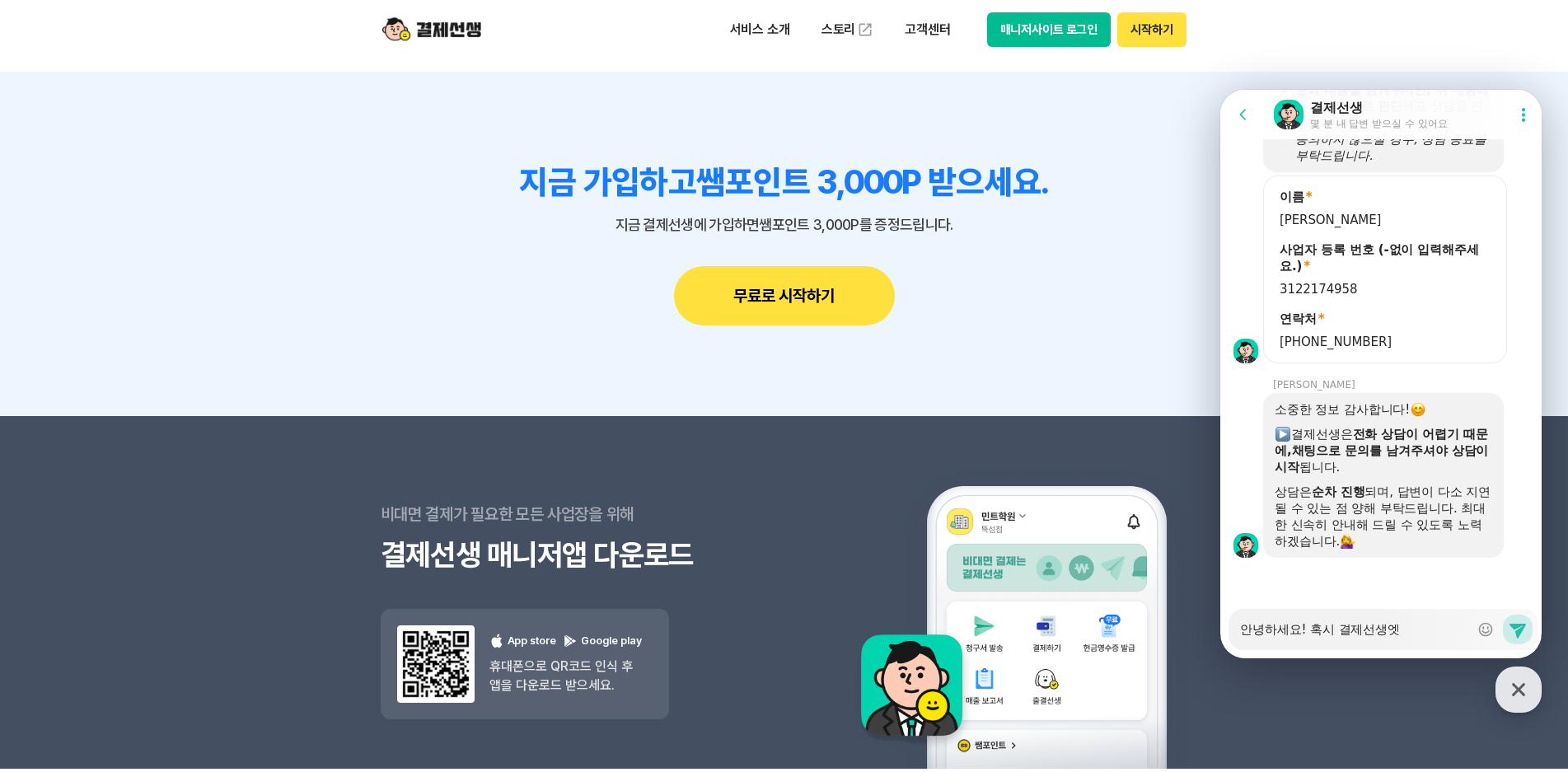
type textarea "안녕하세요! 혹시 결제선생에서"
type textarea "x"
type textarea "안녕하세요! 혹시 결제선생에서"
type textarea "x"
type textarea "안녕하세요! 혹시 결제선생에서 겨"
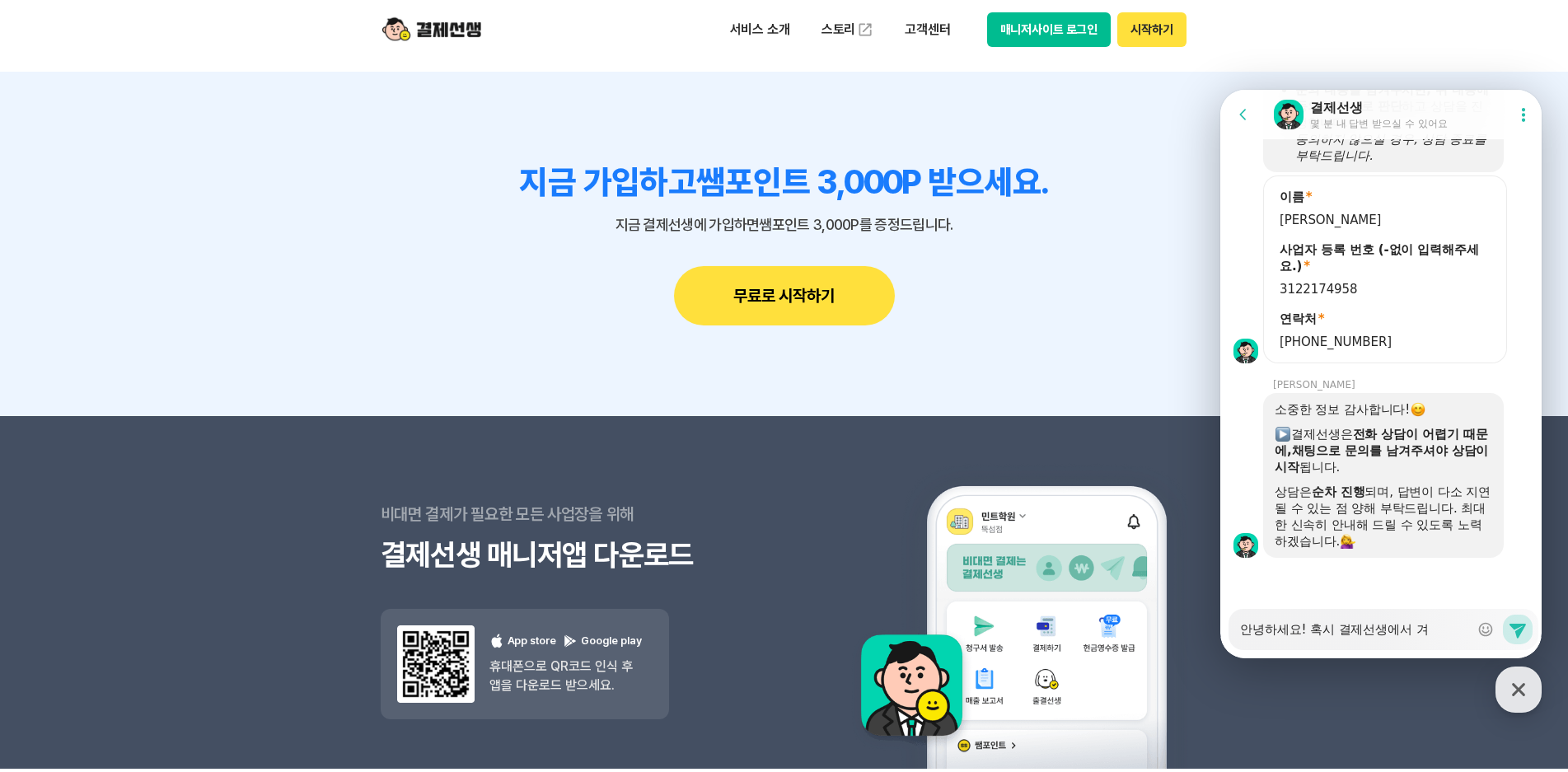
type textarea "x"
type textarea "안녕하세요! 혹시 결제선생에서 결"
type textarea "x"
type textarea "안녕하세요! 혹시 결제선생에서 결ㅈ"
type textarea "x"
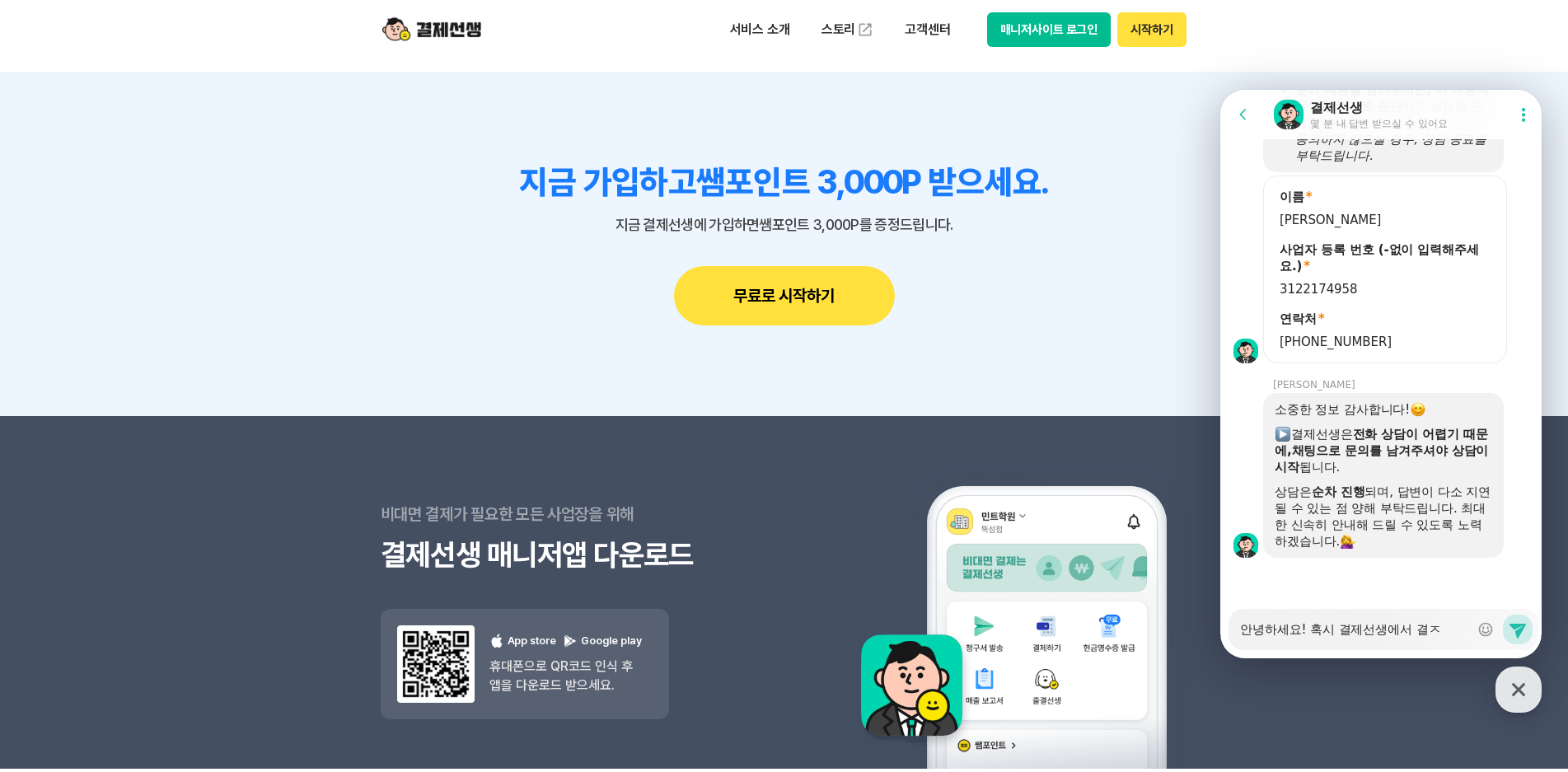
type textarea "안녕하세요! 혹시 결제선생에서 결제"
type textarea "x"
type textarea "안녕하세요! 혹시 결제선생에서 결ㅈ"
type textarea "x"
type textarea "안녕하세요! 혹시 결제선생에서 결"
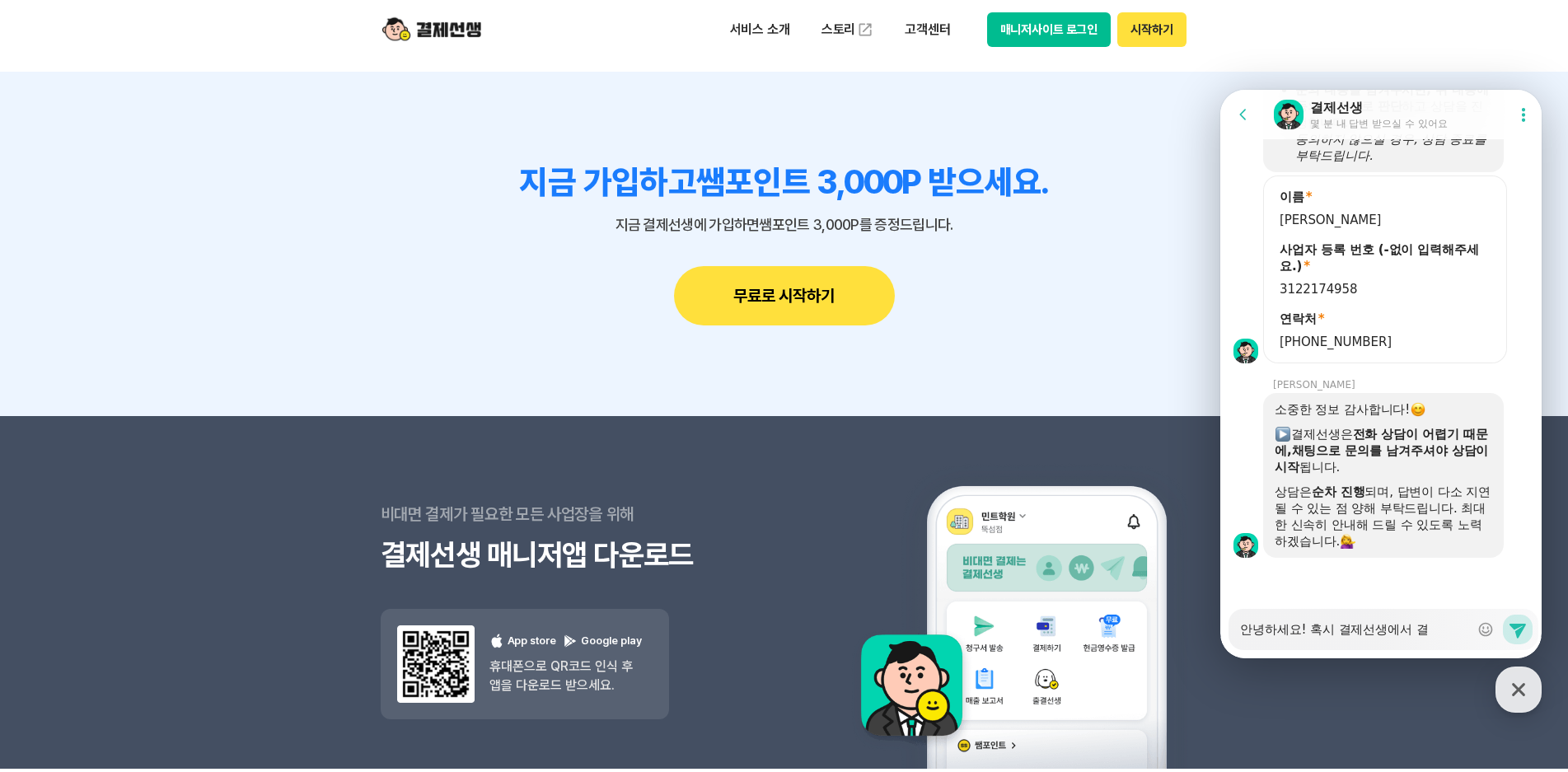
type textarea "x"
type textarea "안녕하세요! 혹시 결제선생에서"
type textarea "x"
type textarea "안녕하세요! 혹시 결제선생에서"
type textarea "x"
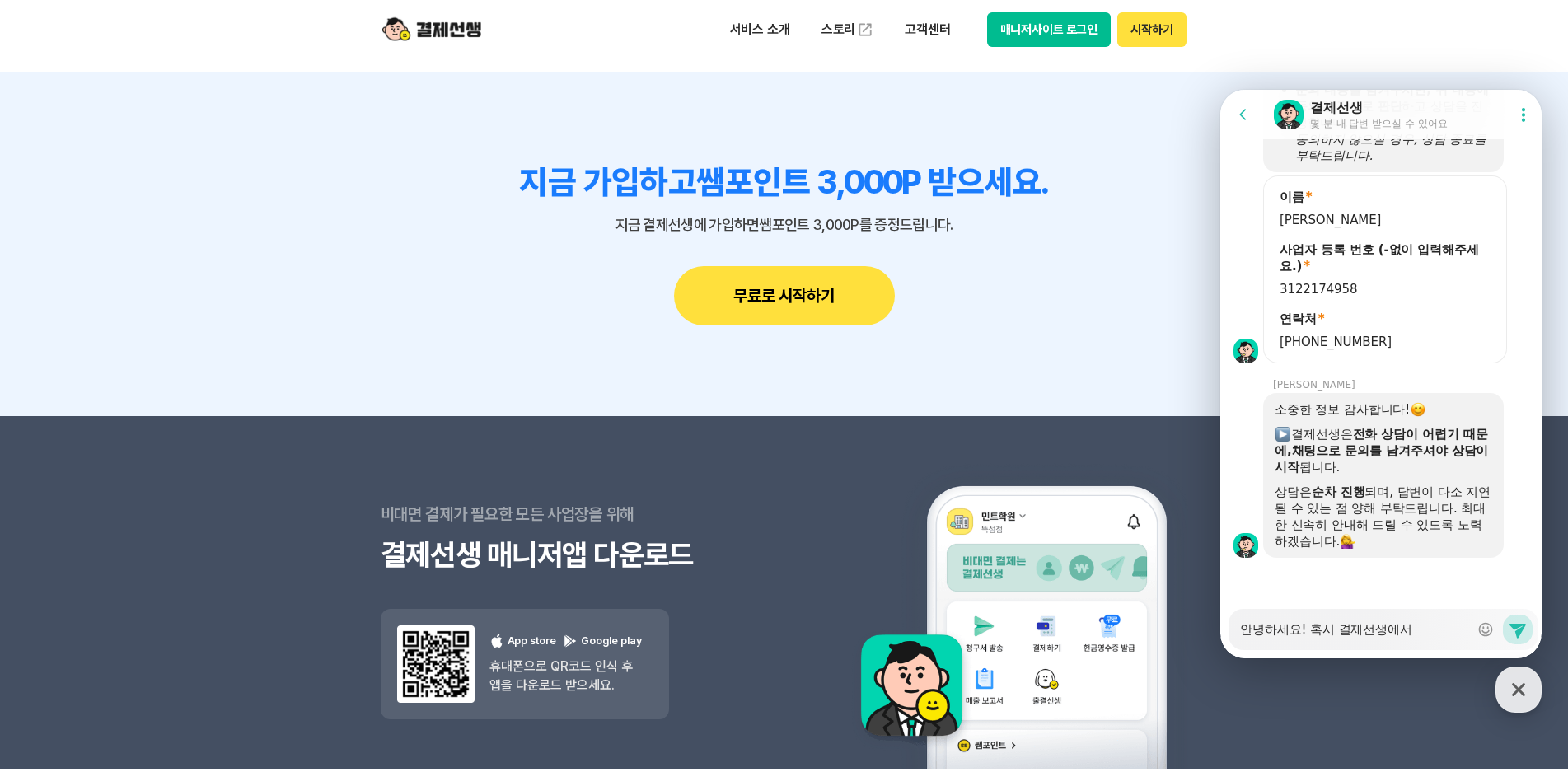
type textarea "안녕하세요! 혹시 결제선생에"
type textarea "x"
type textarea "안녕하세요! 혹시 결제선생"
type textarea "x"
type textarea "안녕하세요! 혹시 결제선"
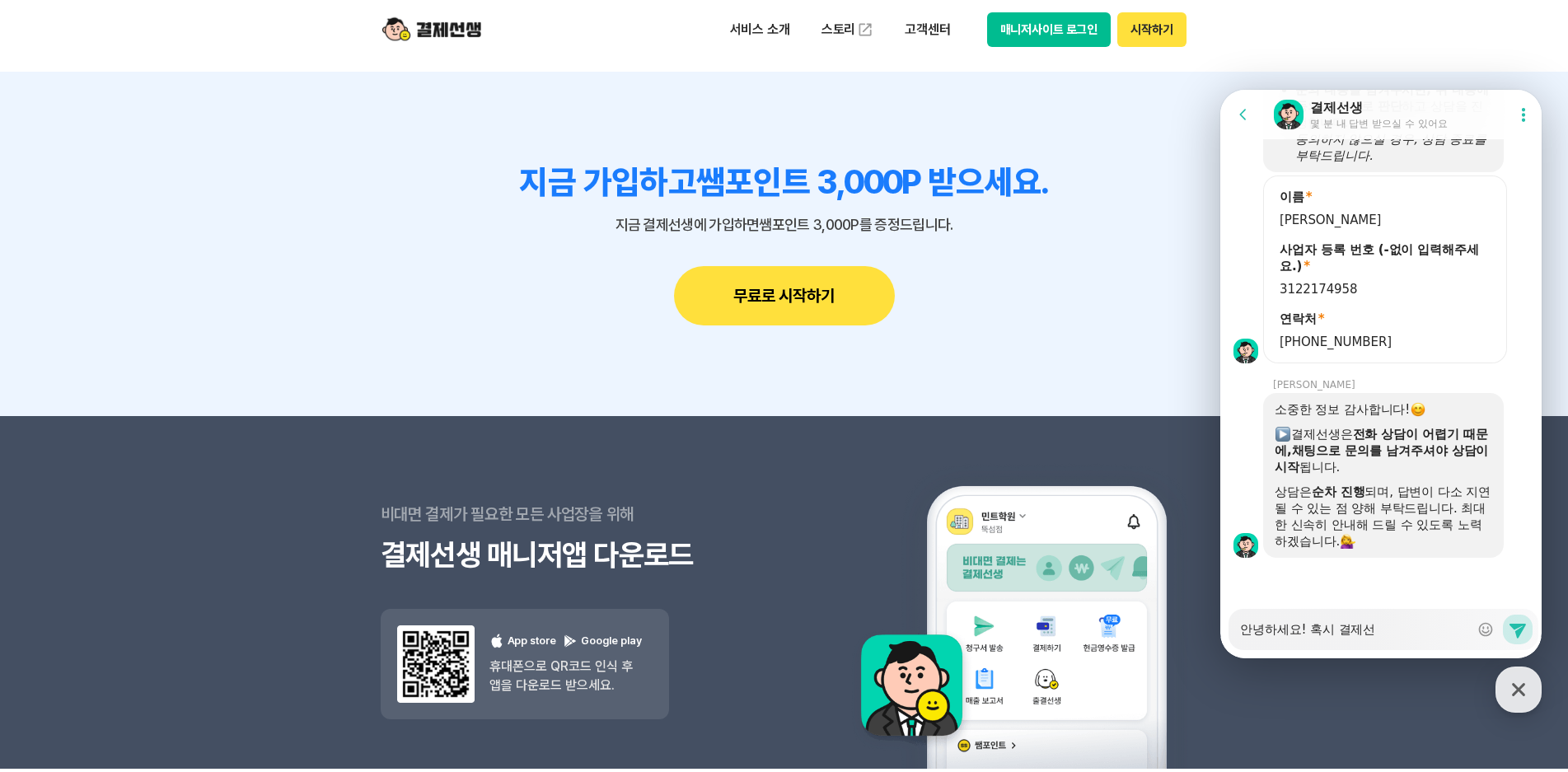
type textarea "x"
type textarea "안녕하세요! 혹시 결제"
type textarea "x"
type textarea "안녕하세요! 혹시 결"
type textarea "x"
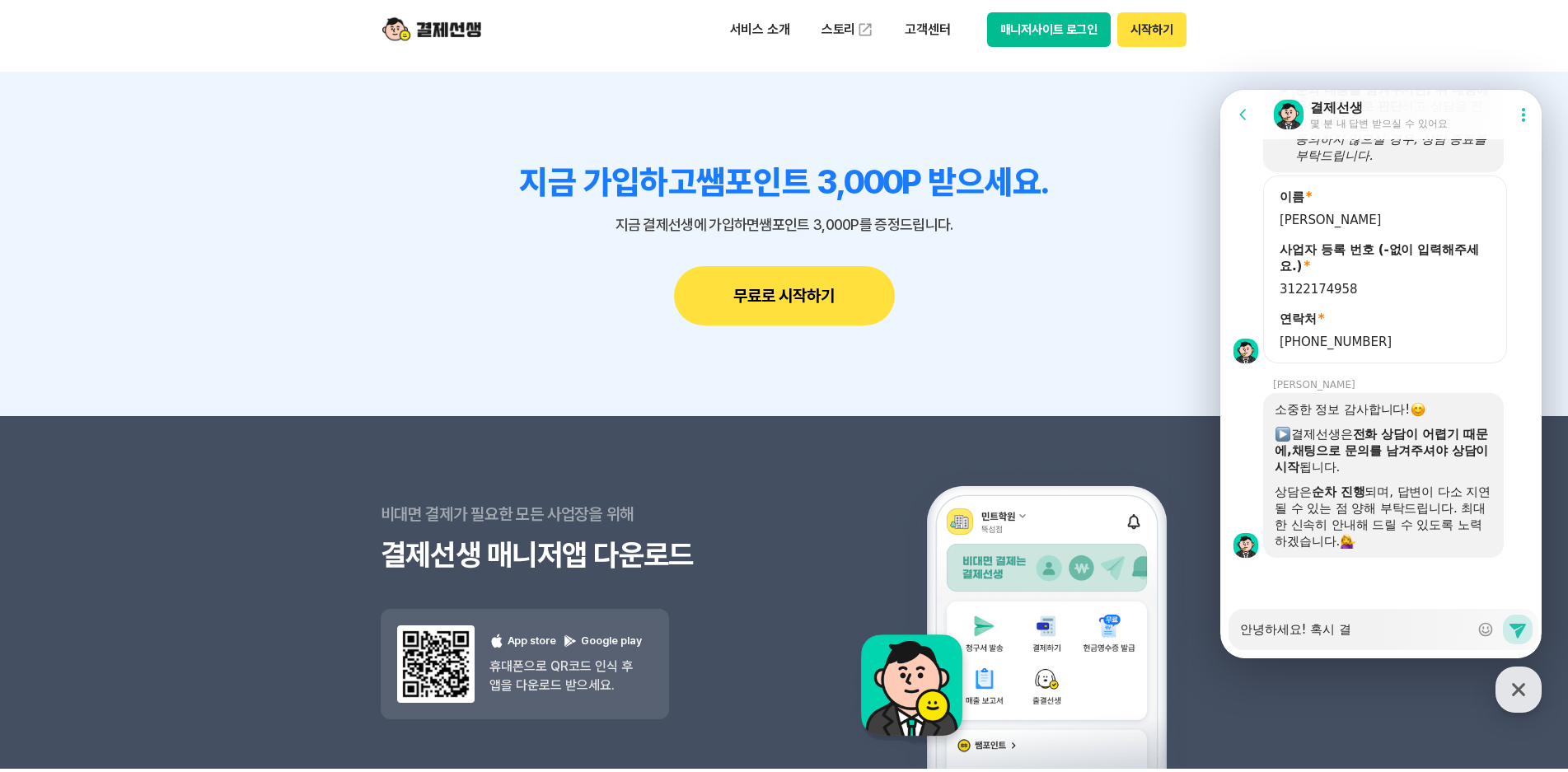
type textarea "안녕하세요! 혹시"
type textarea "x"
type textarea "안녕하세요! 혹시 교"
type textarea "x"
type textarea "안녕하세요! 혹시 굥"
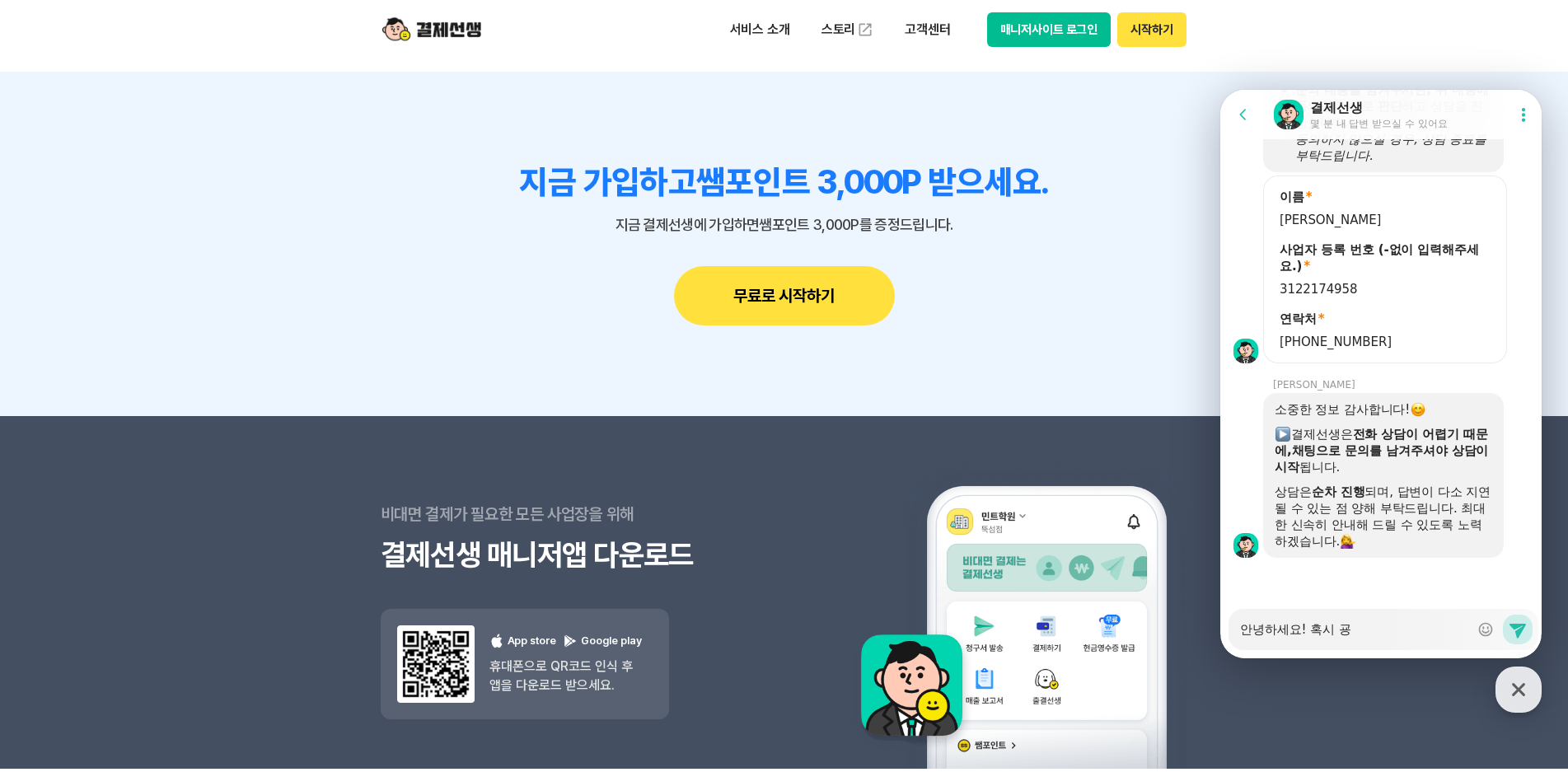
type textarea "x"
type textarea "안녕하세요! 혹시 교유"
type textarea "x"
type textarea "안녕하세요! 혹시 교육"
type textarea "x"
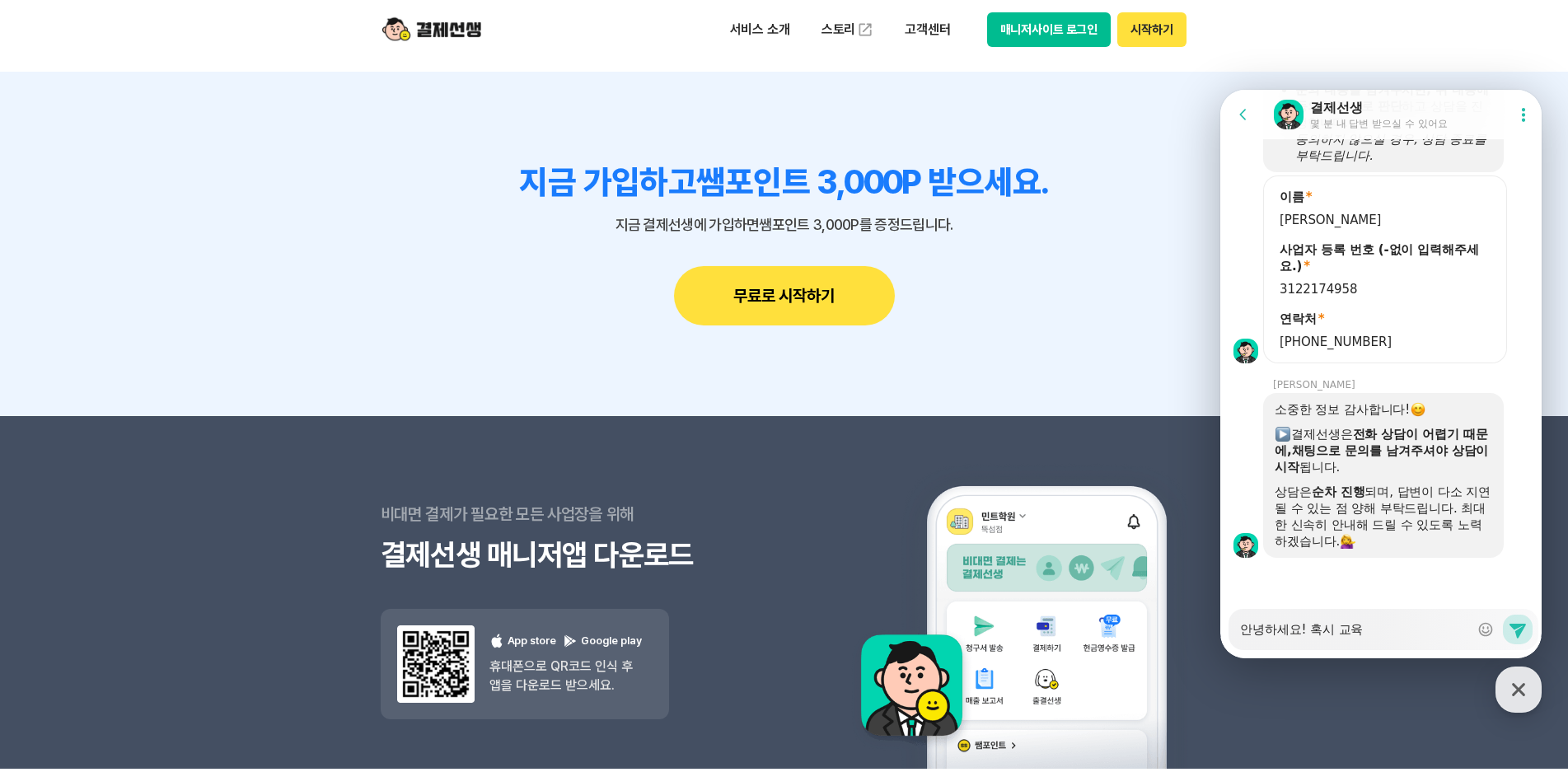
type textarea "안녕하세요! 혹시 교육ㄱ"
type textarea "x"
type textarea "안녕하세요! 혹시 교육그"
type textarea "x"
type textarea "안녕하세요! 혹시 교육급"
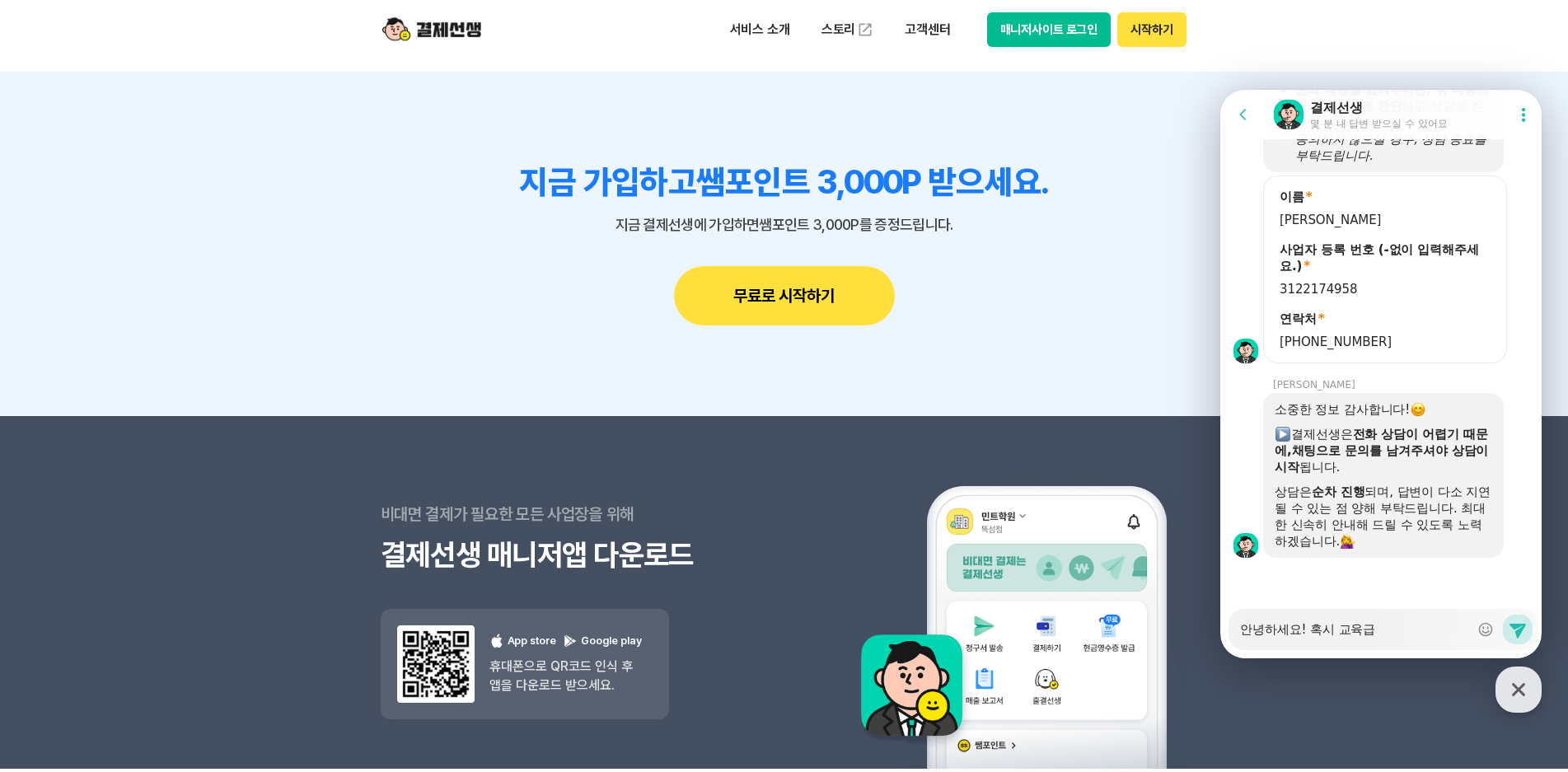
type textarea "x"
type textarea "안녕하세요! 혹시 교육급ㅇ"
type textarea "x"
type textarea "안녕하세요! 혹시 교육급여"
type textarea "x"
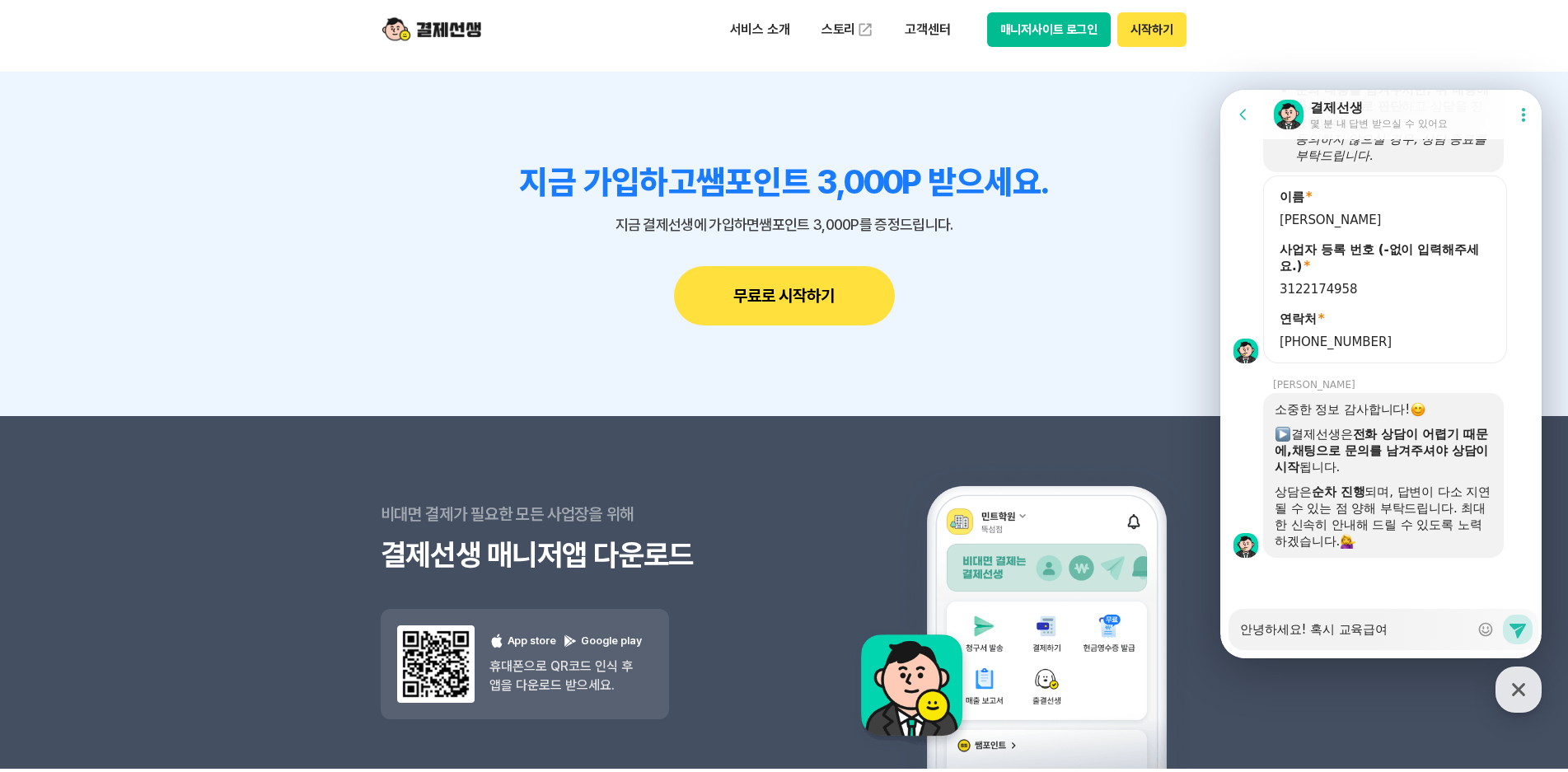
type textarea "안녕하세요! 혹시 교육급엽"
type textarea "x"
type textarea "안녕하세요! 혹시 교육급여바"
type textarea "x"
type textarea "안녕하세요! 혹시 교육급여방"
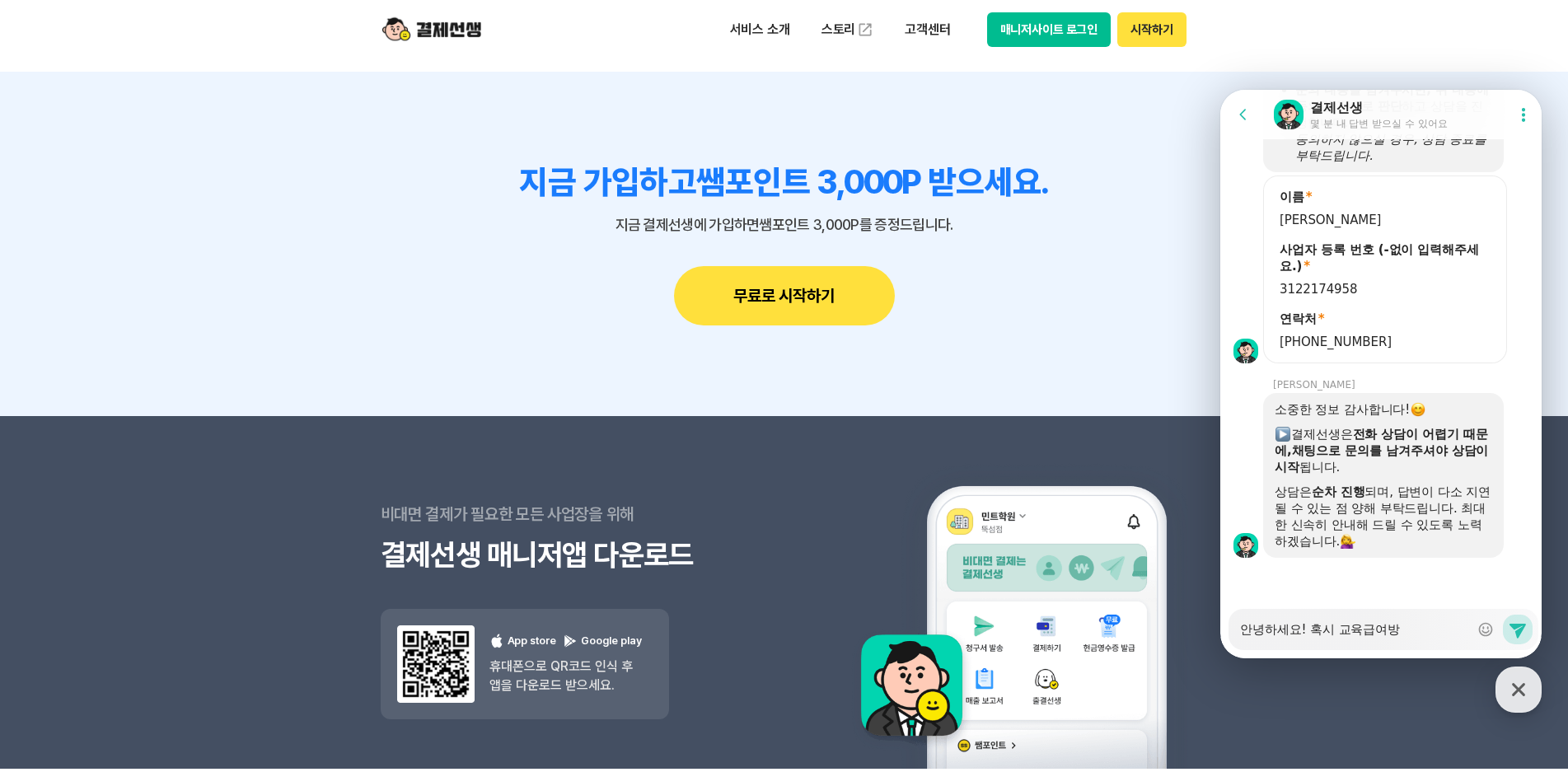
type textarea "x"
type textarea "안녕하세요! 혹시 교육급여바우"
type textarea "x"
type textarea "안녕하세요! 혹시 교육급여바웇"
type textarea "x"
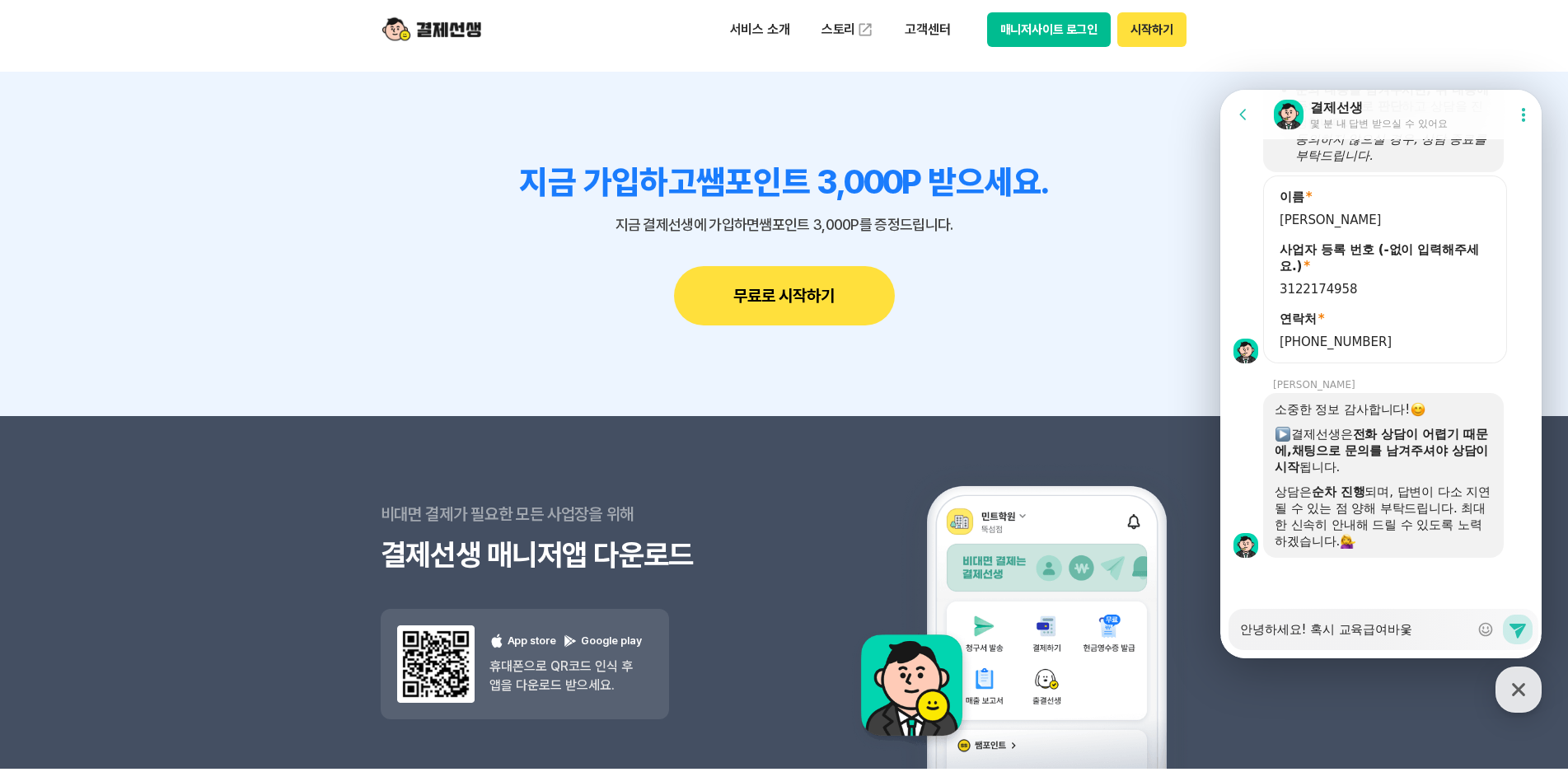
type textarea "안녕하세요! 혹시 교육급여바우처"
type textarea "x"
type textarea "안녕하세요! 혹시 교육급여바우처"
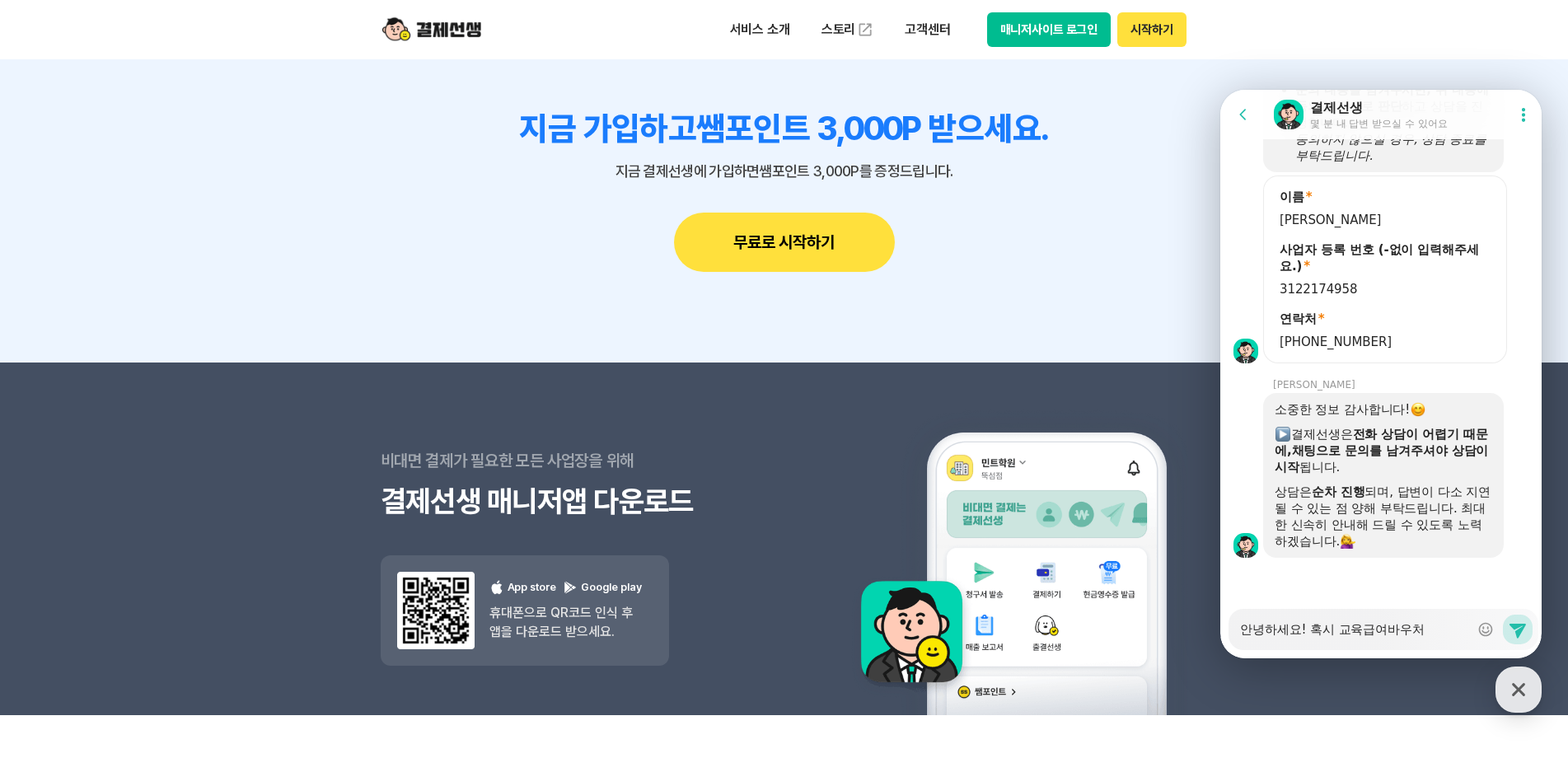
scroll to position [1894, 0]
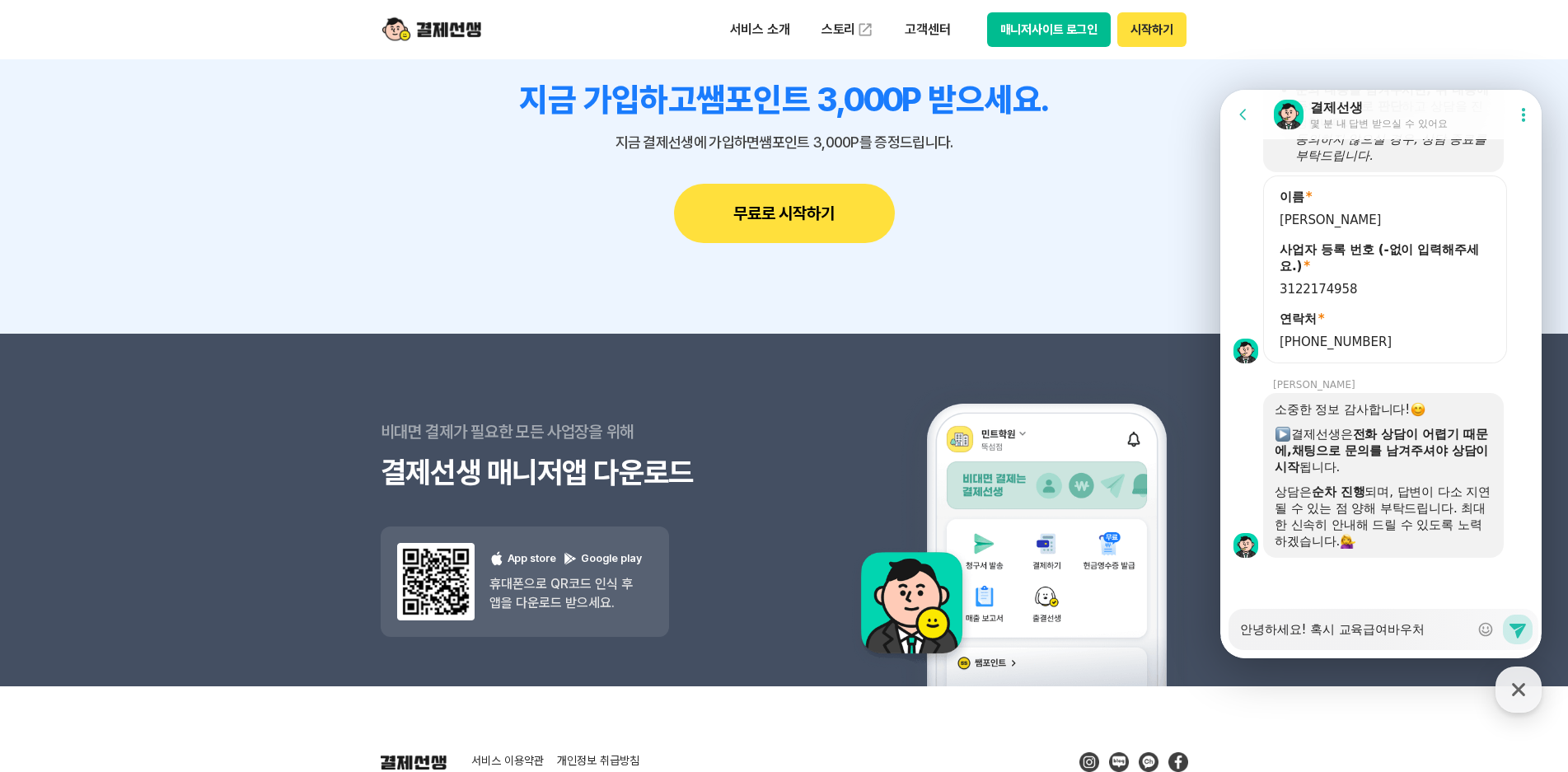
click at [1450, 634] on textarea "안녕하세요! 혹시 교육급여바우처" at bounding box center [1354, 623] width 229 height 28
type textarea "x"
type textarea "안녕하세요! 혹시 교육급여바우처"
click at [1310, 629] on textarea "안녕하세요! 혹시 교육급여바우처" at bounding box center [1354, 623] width 229 height 28
type textarea "x"
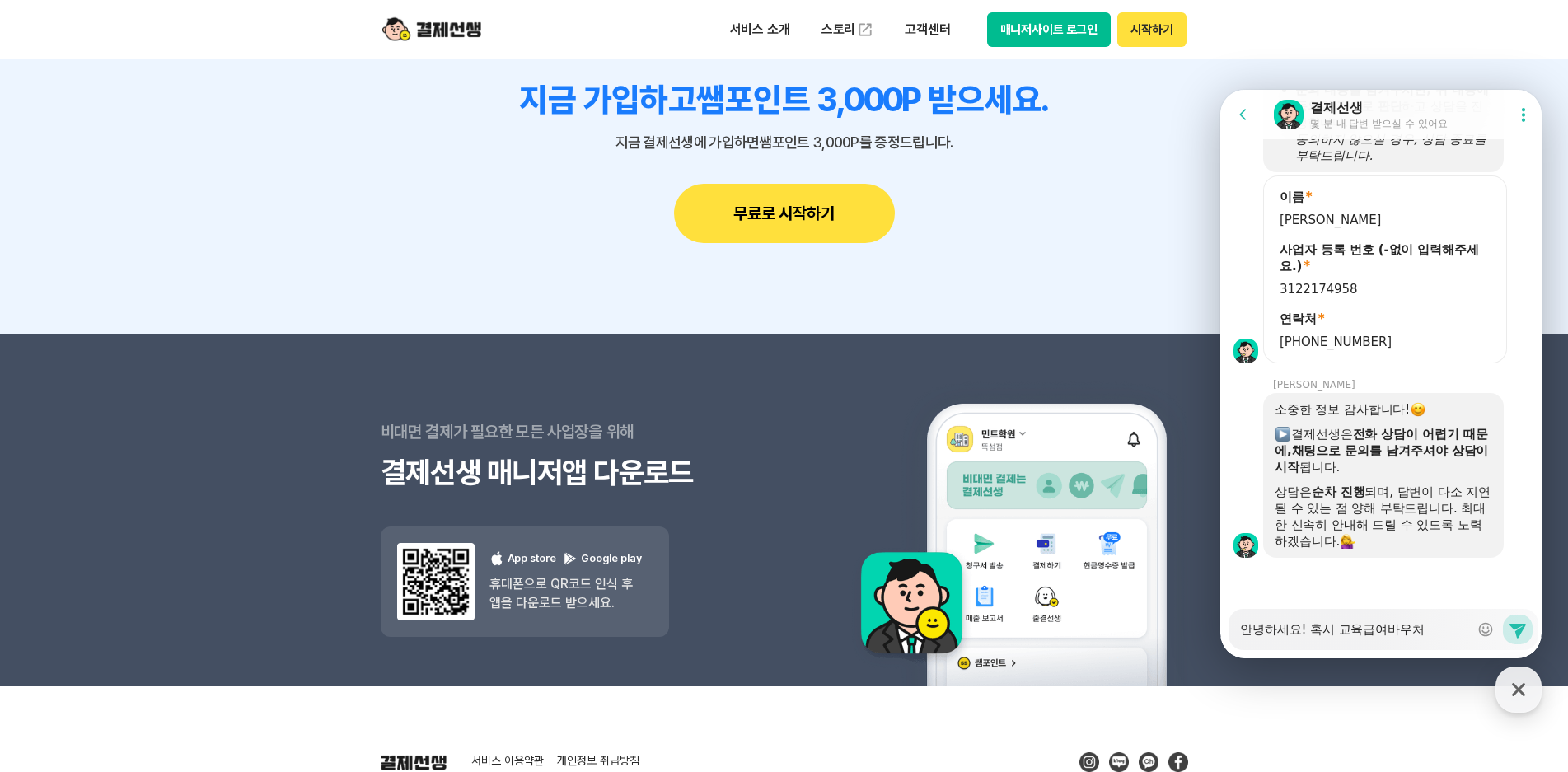
type textarea "안녕하세요! ㅎ혹시 교육급여바우처"
type textarea "x"
type textarea "안녕하세요! 하혹시 교육급여바우처"
type textarea "x"
type textarea "안녕하세요! 학혹시 교육급여바우처"
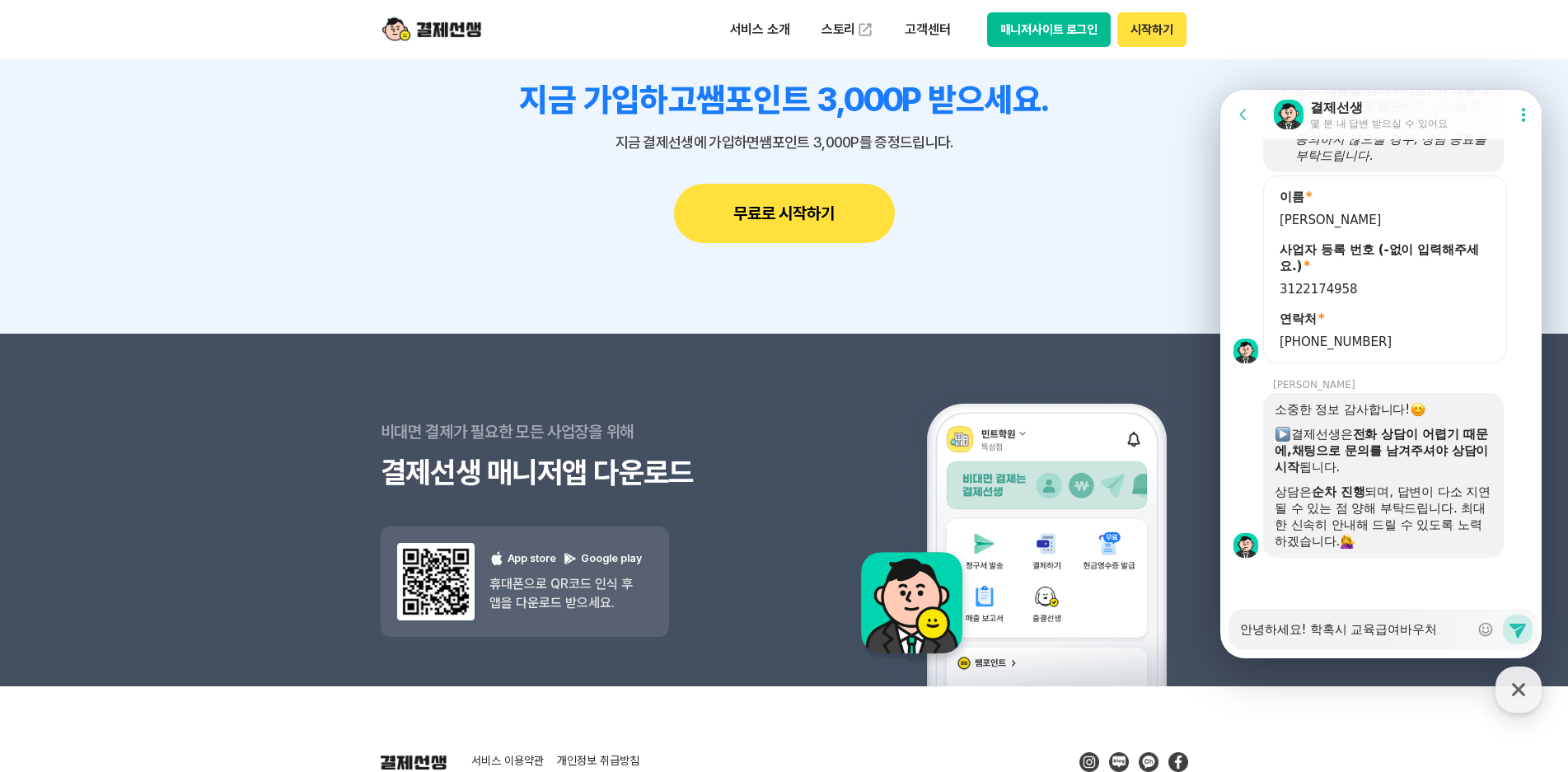
type textarea "x"
type textarea "안녕하세요! 학ㅂ혹시 교육급여바우처"
type textarea "x"
type textarea "안녕하세요! 학부혹시 교육급여바우처"
type textarea "x"
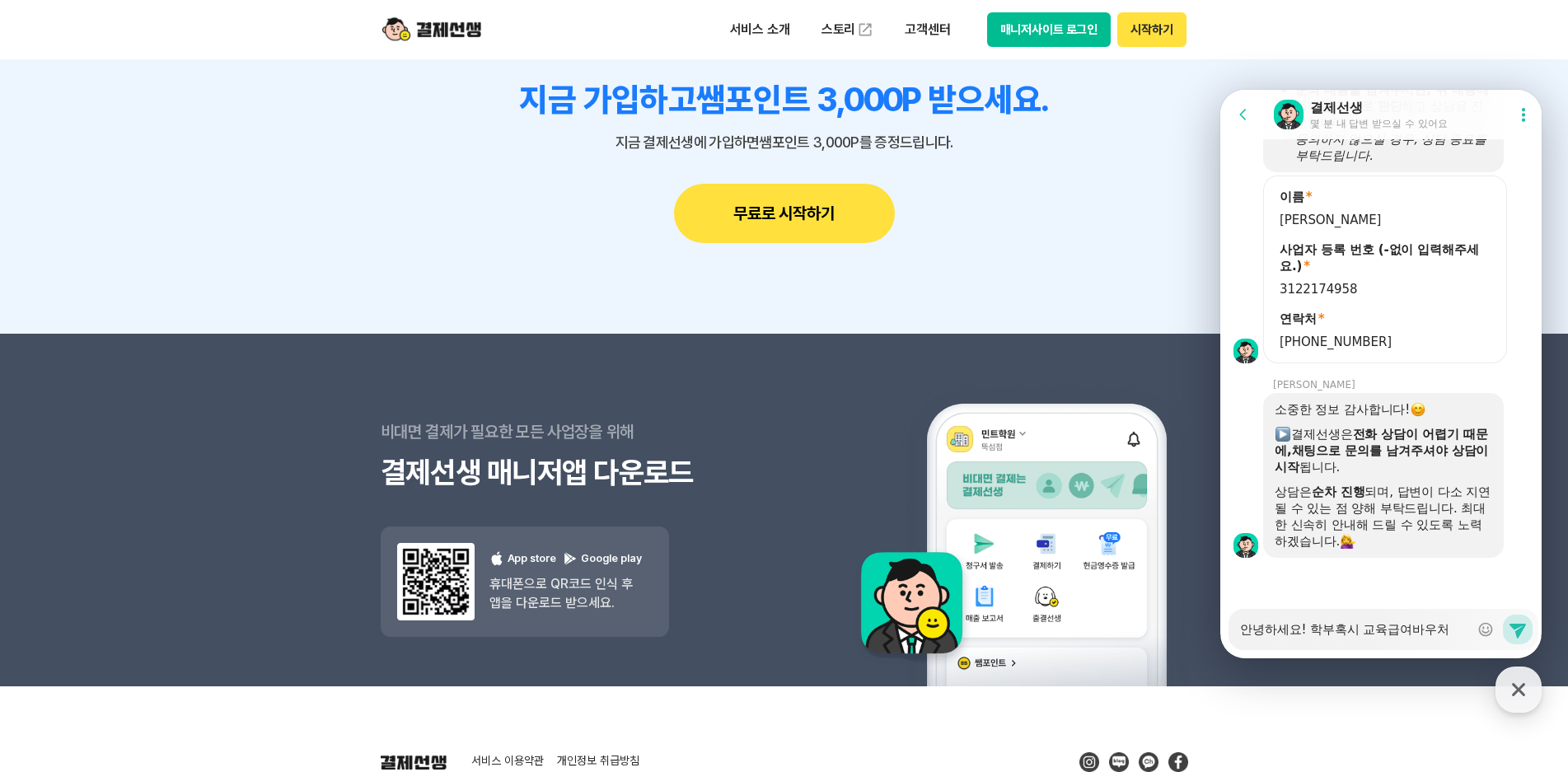
type textarea "안녕하세요! 학붐혹시 교육급여바우처"
type textarea "x"
type textarea "안녕하세요! 학부모혹시 교육급여바우처"
type textarea "x"
type textarea "안녕하세요! 학부몬혹시 교육급여바우처"
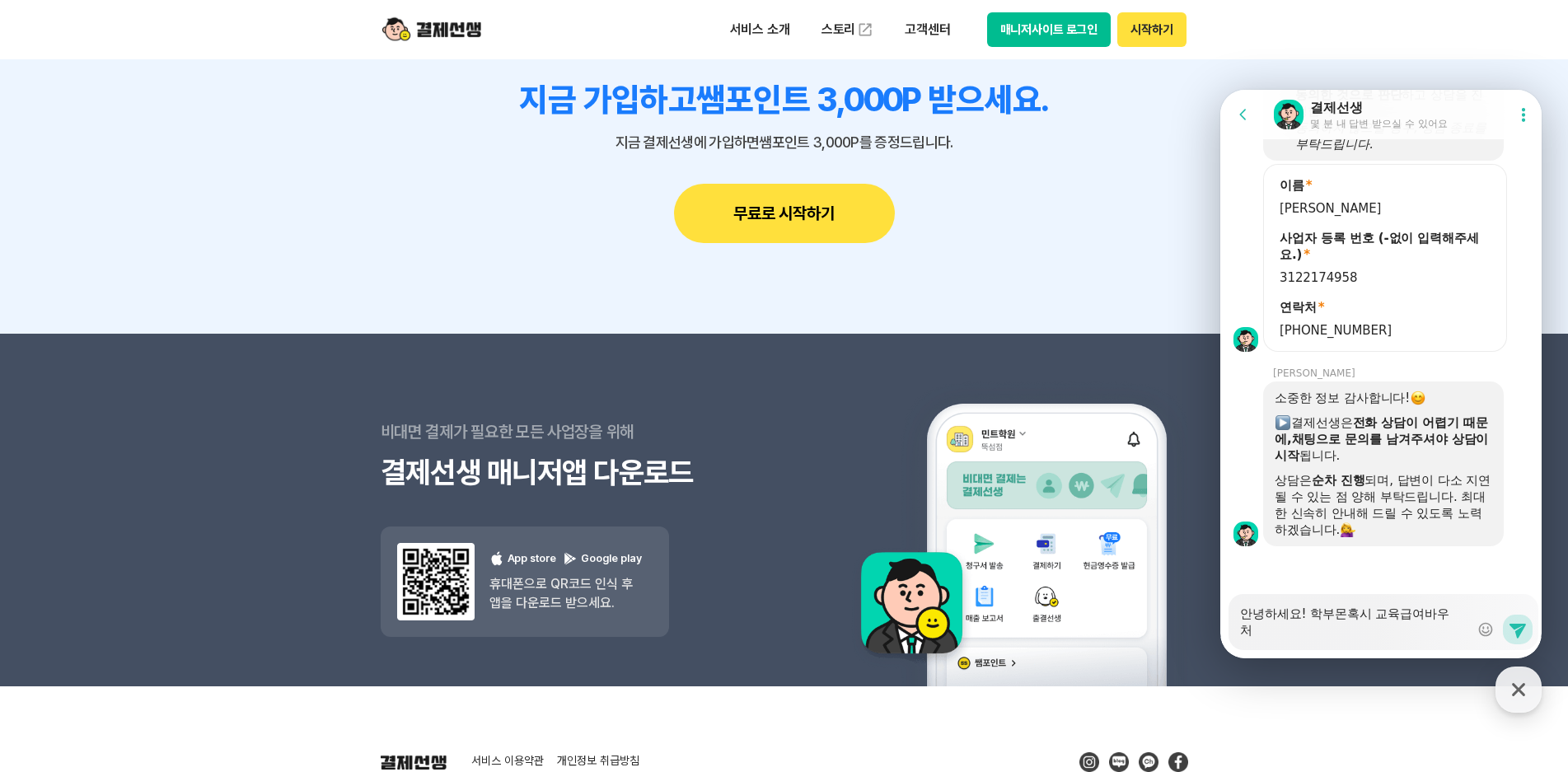
type textarea "x"
type textarea "안녕하세요! 학부모니혹시 교육급여바우처"
type textarea "x"
type textarea "안녕하세요! 학부모님혹시 교육급여바우처"
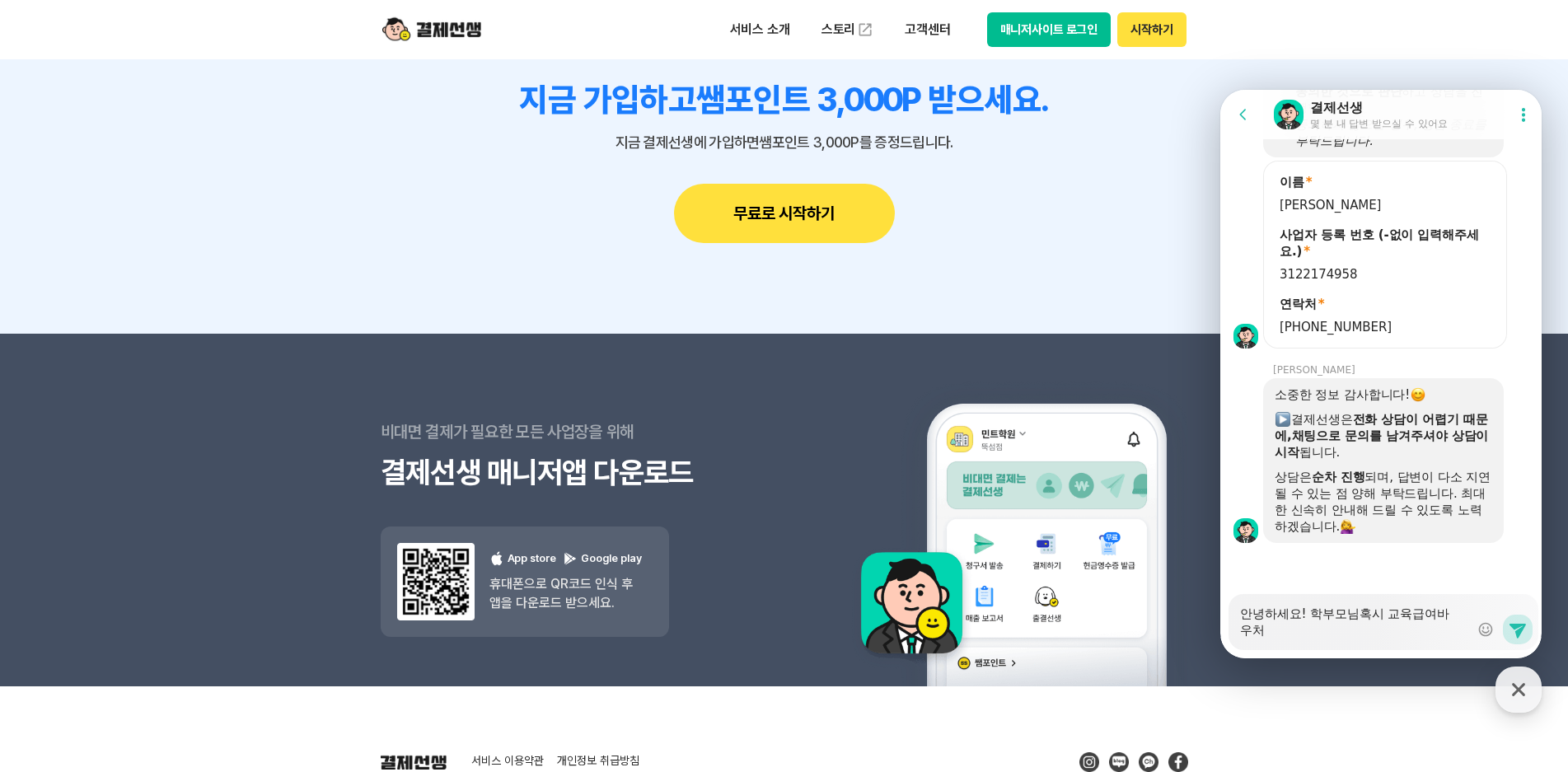
type textarea "x"
type textarea "안녕하세요! 학부모님ㄲ혹시 교육급여바우처"
type textarea "x"
type textarea "안녕하세요! 학부모님껫혹시 교육급여바우처"
type textarea "x"
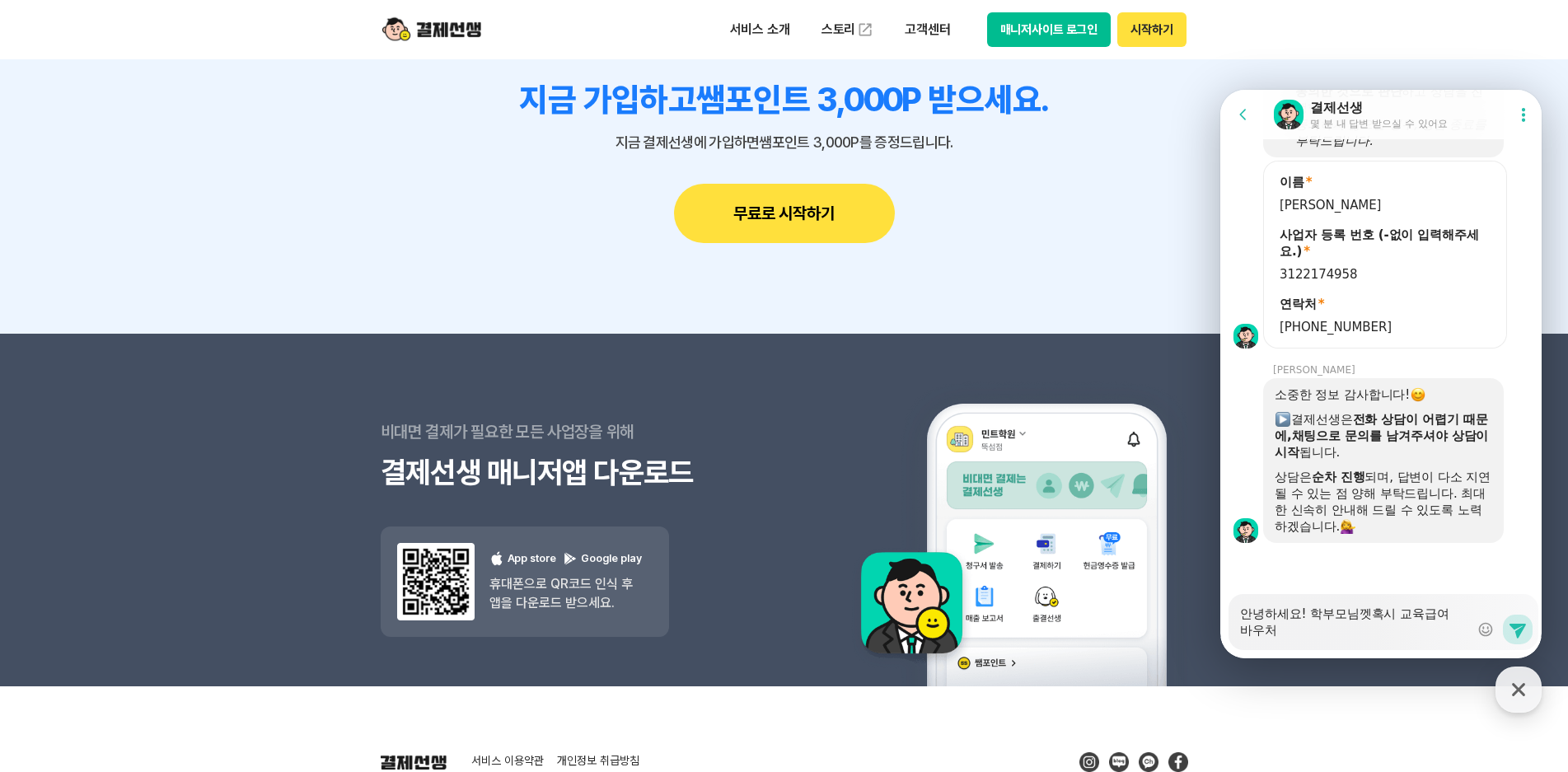
type textarea "안녕하세요! 학부모님께서혹시 교육급여바우처"
type textarea "x"
type textarea "안녕하세요! 학부모님께서 혹시 교육급여바우처"
type textarea "x"
type textarea "안녕하세요! 학부모님께서 시 교육급여바우처"
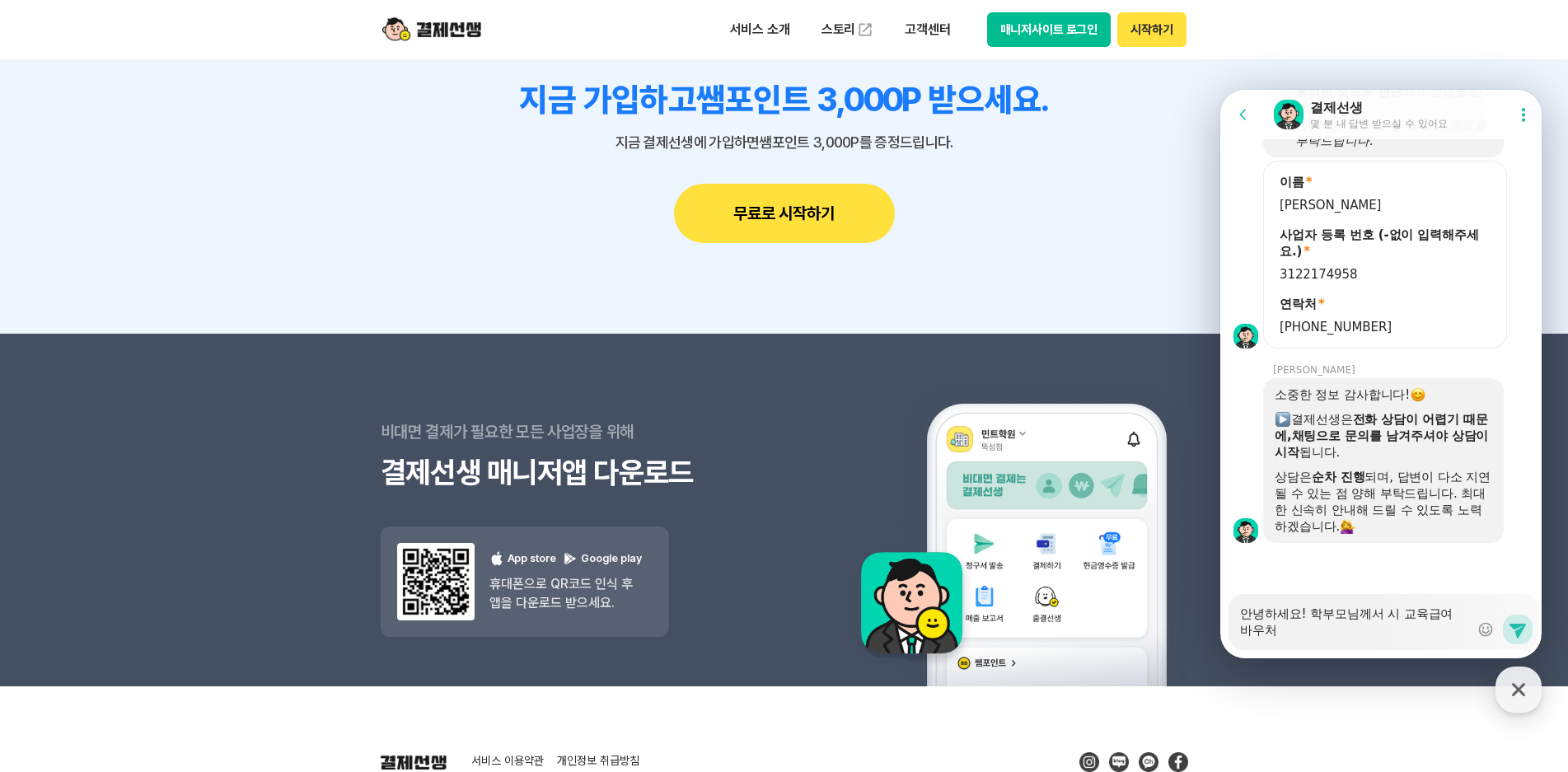
type textarea "x"
type textarea "안녕하세요! 학부모님께서 교육급여바우처"
type textarea "x"
type textarea "안녕하세요! 학부모님께서 교육급여바우처"
click at [1288, 636] on textarea "안녕하세요! 학부모님께서 교육급여바우처" at bounding box center [1354, 616] width 229 height 44
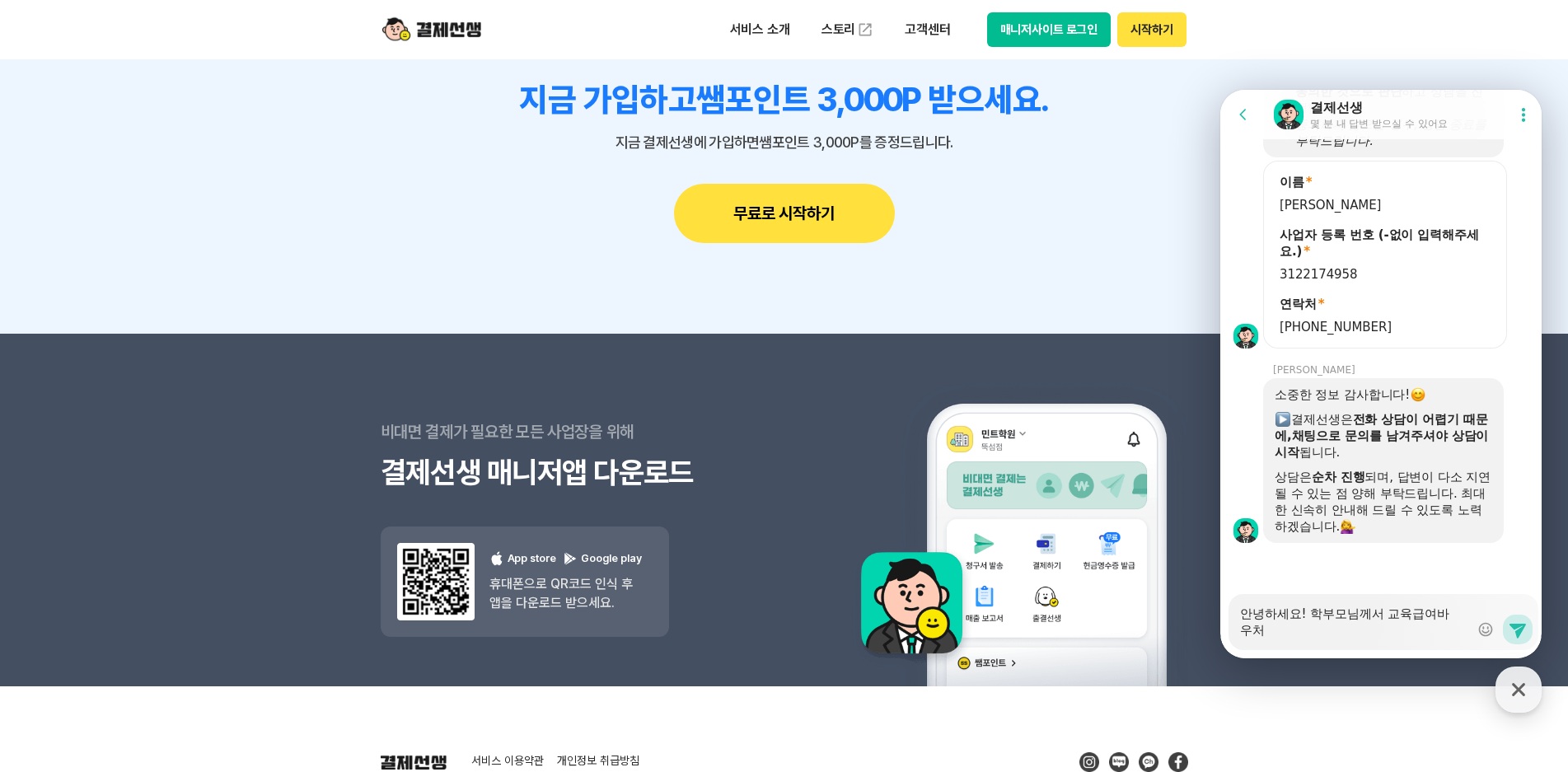
type textarea "x"
type textarea "안녕하세요! 학부모님께서 교육급여바우처ㄹ"
type textarea "x"
type textarea "안녕하세요! 학부모님께서 교육급여바우처로"
type textarea "x"
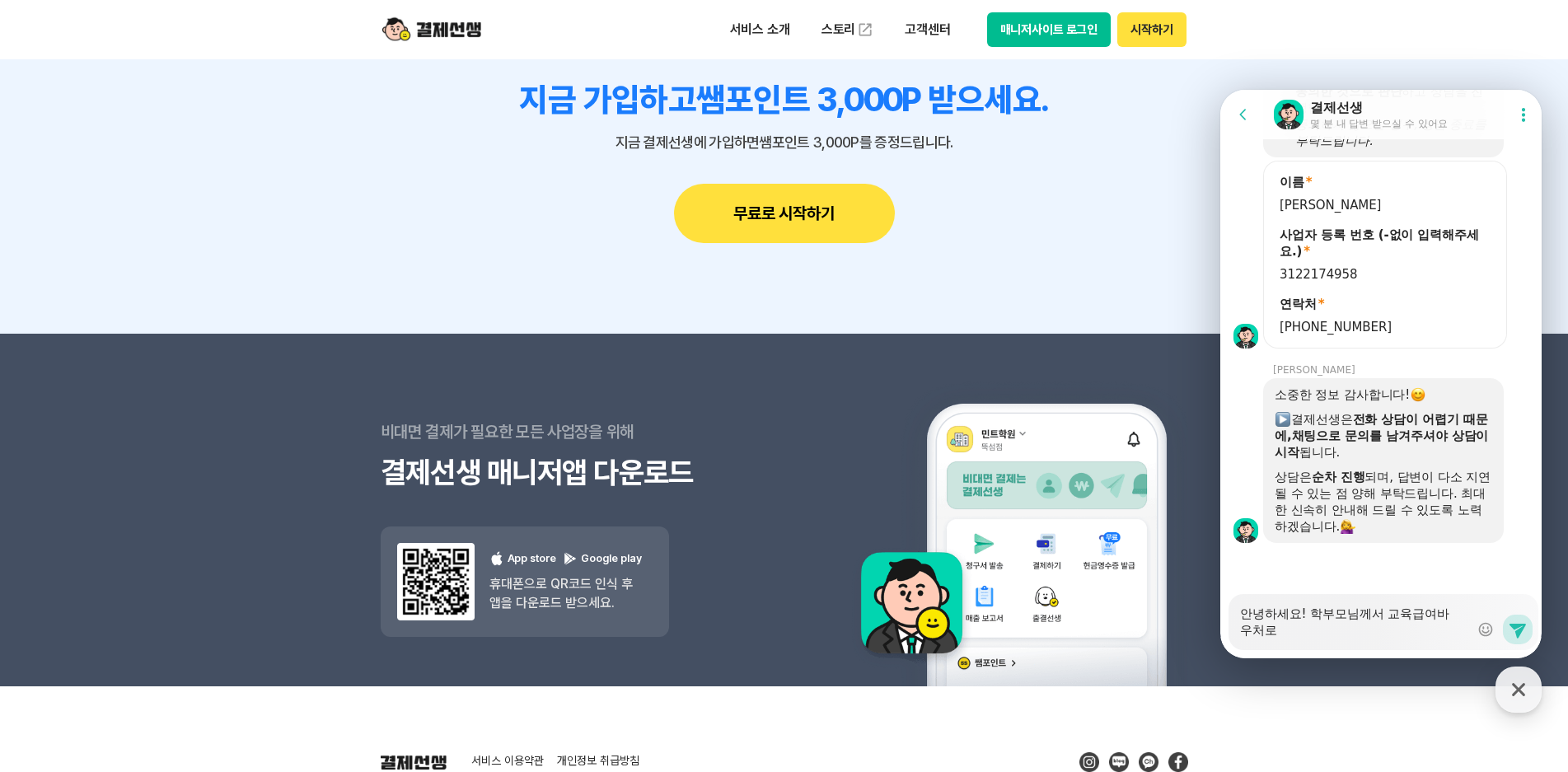
type textarea "안녕하세요! 학부모님께서 교육급여바우처로"
type textarea "x"
type textarea "안녕하세요! 학부모님께서 교육급여바우처로 겨"
type textarea "x"
type textarea "안녕하세요! 학부모님께서 교육급여바우처로 결"
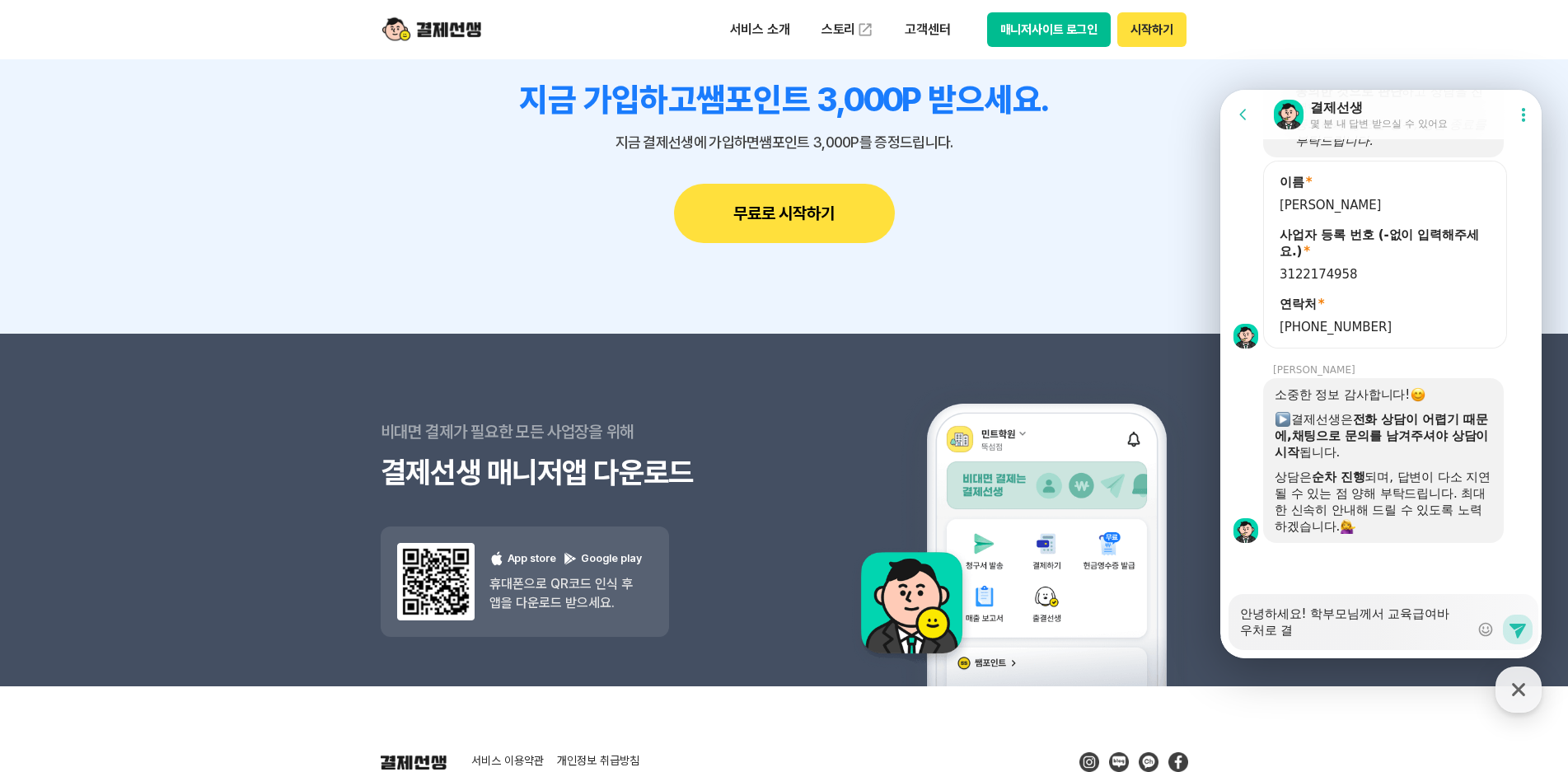
type textarea "x"
type textarea "안녕하세요! 학부모님께서 교육급여바우처로 결ㅈ"
type textarea "x"
type textarea "안녕하세요! 학부모님께서 교육급여바우처로 결제"
type textarea "x"
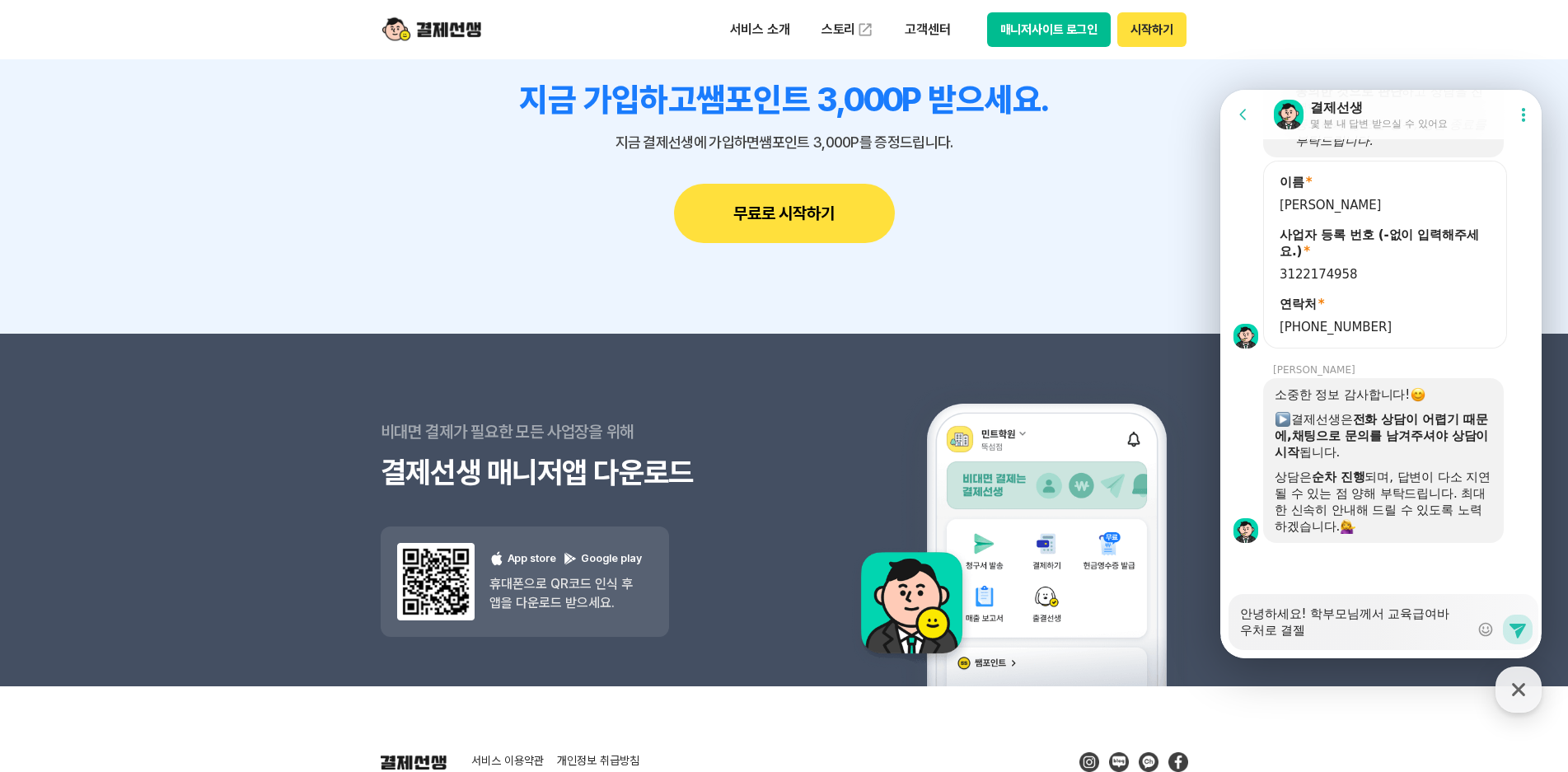
type textarea "안녕하세요! 학부모님께서 교육급여바우처로 결제르"
type textarea "x"
type textarea "안녕하세요! 학부모님께서 교육급여바우처로 결제를"
type textarea "x"
type textarea "안녕하세요! 학부모님께서 교육급여바우처로 결제를"
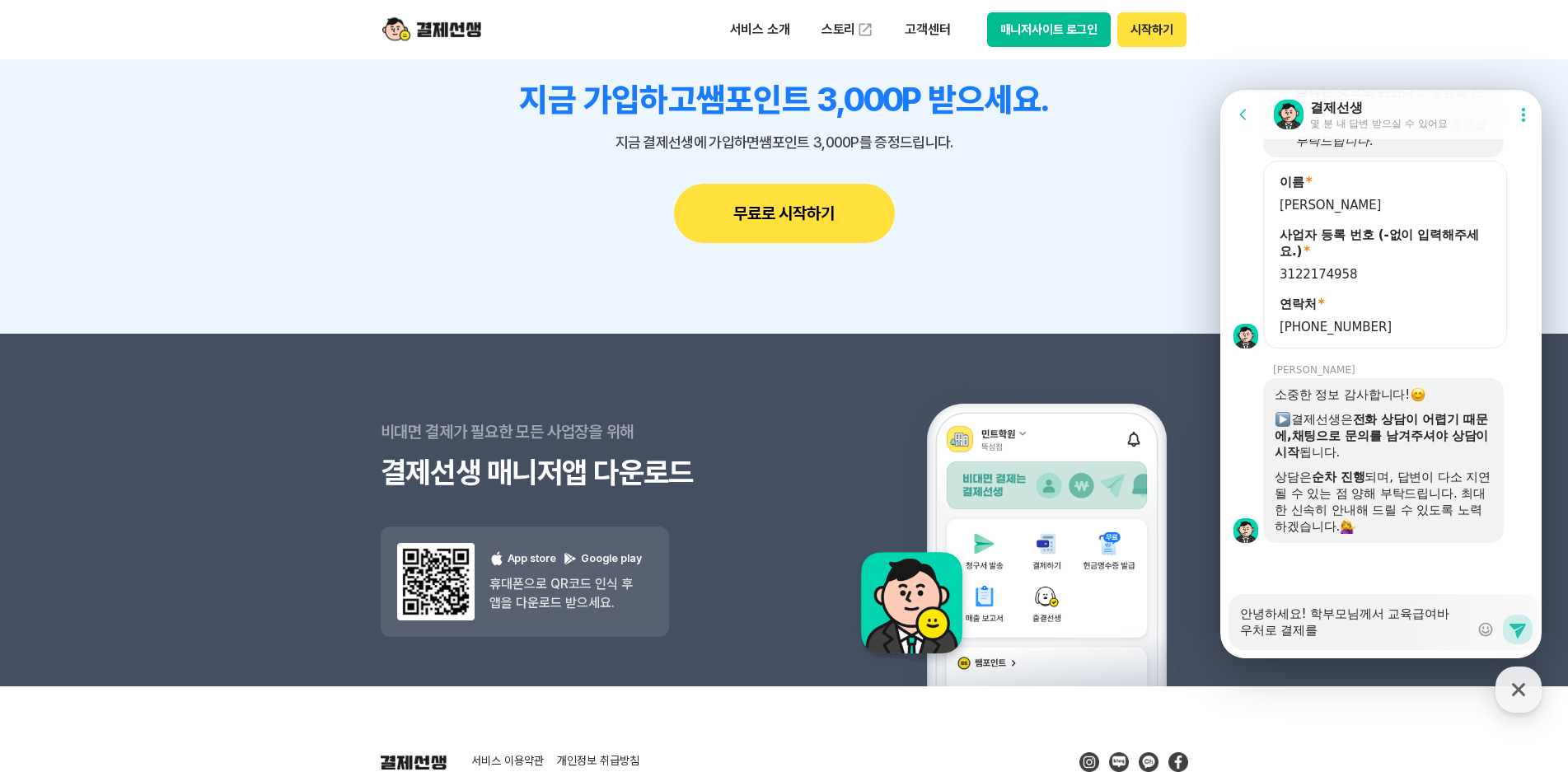
type textarea "x"
type textarea "안녕하세요! 학부모님께서 교육급여바우처로 결제를 ㅇ"
type textarea "x"
type textarea "안녕하세요! 학부모님께서 교육급여바우처로 결제를 워"
type textarea "x"
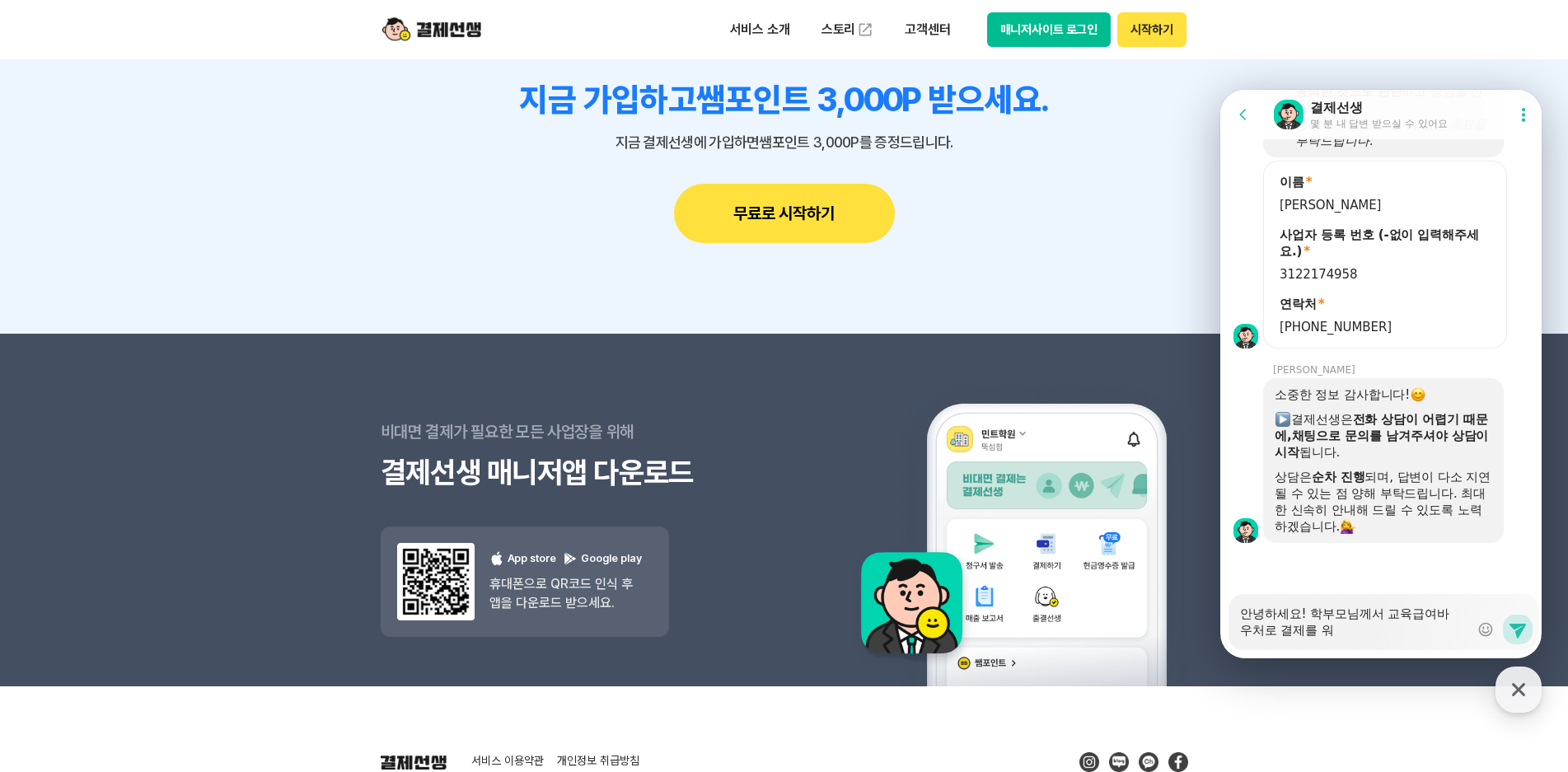
type textarea "안녕하세요! 학부모님께서 교육급여[DEMOGRAPHIC_DATA]로 결제를 원"
type textarea "x"
type textarea "안녕하세요! 학부모님께서 교육급여바우처로 결제를 웒"
type textarea "x"
type textarea "안녕하세요! 학부모님께서 교육급여[DEMOGRAPHIC_DATA]로 결제를 원핫"
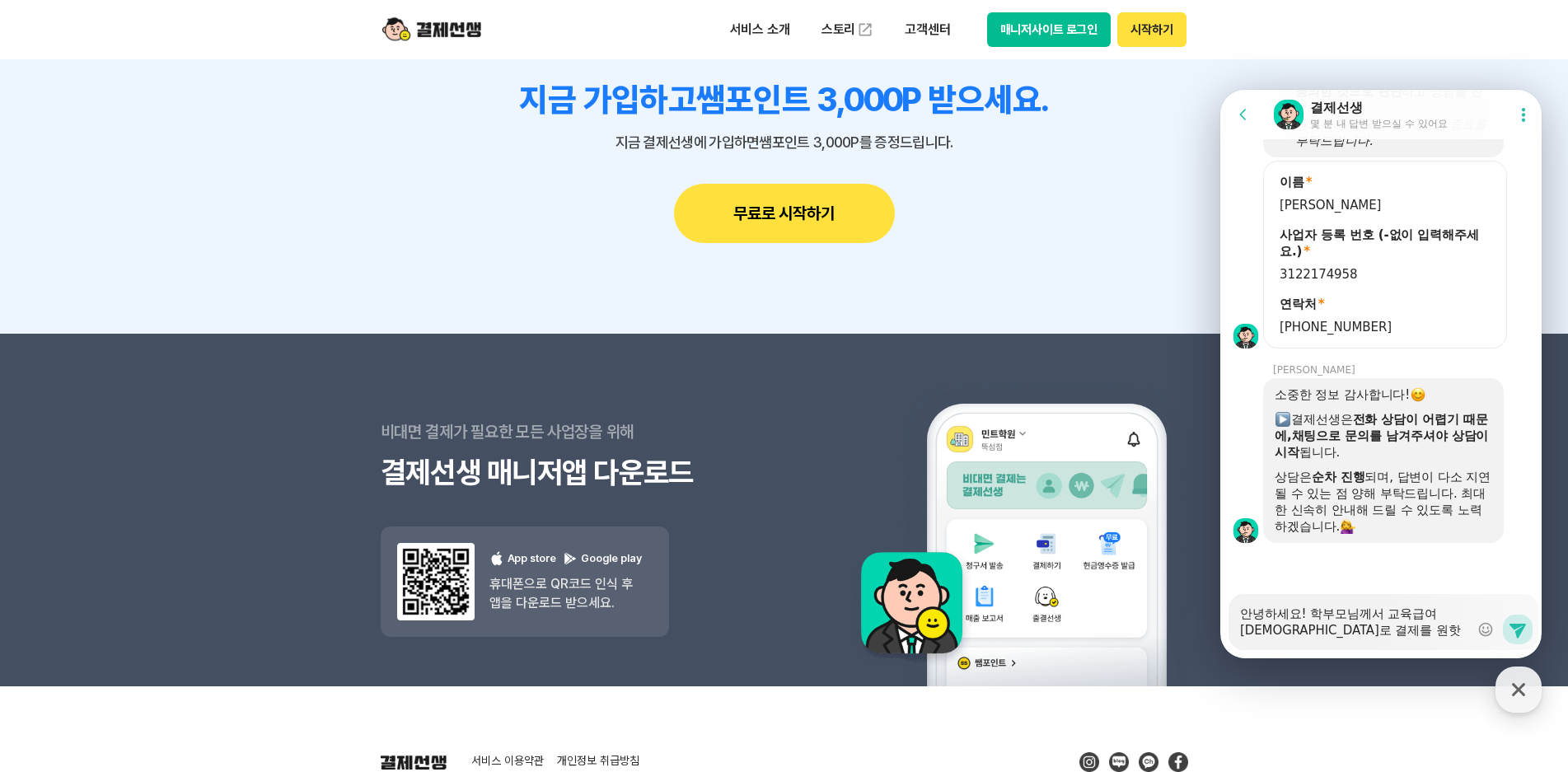
type textarea "x"
type textarea "안녕하세요! 학부모님께서 교육급여[DEMOGRAPHIC_DATA]로 결제를 원하시"
type textarea "x"
type textarea "안녕하세요! 학부모님께서 교육급여[DEMOGRAPHIC_DATA]로 결제를 원하신"
type textarea "x"
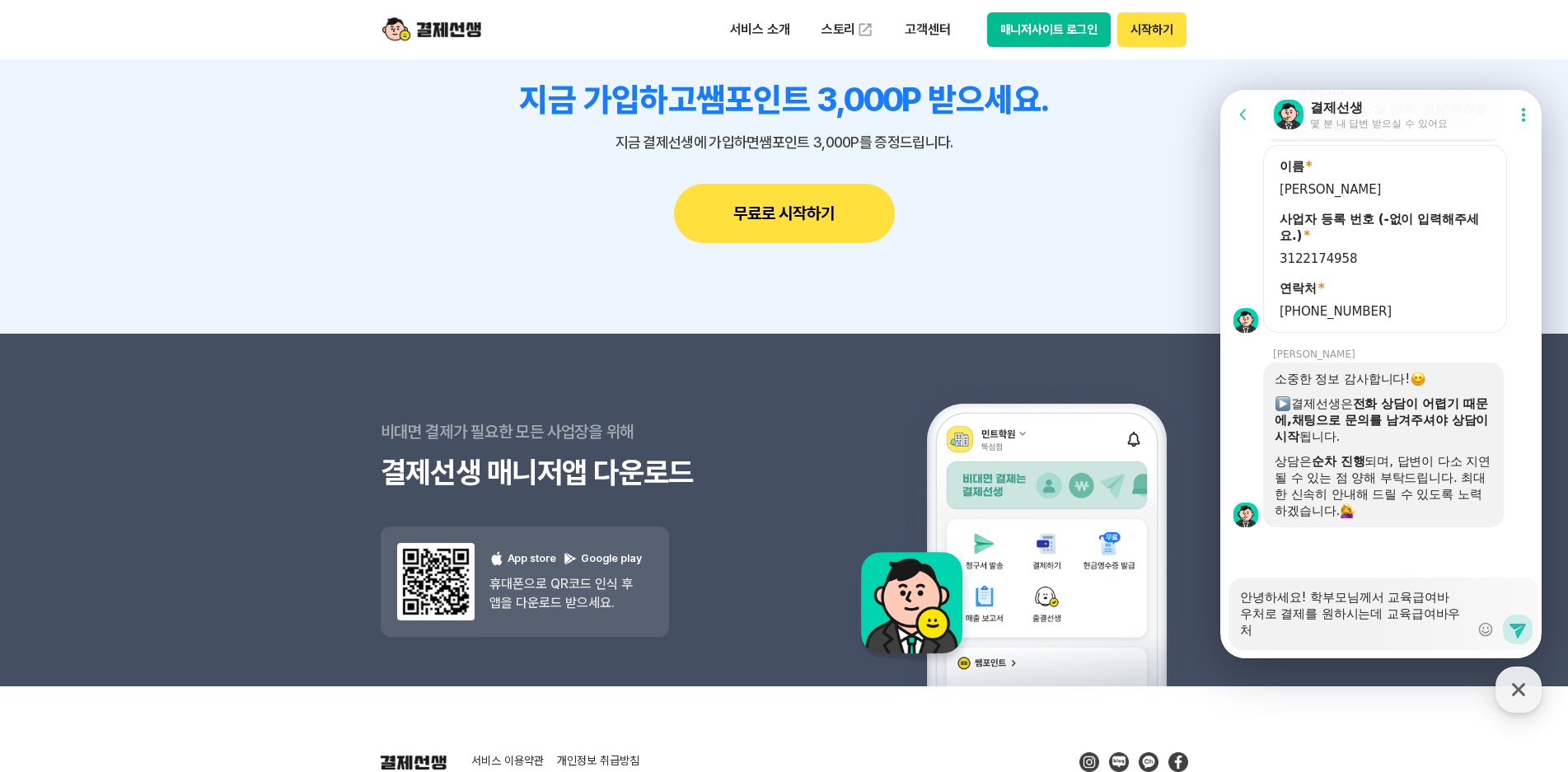
scroll to position [1801, 0]
click at [1516, 629] on icon at bounding box center [1517, 631] width 17 height 15
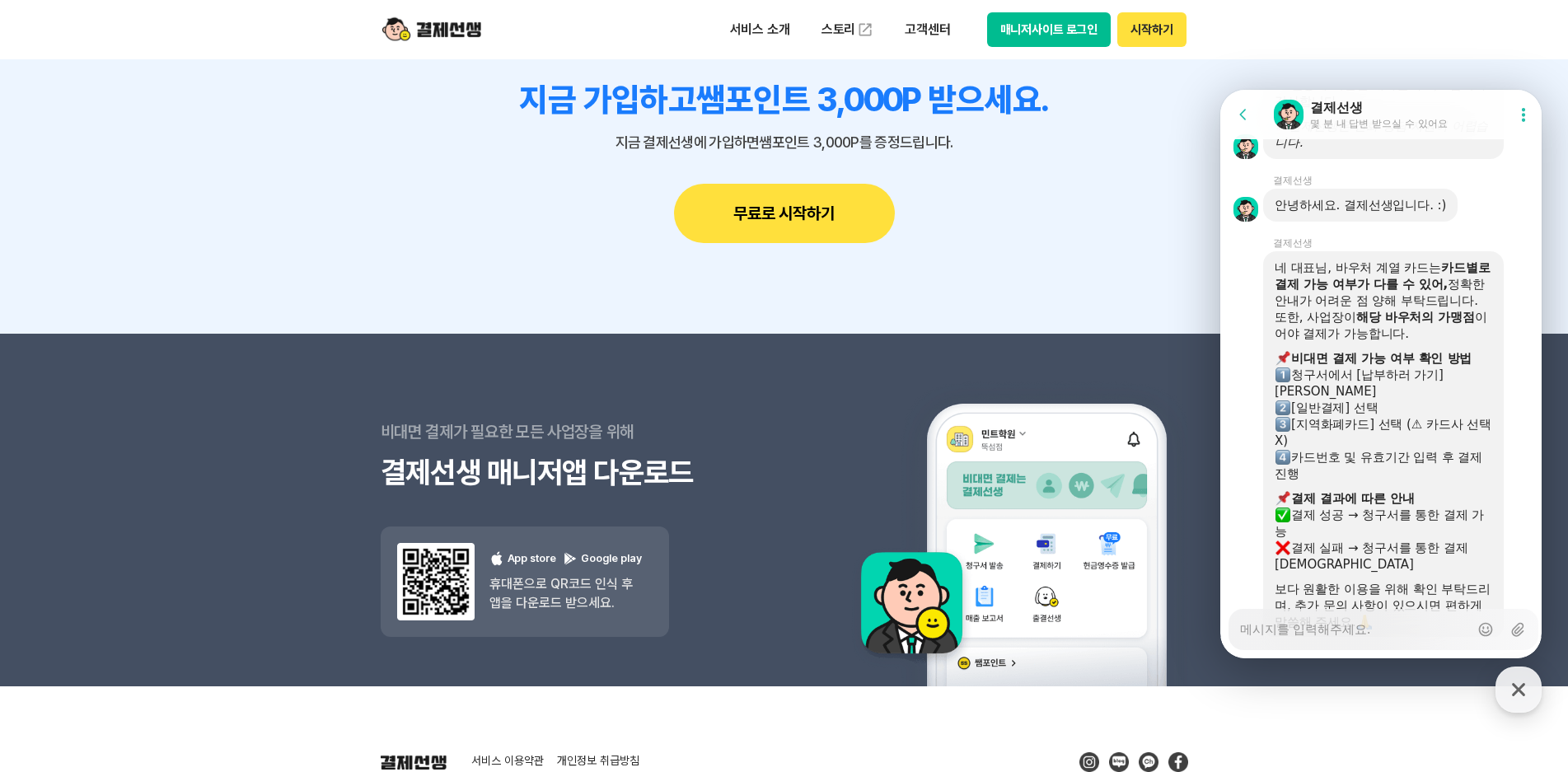
scroll to position [2824, 0]
click at [1326, 290] on b "카드별로 결제 가능 여부가 다를 수 있어," at bounding box center [1383, 274] width 216 height 31
click at [1315, 338] on div "네 대표님, 바우처 계열 카드는 카드별로 결제 가능 여부가 다를 수 있어, 정확한 안내가 어려운 점 양해 부탁드립니다. 또한, 사업장이 해당 …" at bounding box center [1384, 299] width 217 height 83
click at [1375, 340] on div "네 대표님, 바우처 계열 카드는 카드별로 결제 가능 여부가 다를 수 있어, 정확한 안내가 어려운 점 양해 부탁드립니다. 또한, 사업장이 해당 …" at bounding box center [1384, 299] width 217 height 83
click at [1362, 398] on div "청구서에서 [납부하러 가기] [PERSON_NAME]" at bounding box center [1384, 381] width 217 height 33
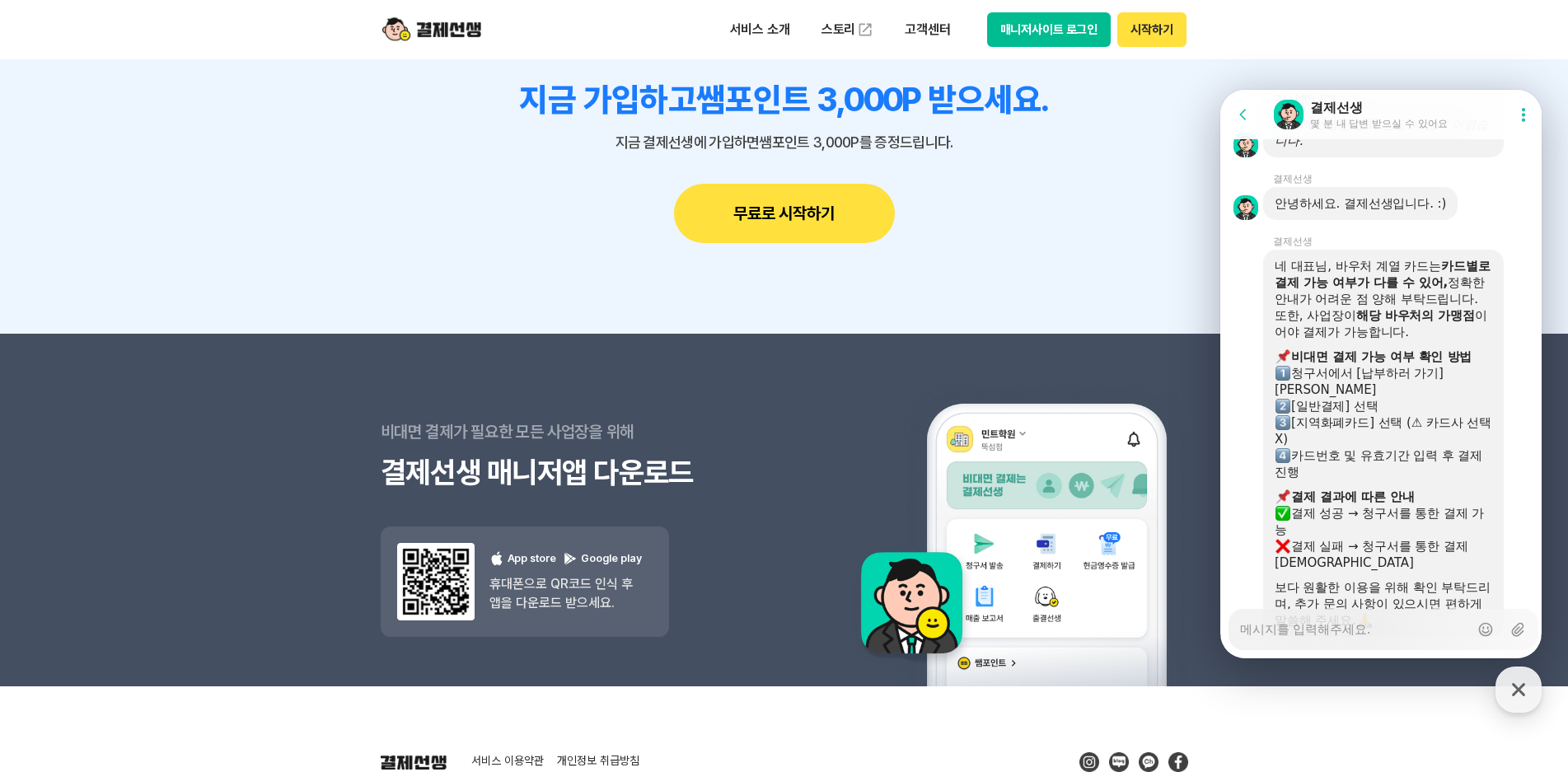
click at [1346, 480] on div "카드번호 및 유효기간 입력 후 결제 진행" at bounding box center [1384, 463] width 217 height 33
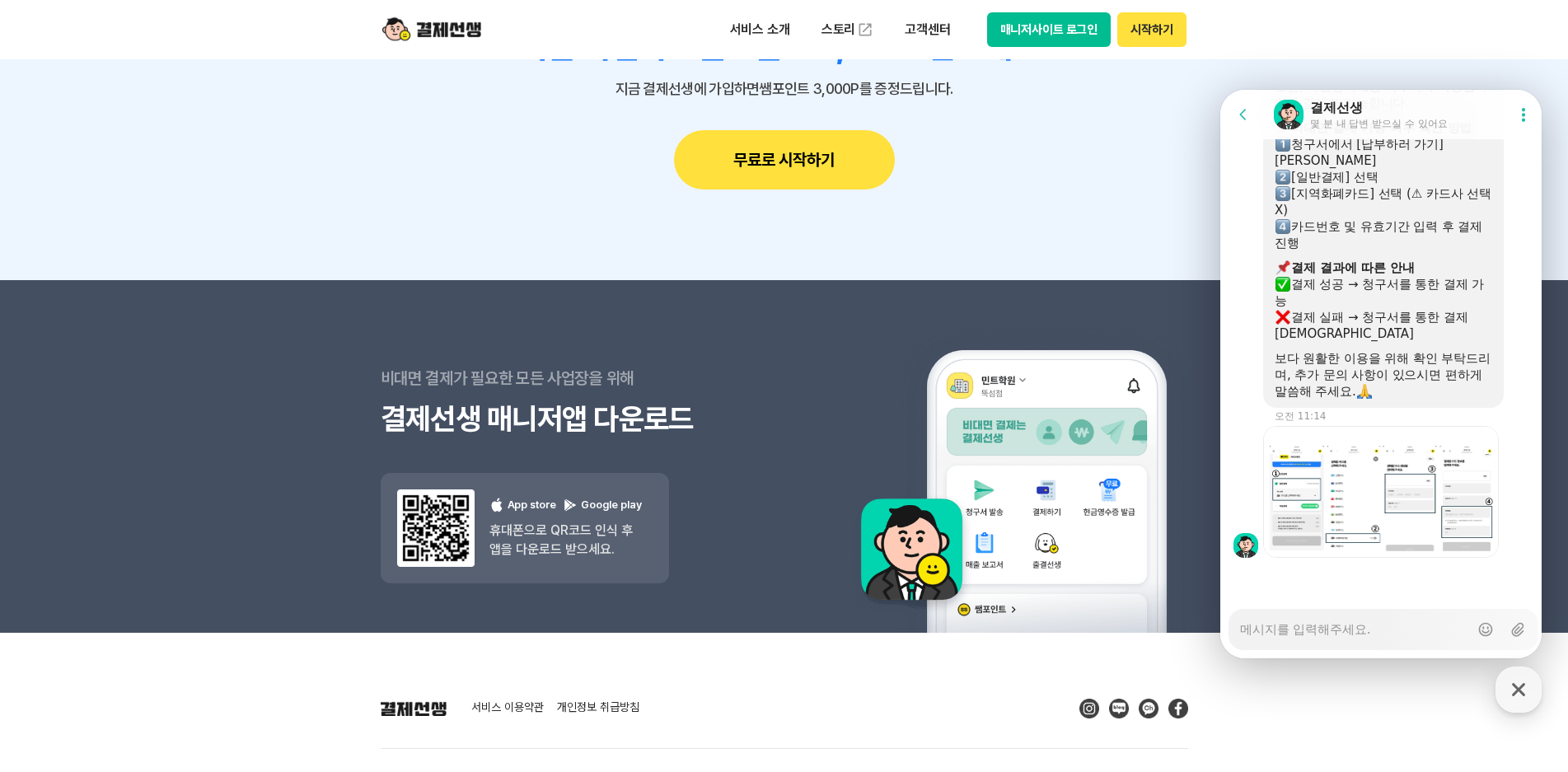
scroll to position [1976, 0]
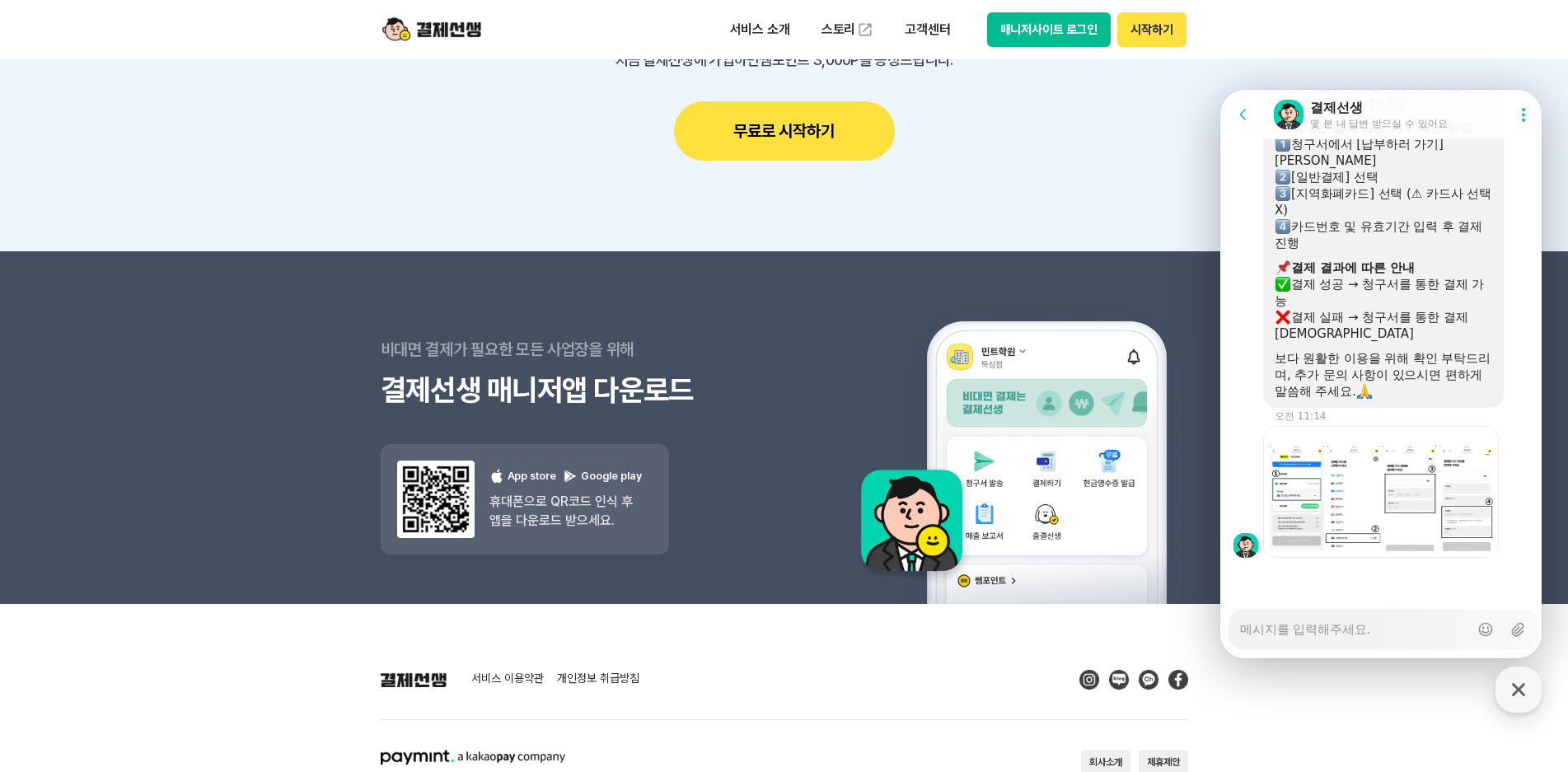
click at [1277, 640] on div "Messenger Input Textarea" at bounding box center [1354, 629] width 229 height 39
click at [1281, 627] on textarea "Messenger Input Textarea" at bounding box center [1354, 623] width 229 height 28
click at [1375, 632] on textarea "그러면 일단" at bounding box center [1354, 623] width 229 height 28
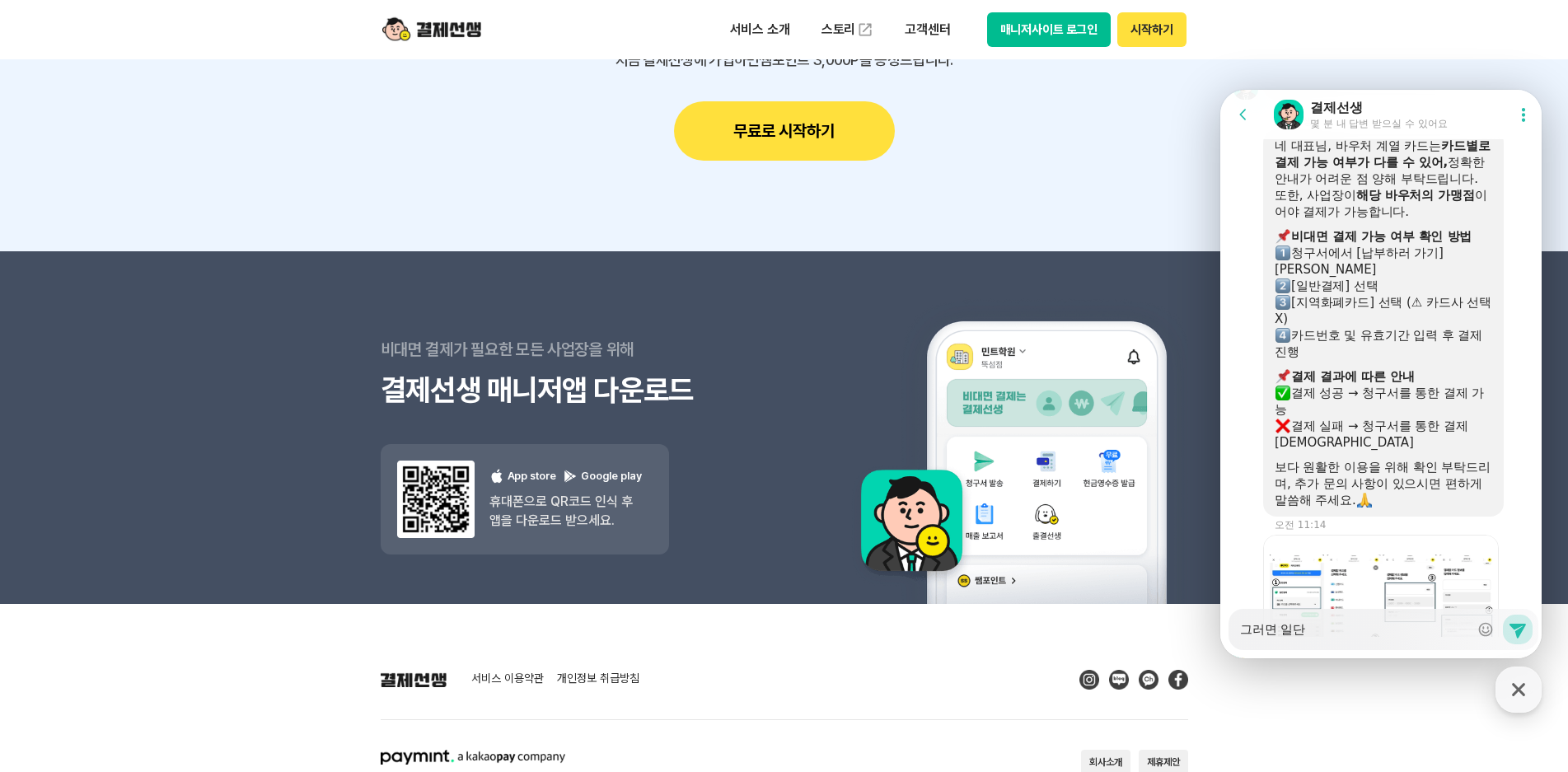
scroll to position [2922, 0]
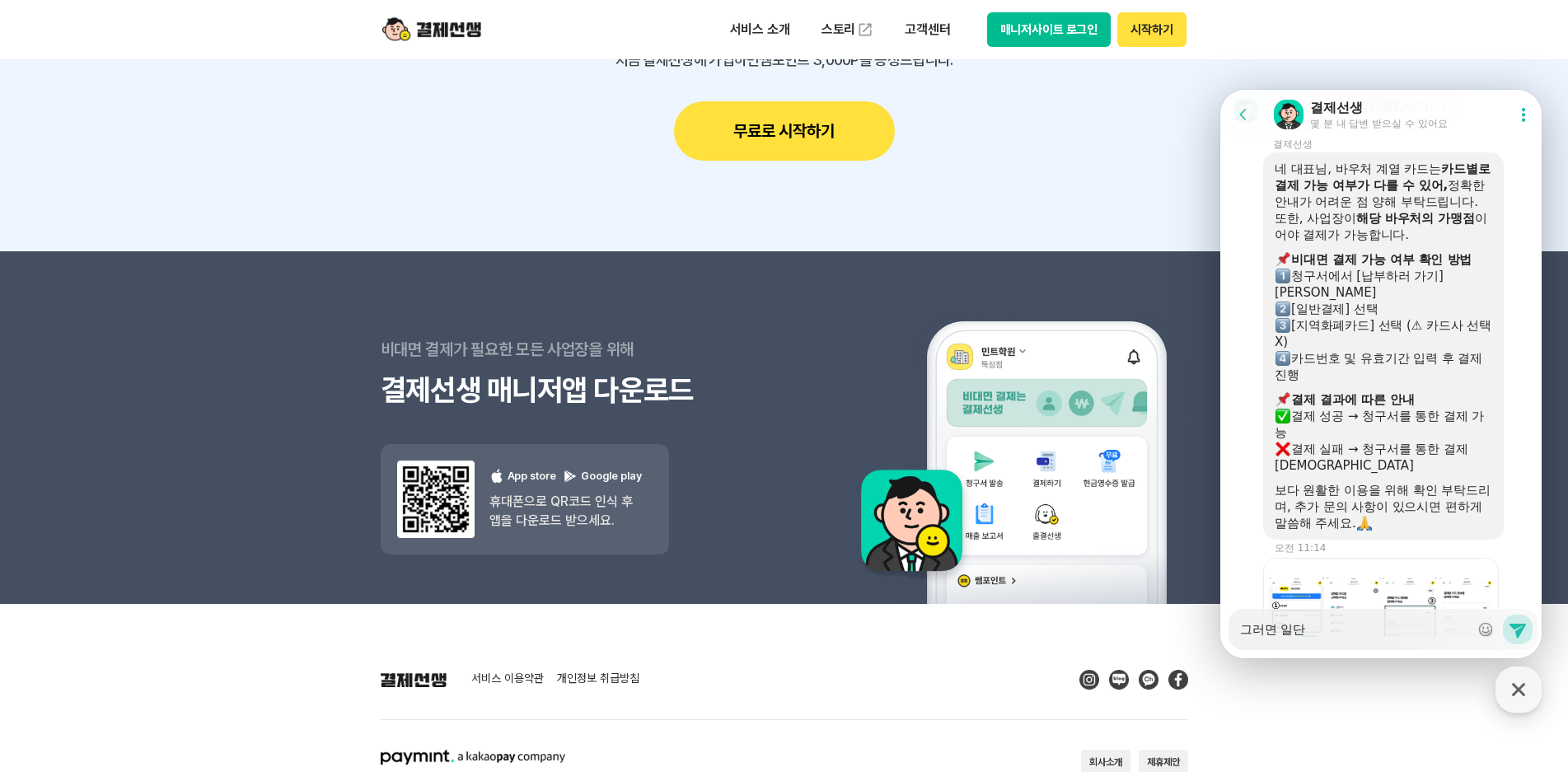
drag, startPoint x: 1345, startPoint y: 629, endPoint x: 1229, endPoint y: 631, distance: 116.0
click at [1229, 631] on div "Messenger Input Textarea 그러면 일단 Show emoji list Send new message" at bounding box center [1384, 629] width 310 height 41
